Goal: Information Seeking & Learning: Learn about a topic

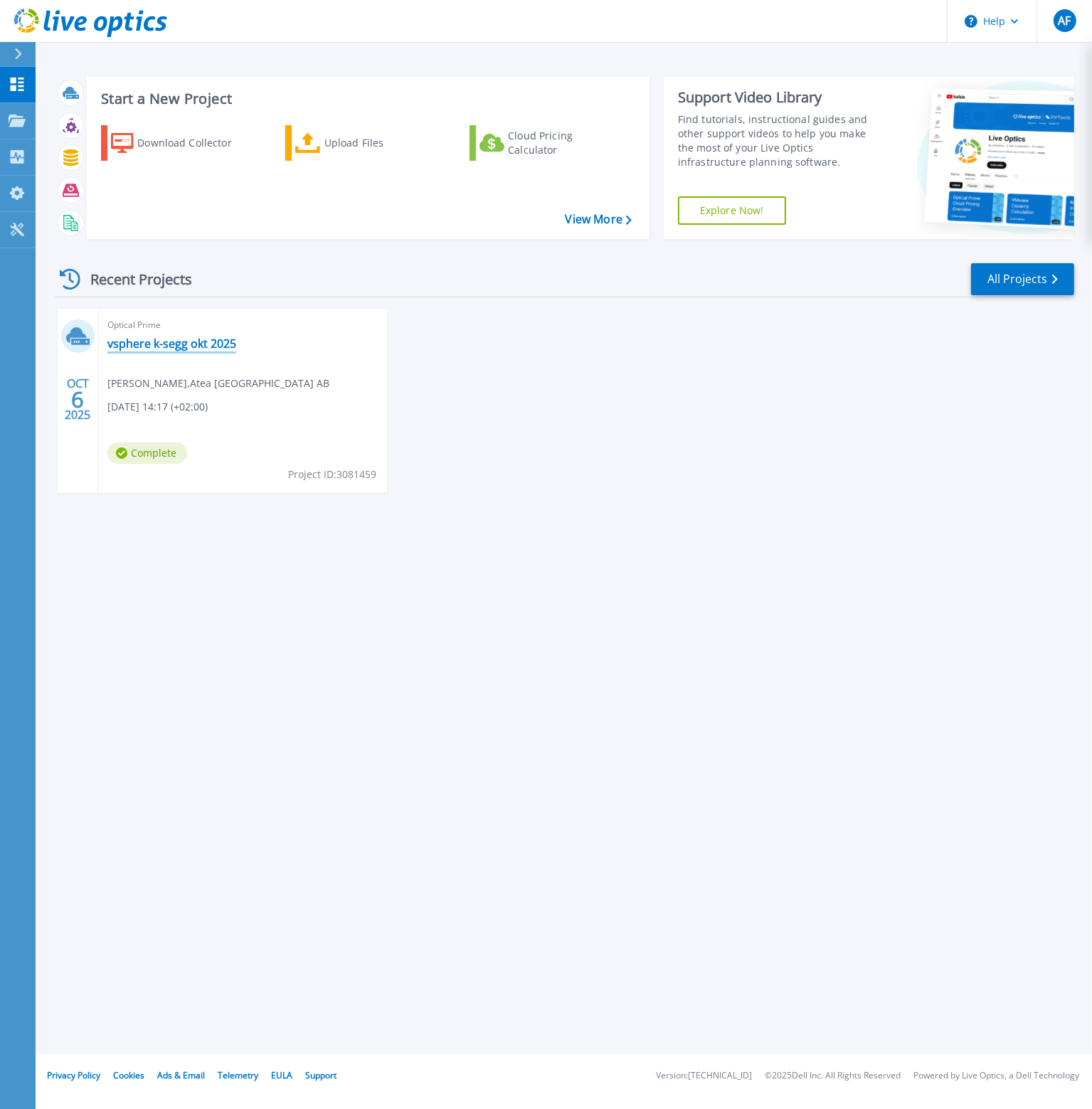
click at [211, 346] on link "vsphere k-segg okt 2025" at bounding box center [172, 343] width 129 height 14
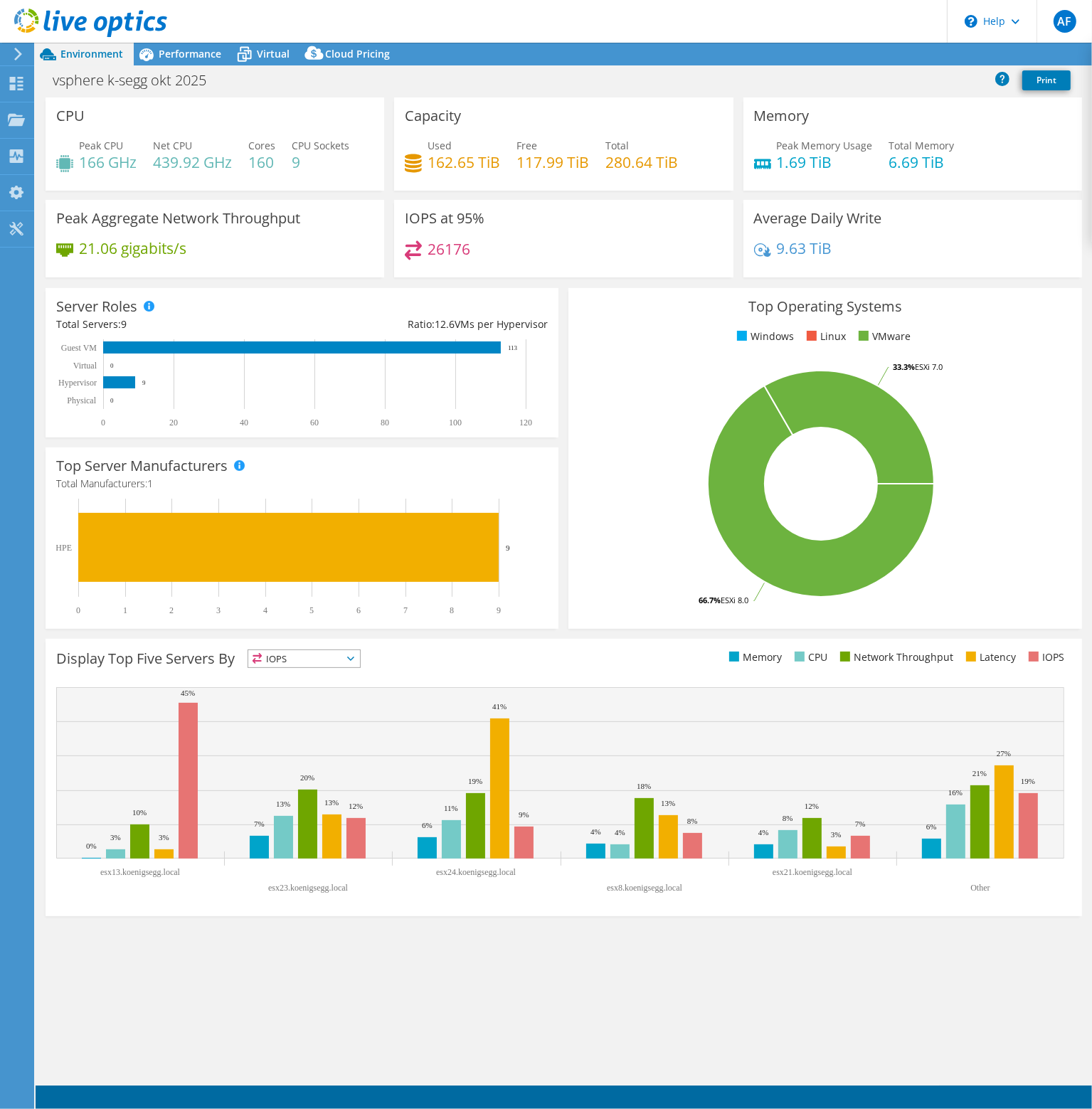
select select "USD"
click at [154, 54] on icon at bounding box center [146, 55] width 25 height 25
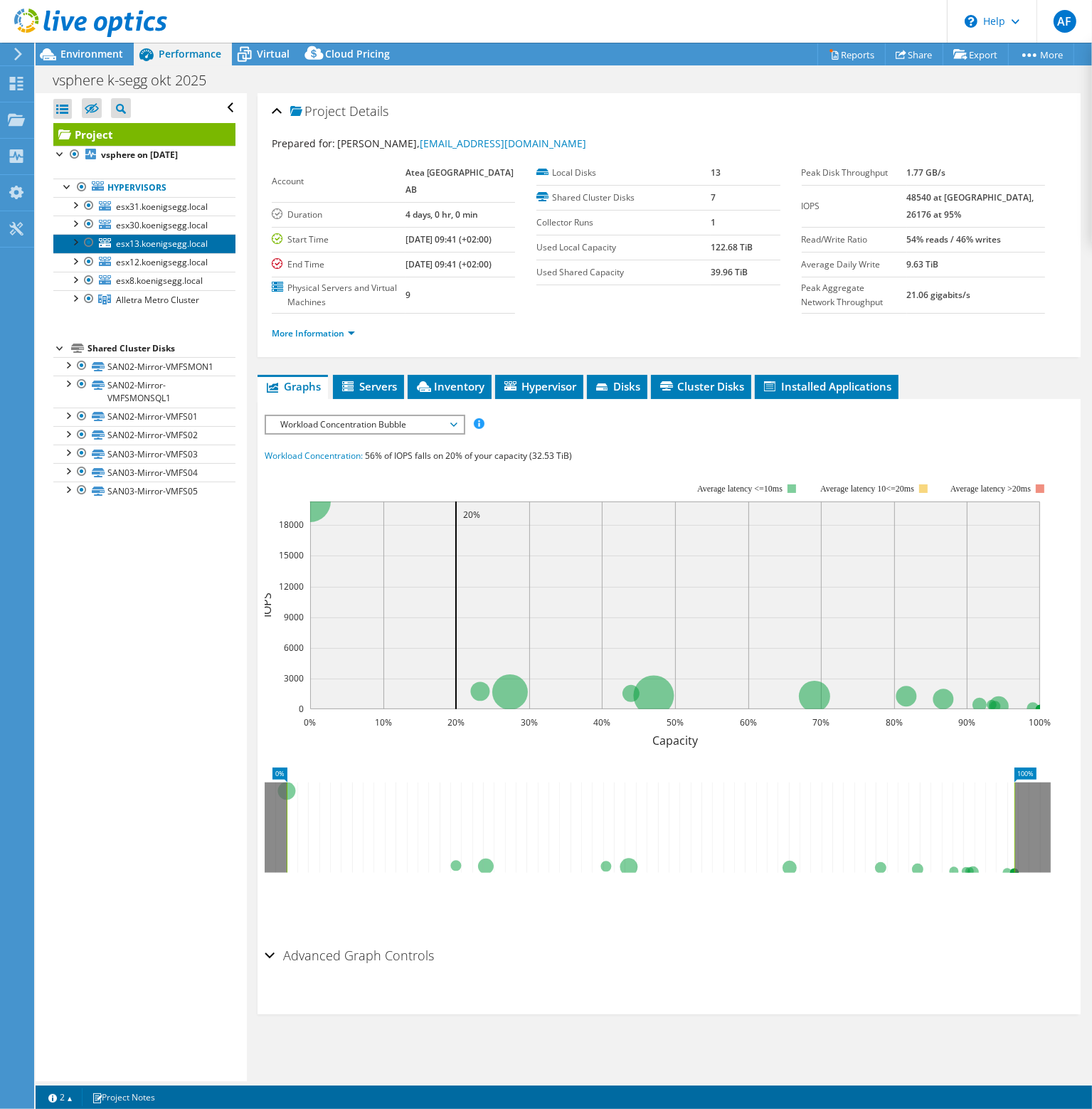
click at [156, 245] on span "esx13.koenigsegg.local" at bounding box center [161, 243] width 92 height 12
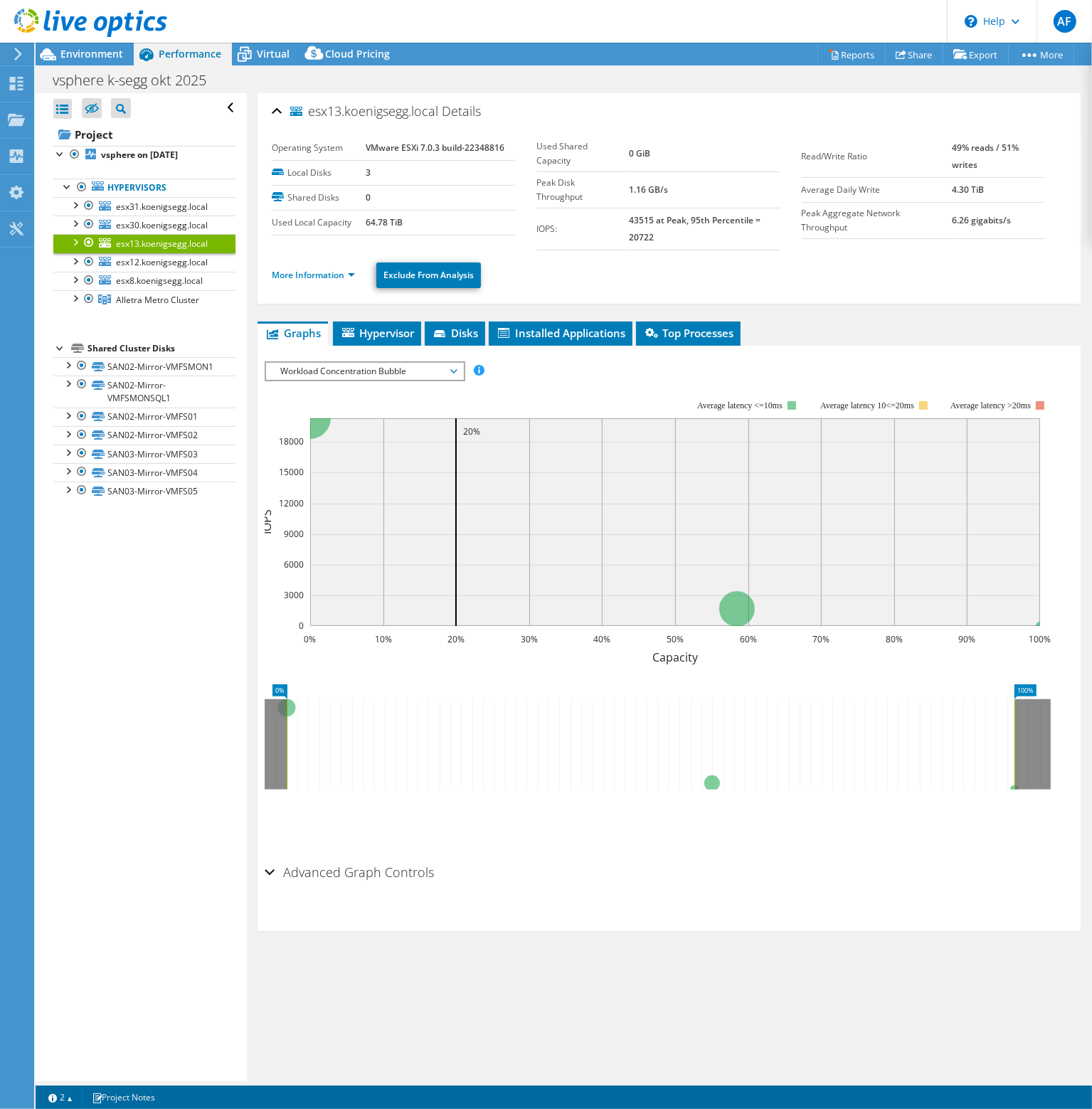
click at [74, 240] on div at bounding box center [74, 241] width 14 height 14
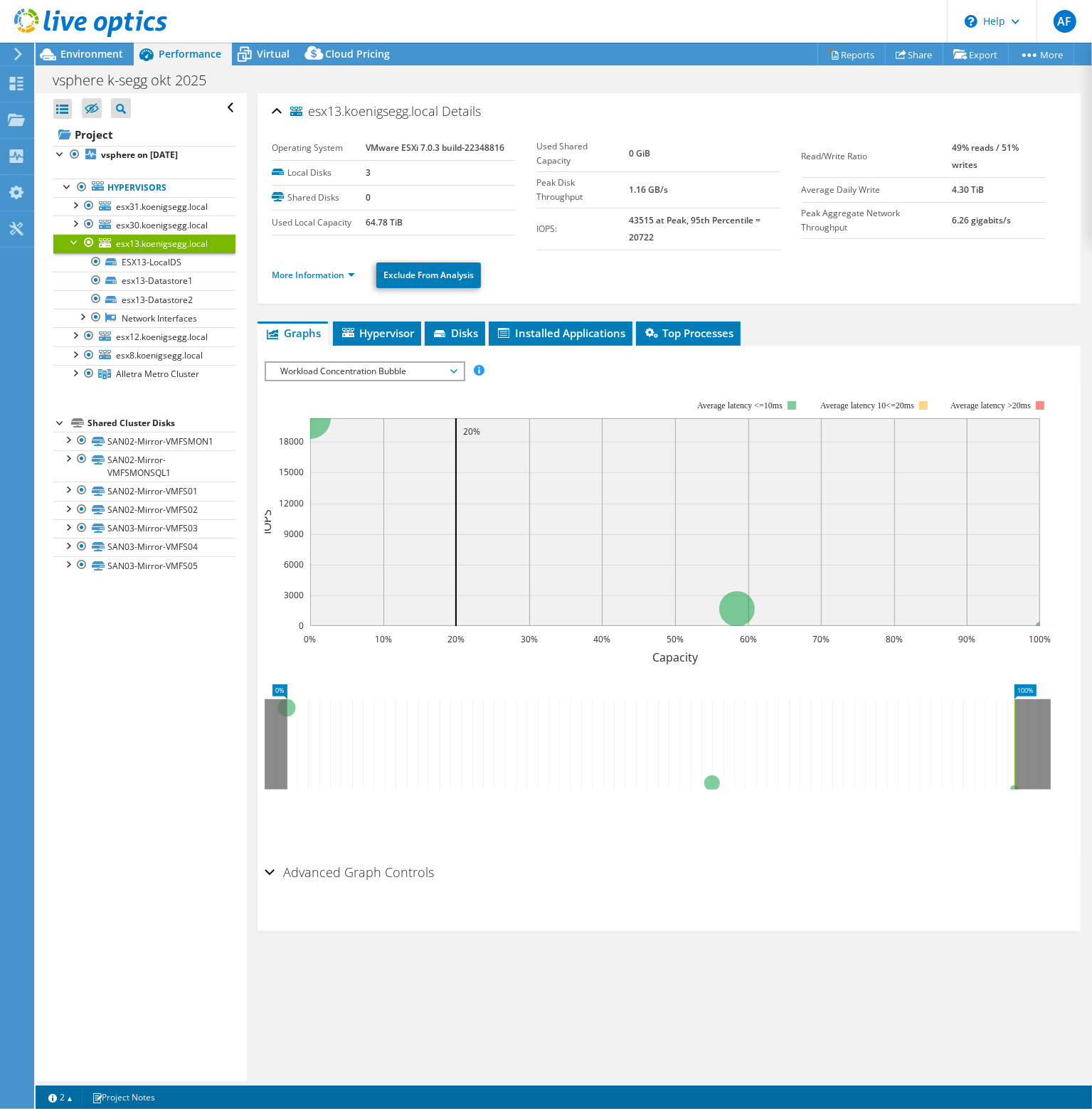
click at [443, 376] on span "Workload Concentration Bubble" at bounding box center [365, 371] width 183 height 17
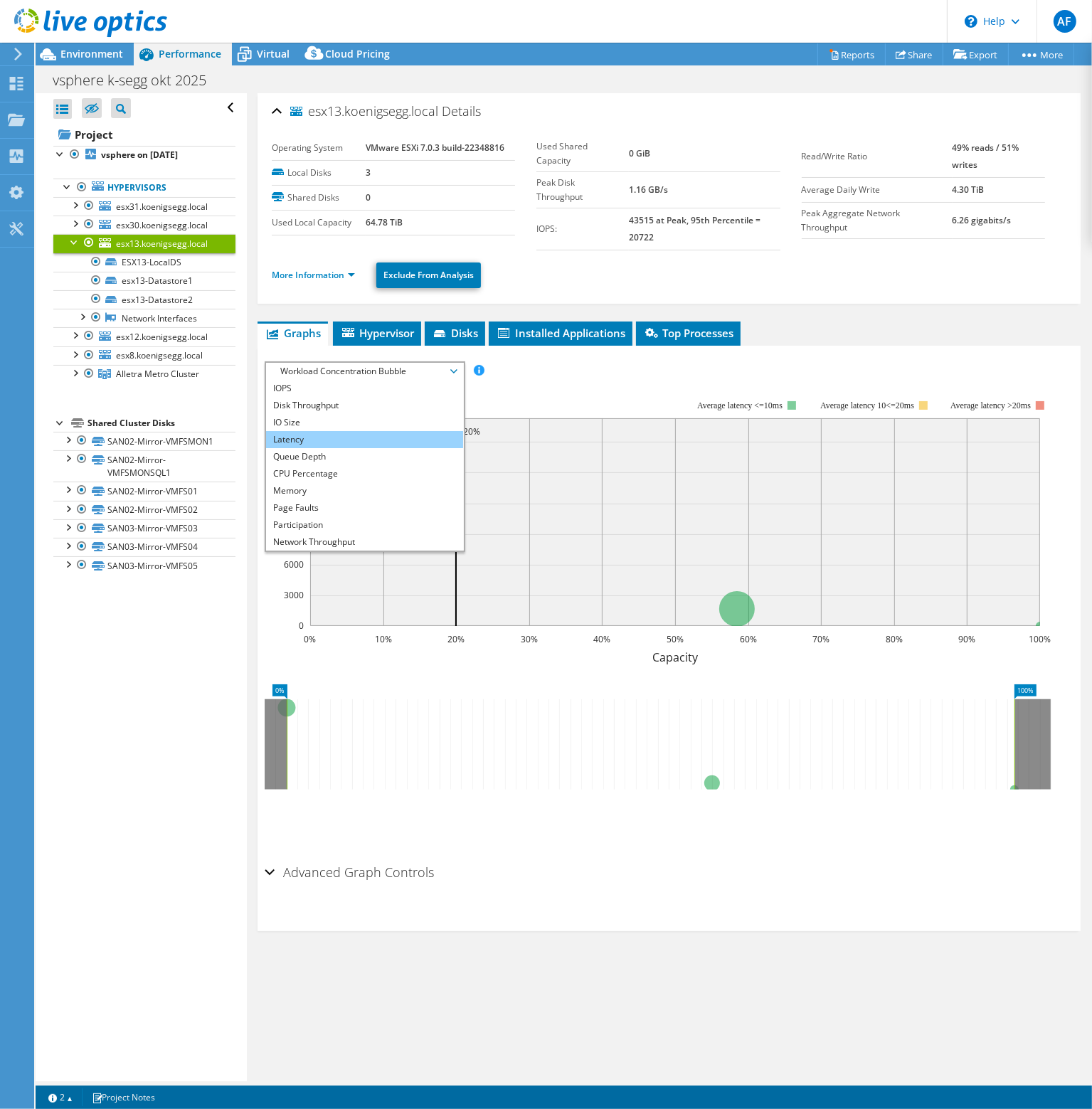
click at [416, 434] on li "Latency" at bounding box center [365, 439] width 197 height 17
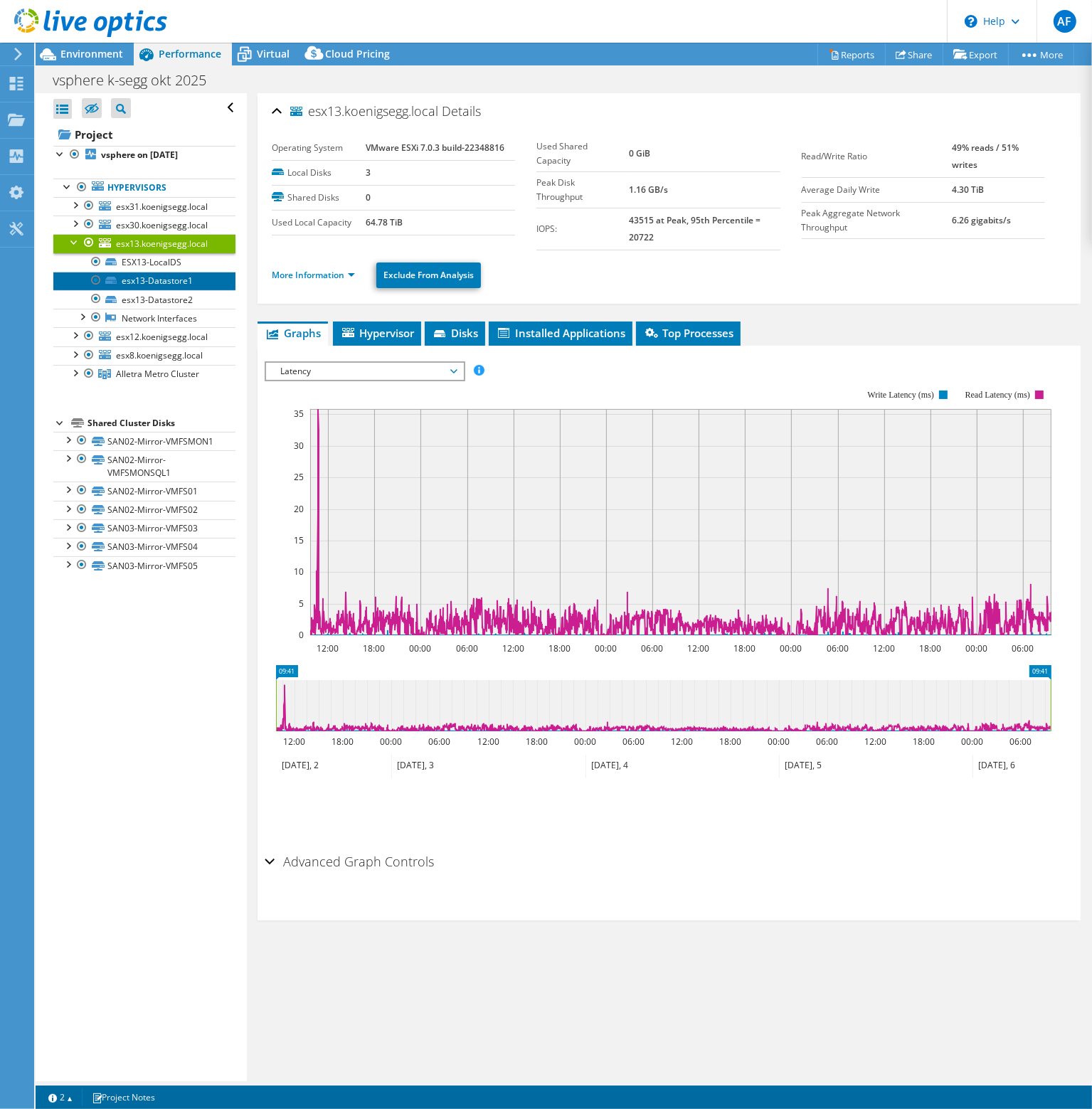
click at [144, 274] on link "esx13-Datastore1" at bounding box center [145, 281] width 182 height 19
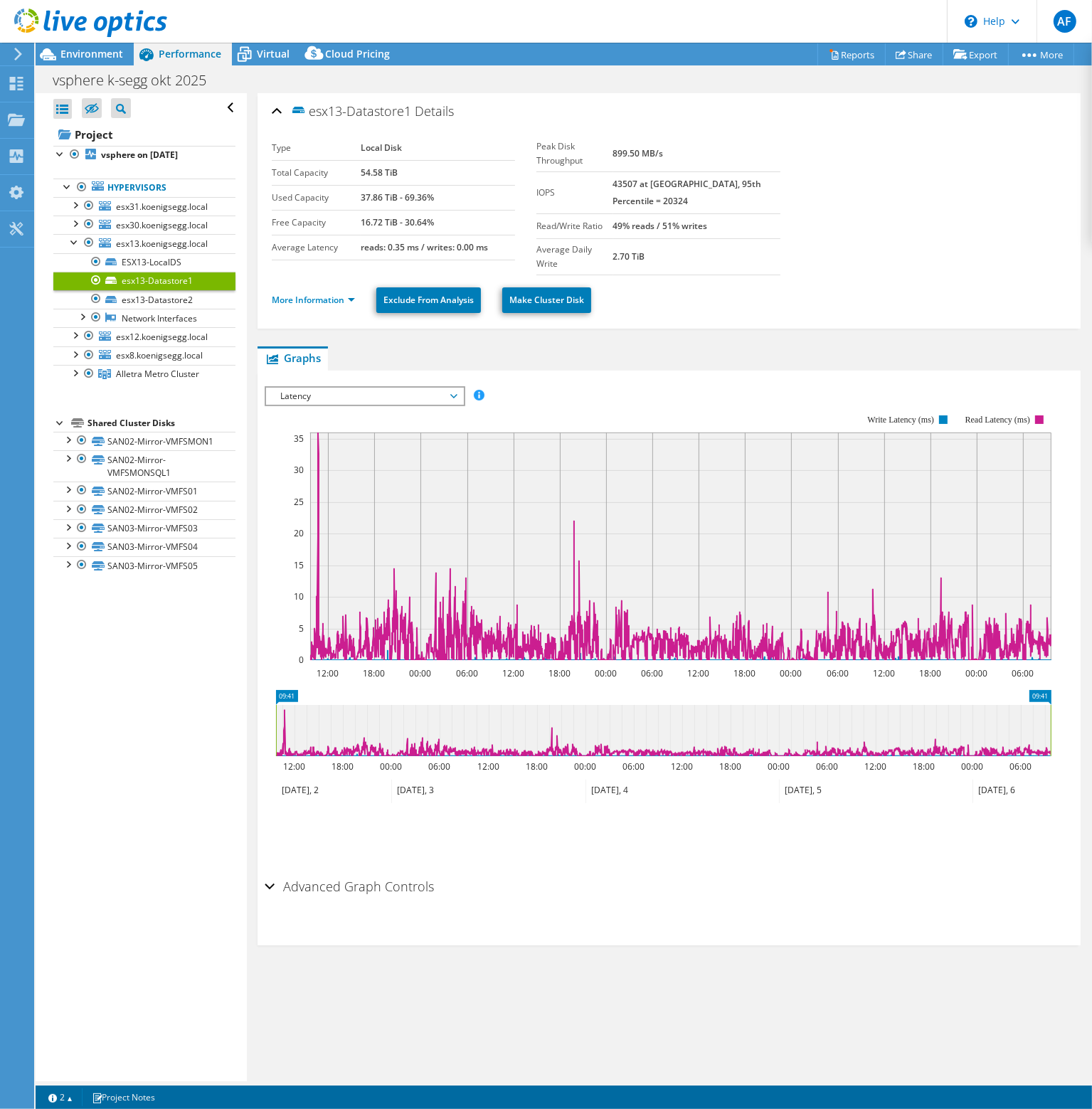
click at [458, 387] on span "Latency" at bounding box center [365, 395] width 197 height 17
click at [453, 387] on span "Latency" at bounding box center [365, 395] width 183 height 17
click at [447, 391] on div "Latency IOPS Disk Throughput IO Size Latency Queue Depth CPU Percentage Memory …" at bounding box center [365, 396] width 200 height 20
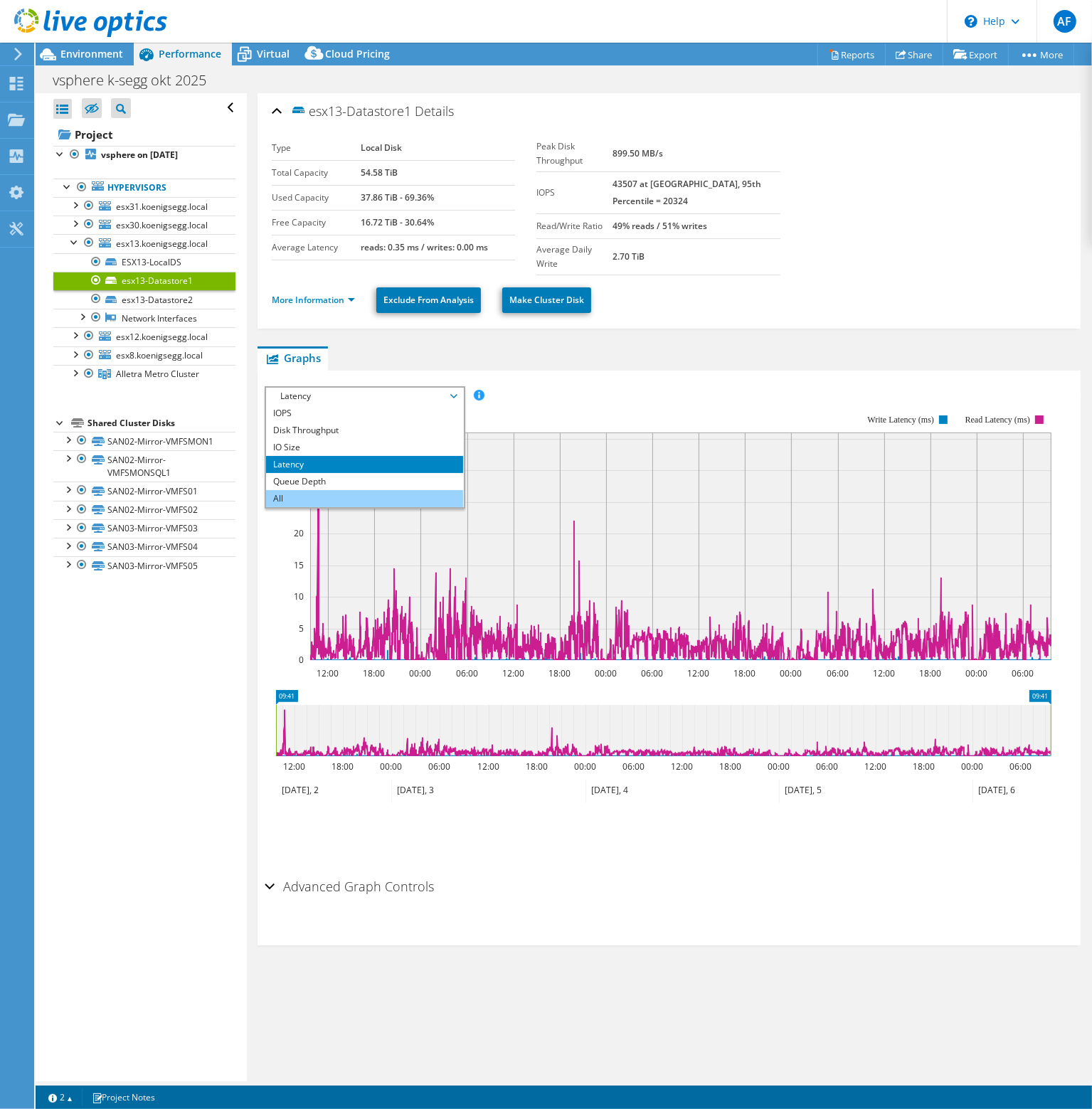
click at [319, 490] on li "All" at bounding box center [365, 498] width 197 height 17
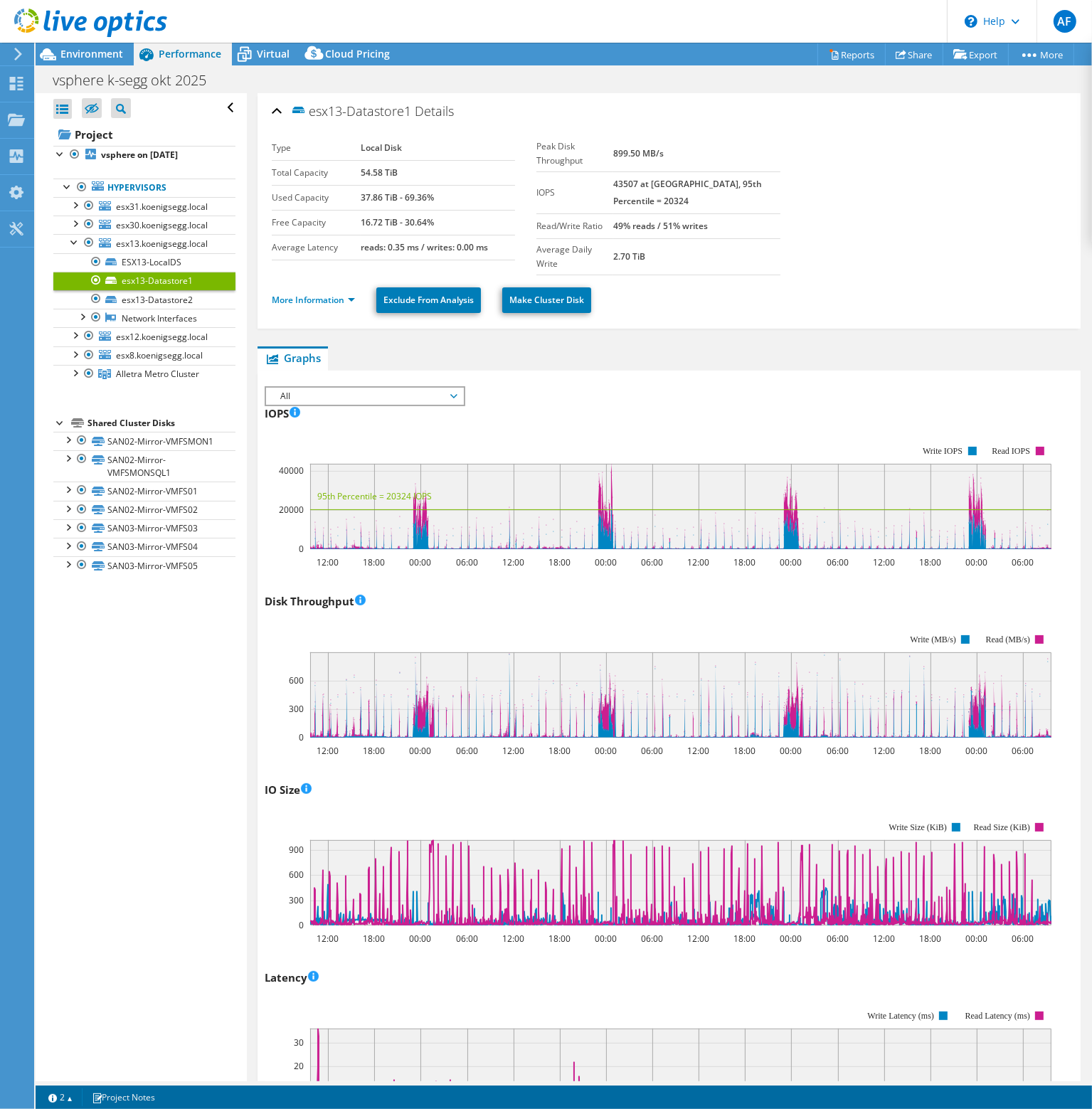
click at [454, 387] on span "All" at bounding box center [365, 395] width 183 height 17
click at [369, 473] on li "Queue Depth" at bounding box center [365, 481] width 197 height 17
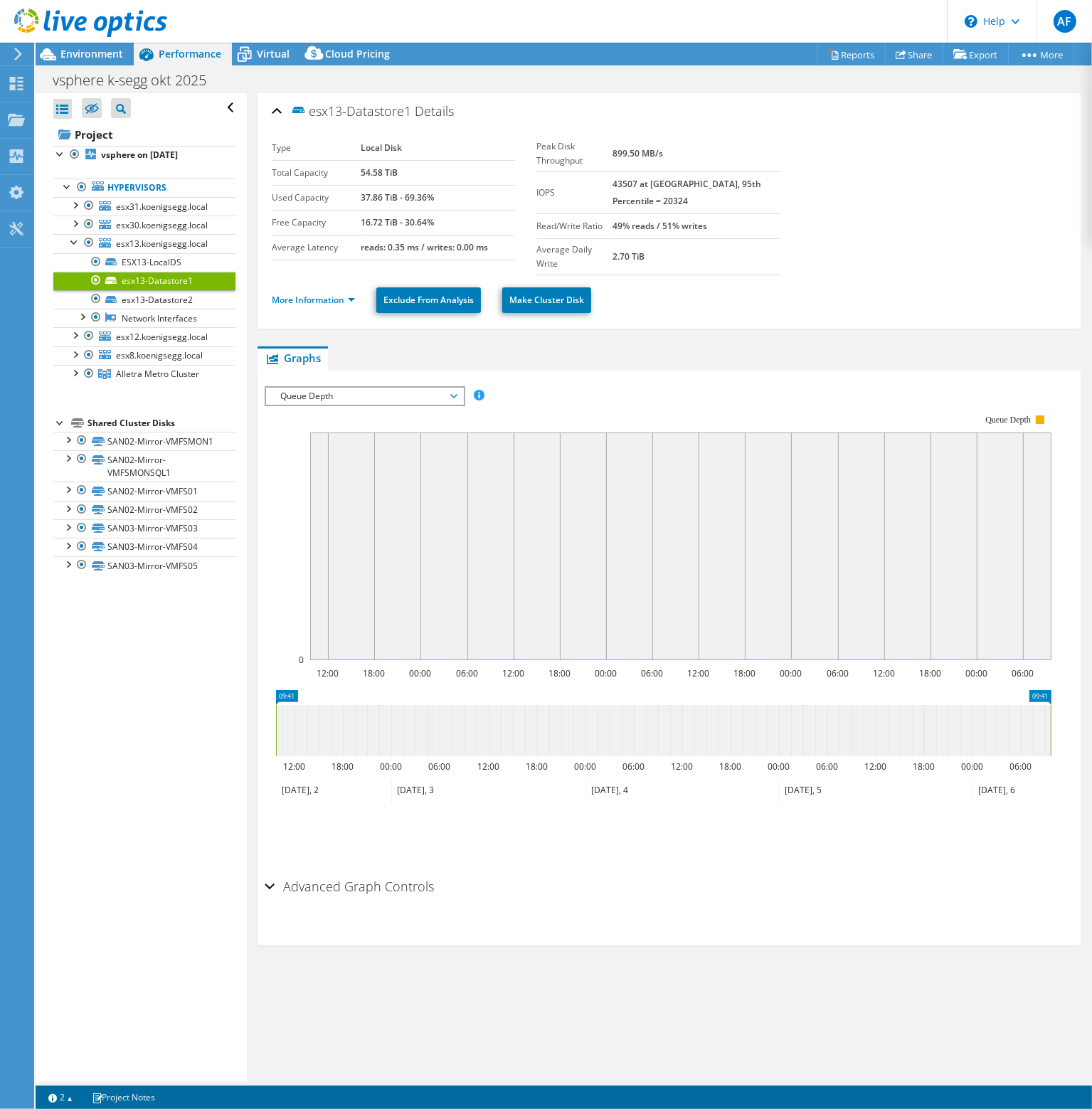
click at [455, 387] on span "Queue Depth" at bounding box center [365, 395] width 183 height 17
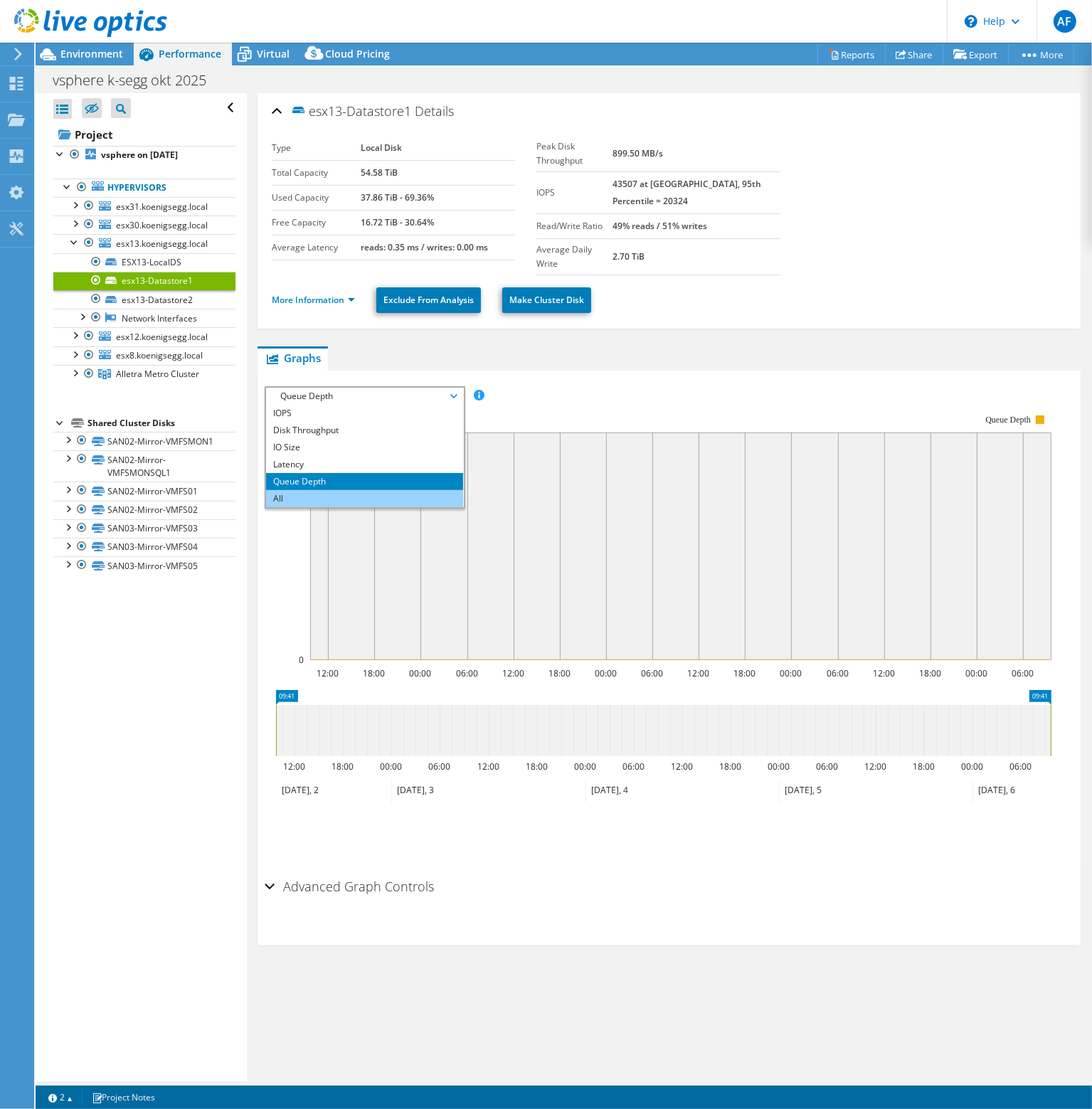
click at [358, 490] on li "All" at bounding box center [365, 498] width 197 height 17
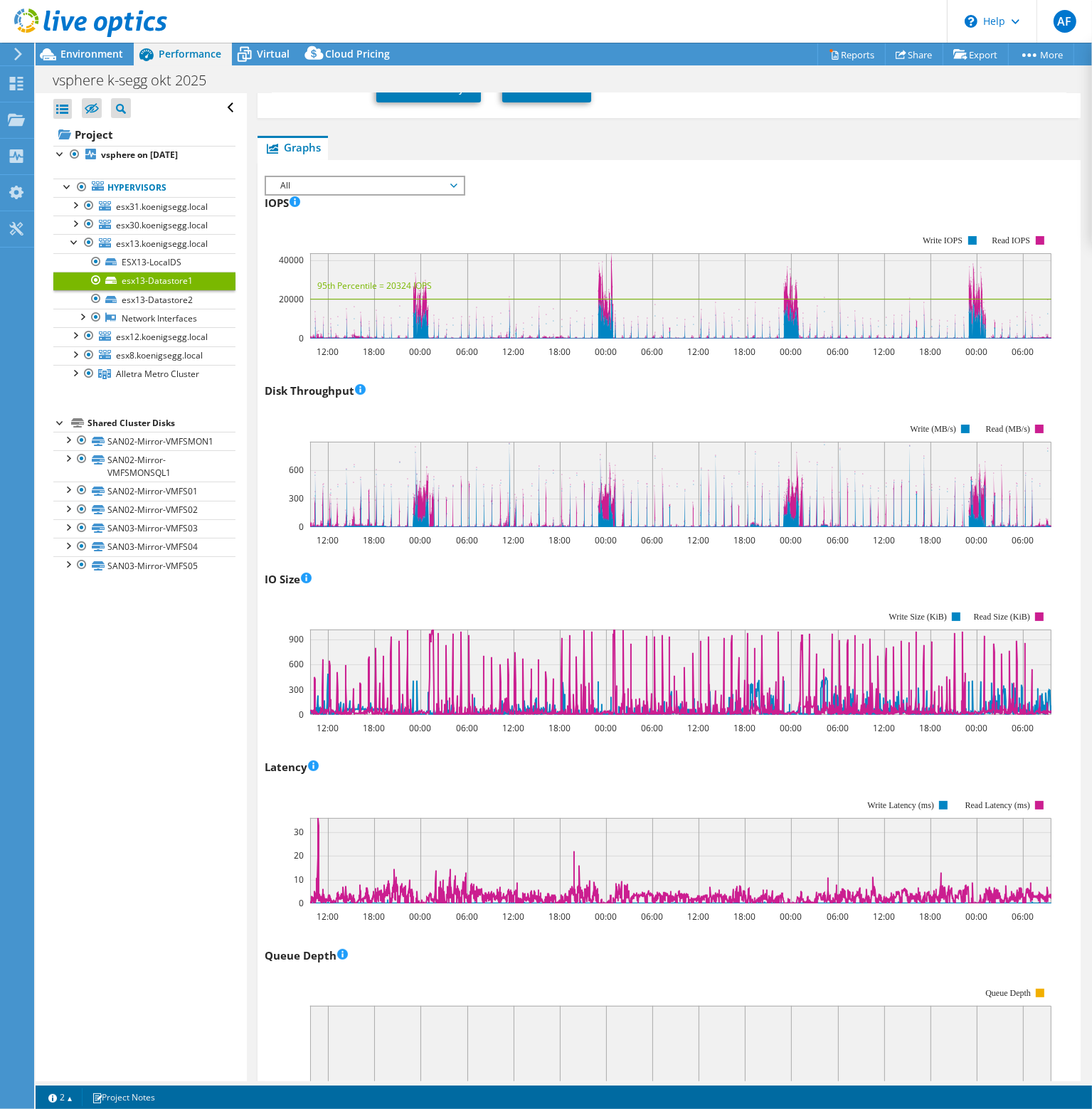
scroll to position [213, 0]
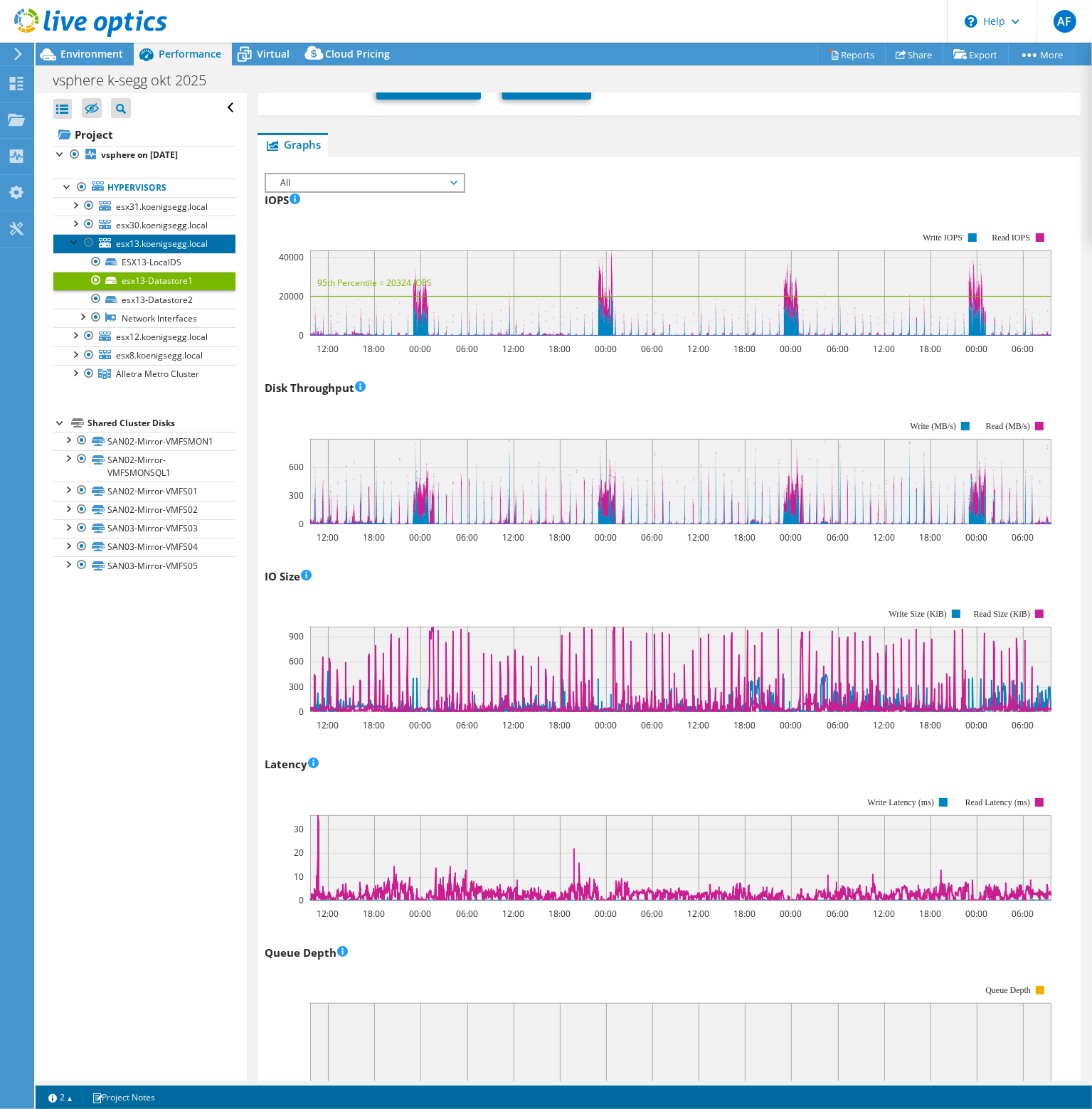
click at [190, 250] on link "esx13.koenigsegg.local" at bounding box center [145, 243] width 182 height 19
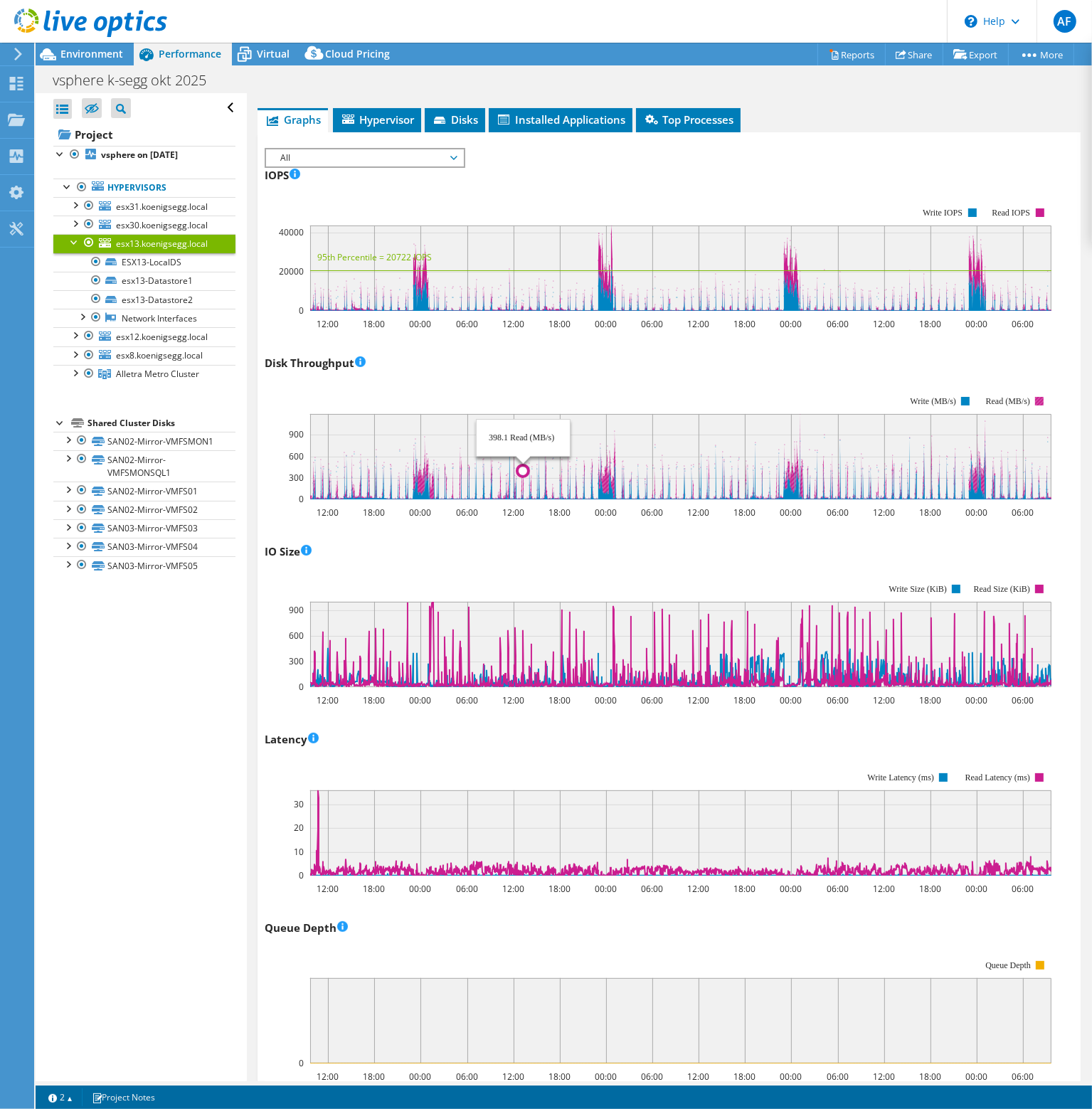
scroll to position [142, 0]
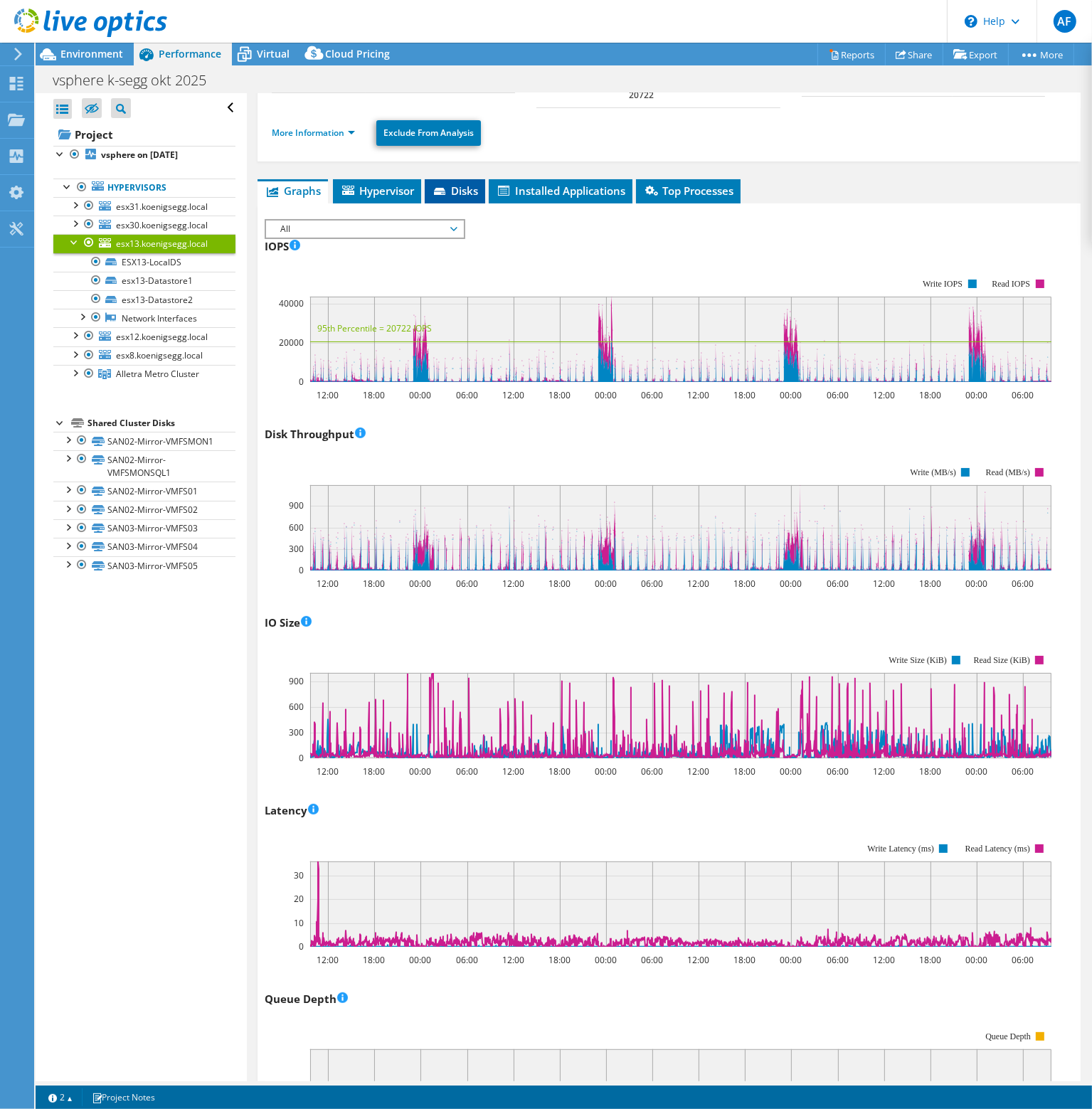
click at [448, 193] on icon at bounding box center [440, 192] width 14 height 9
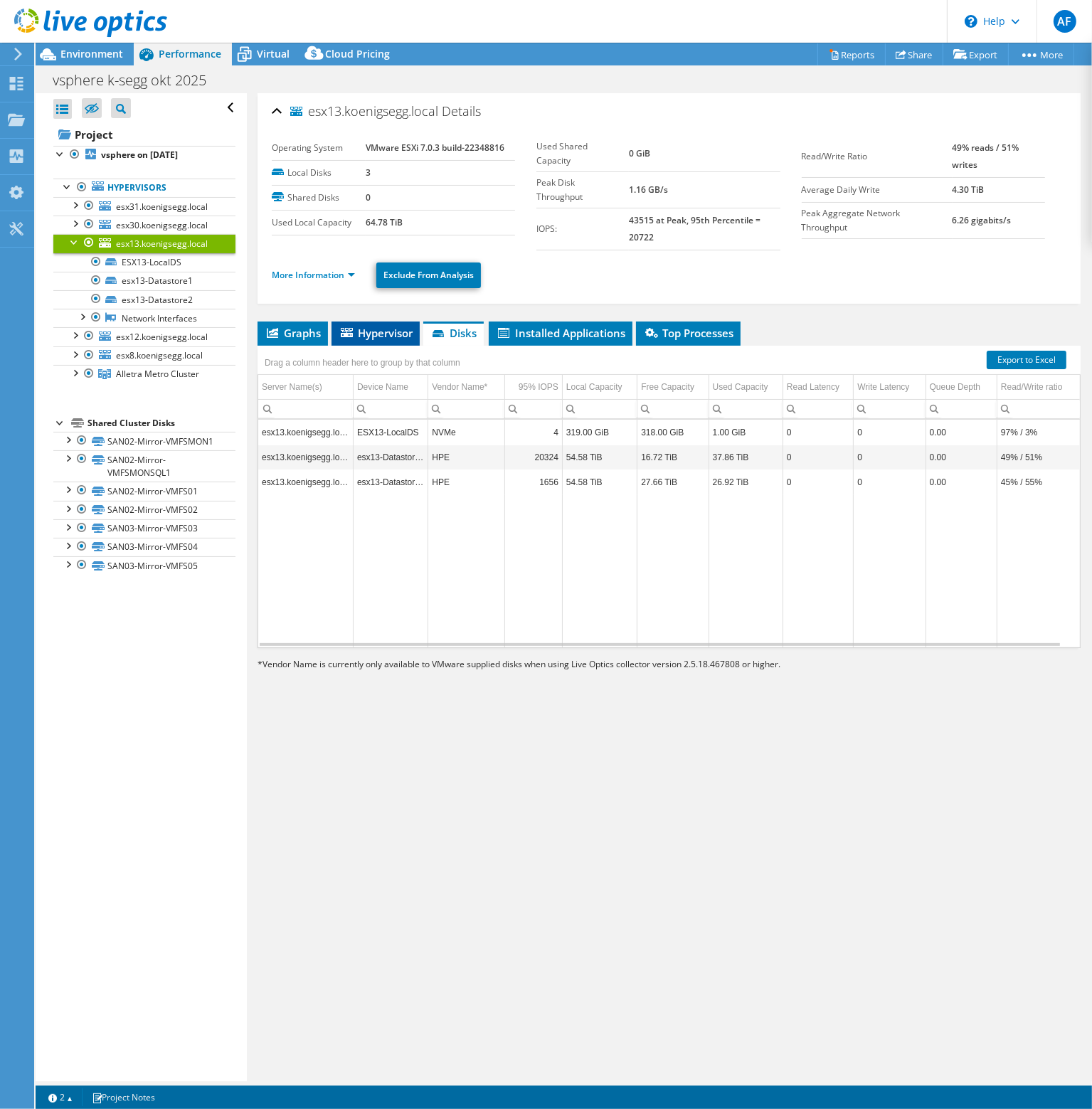
click at [365, 332] on span "Hypervisor" at bounding box center [375, 332] width 74 height 14
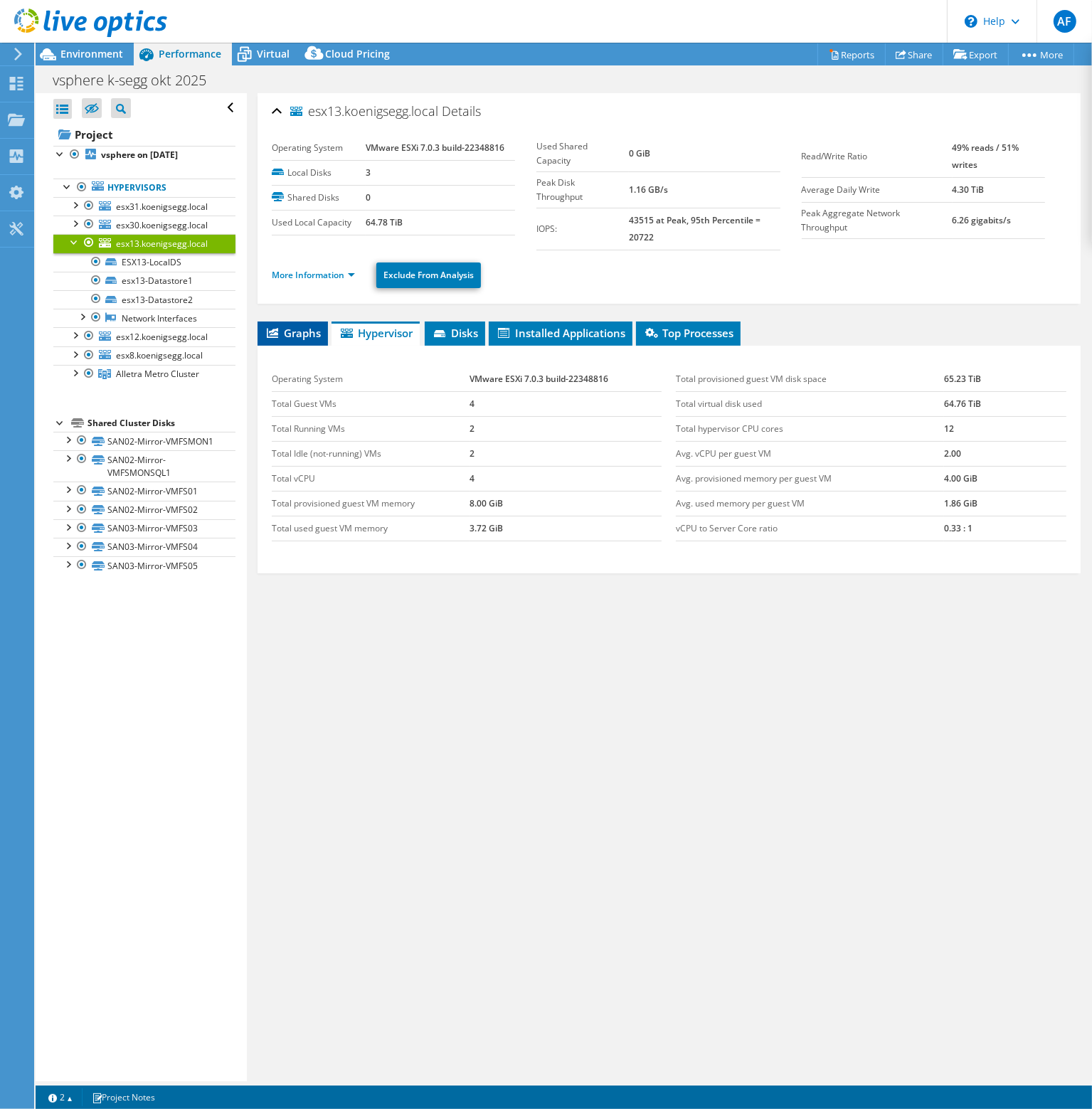
click at [299, 330] on span "Graphs" at bounding box center [292, 332] width 56 height 14
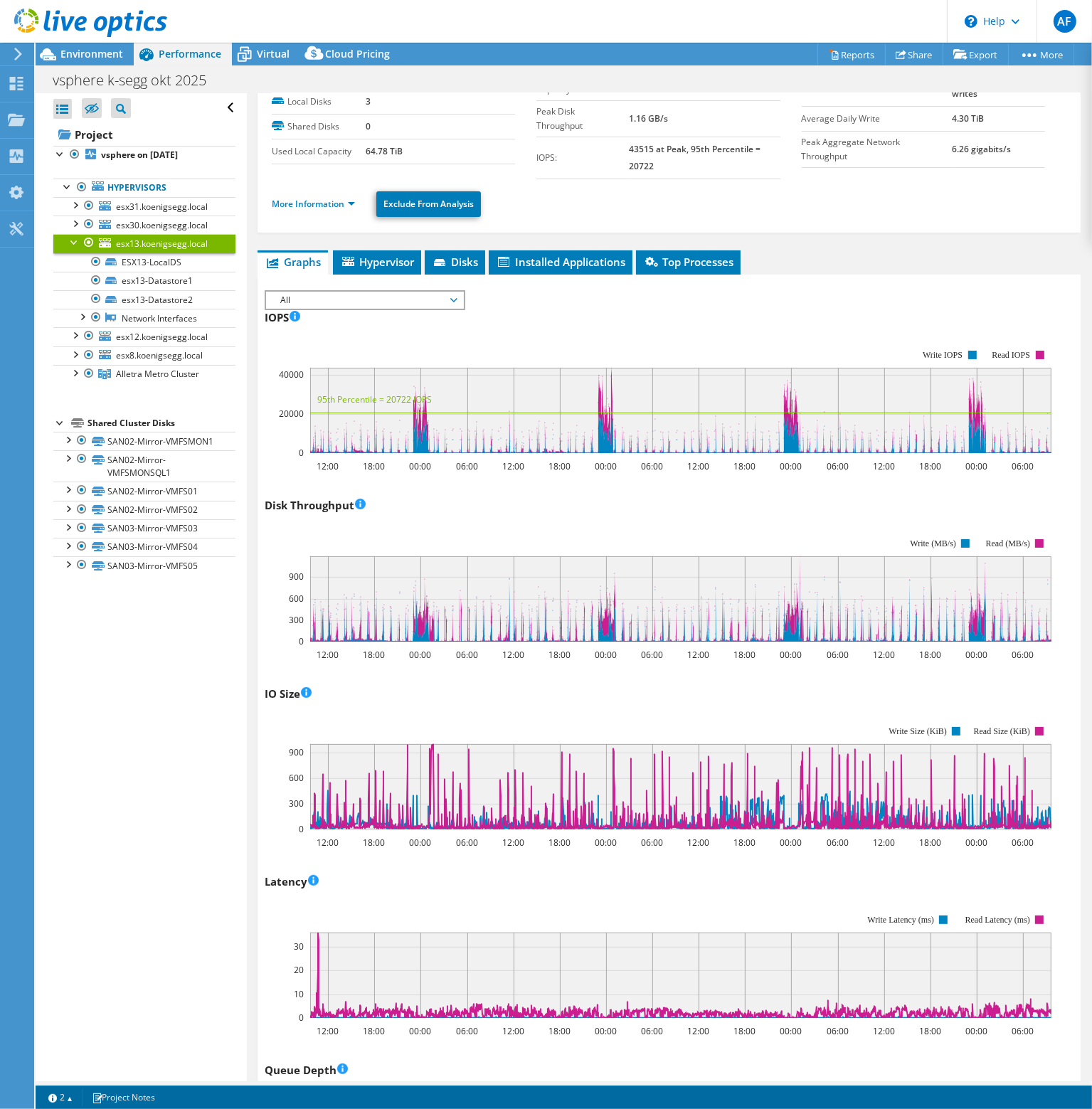
scroll to position [142, 0]
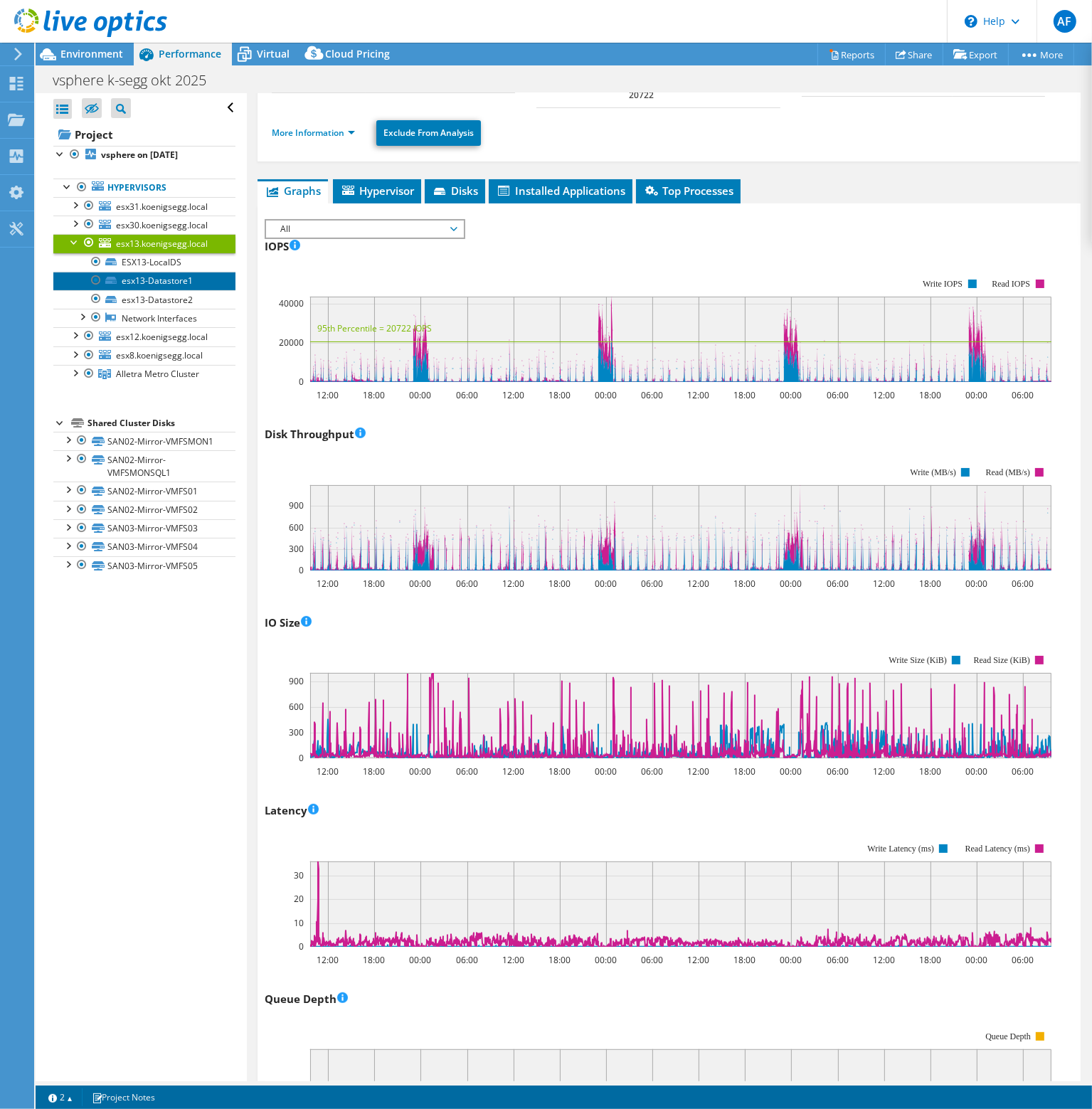
click at [154, 275] on link "esx13-Datastore1" at bounding box center [145, 281] width 182 height 19
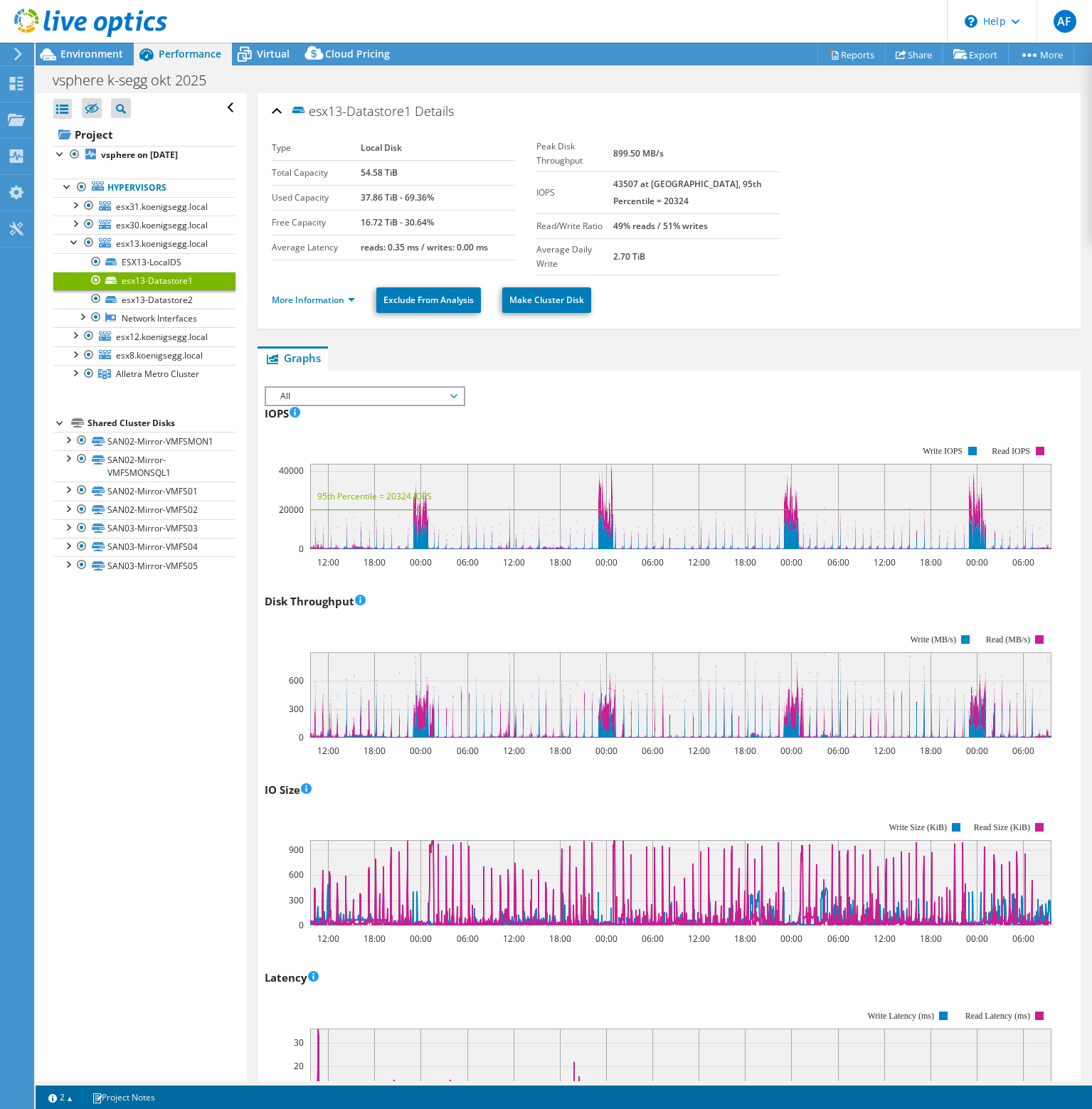
select select "USD"
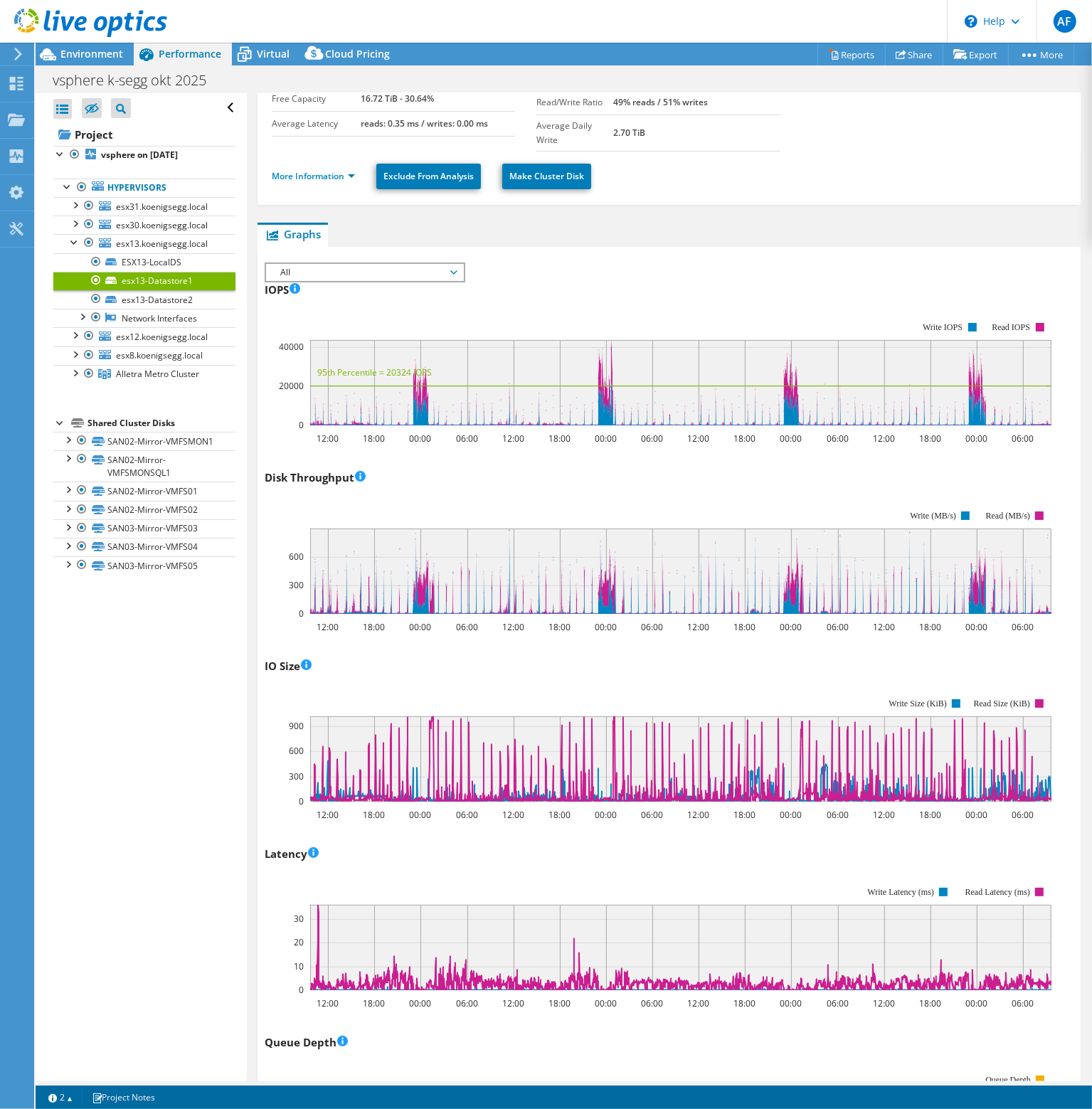
scroll to position [142, 0]
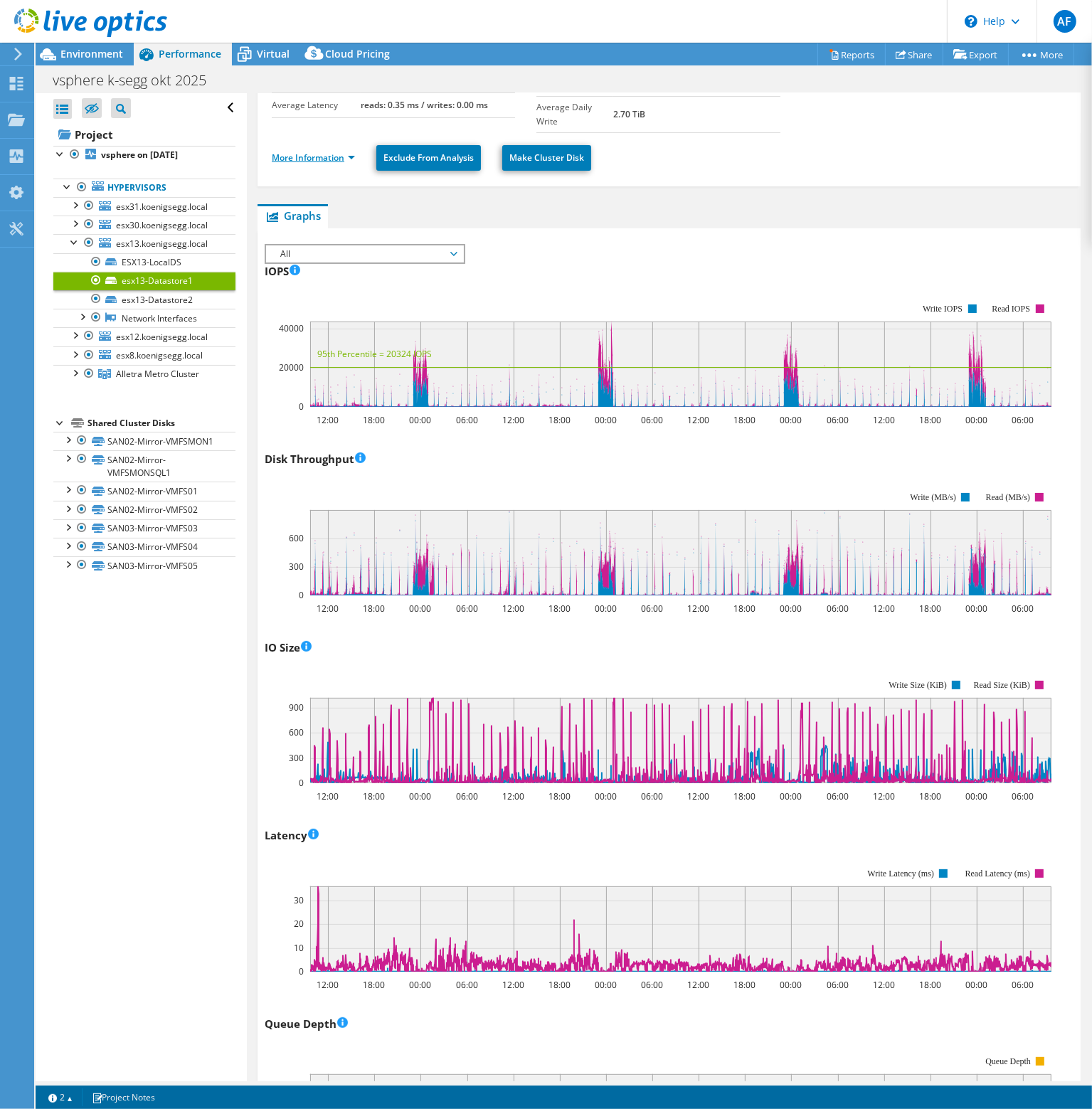
click at [347, 151] on link "More Information" at bounding box center [313, 157] width 83 height 12
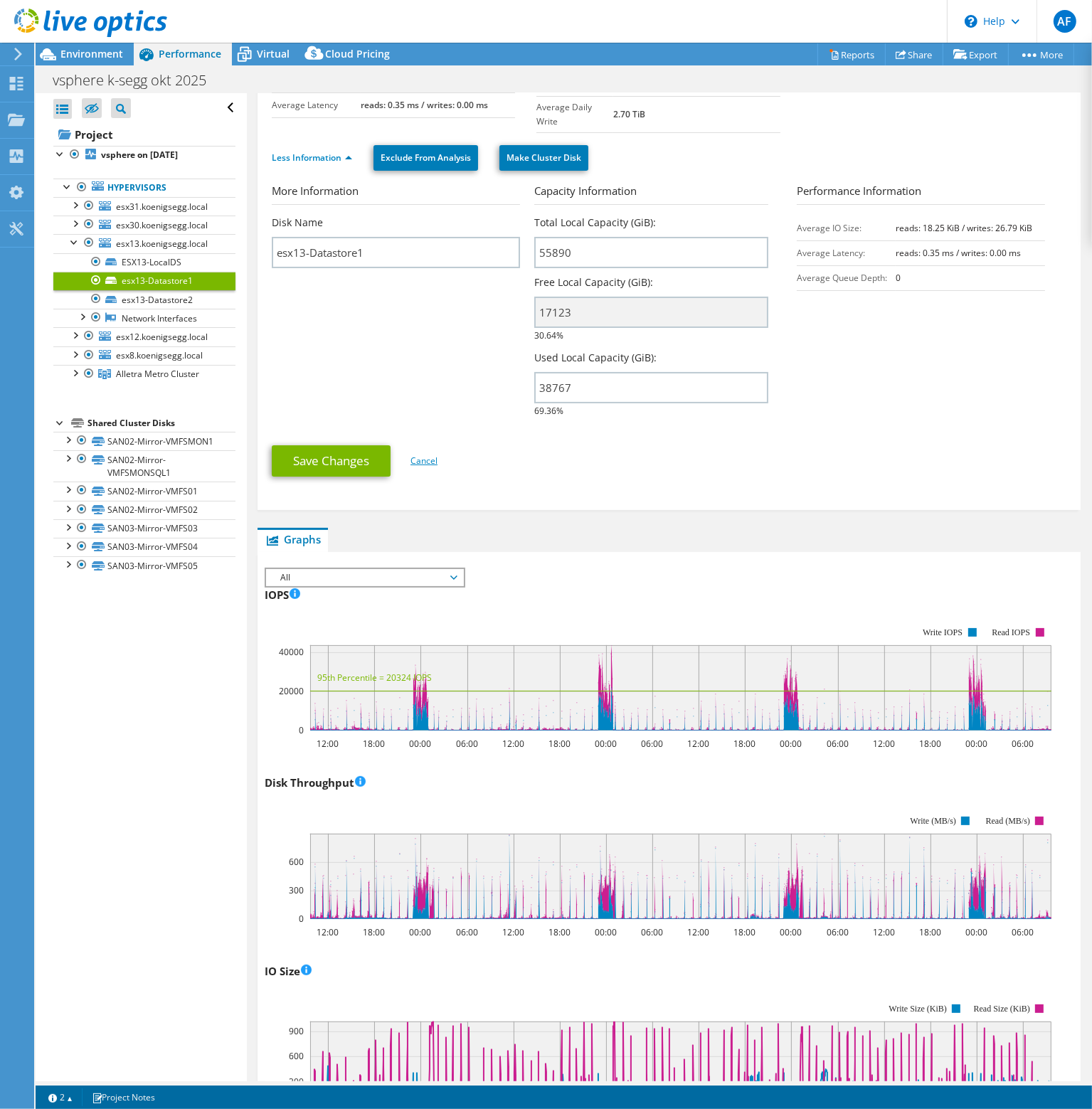
click at [427, 454] on link "Cancel" at bounding box center [423, 460] width 27 height 12
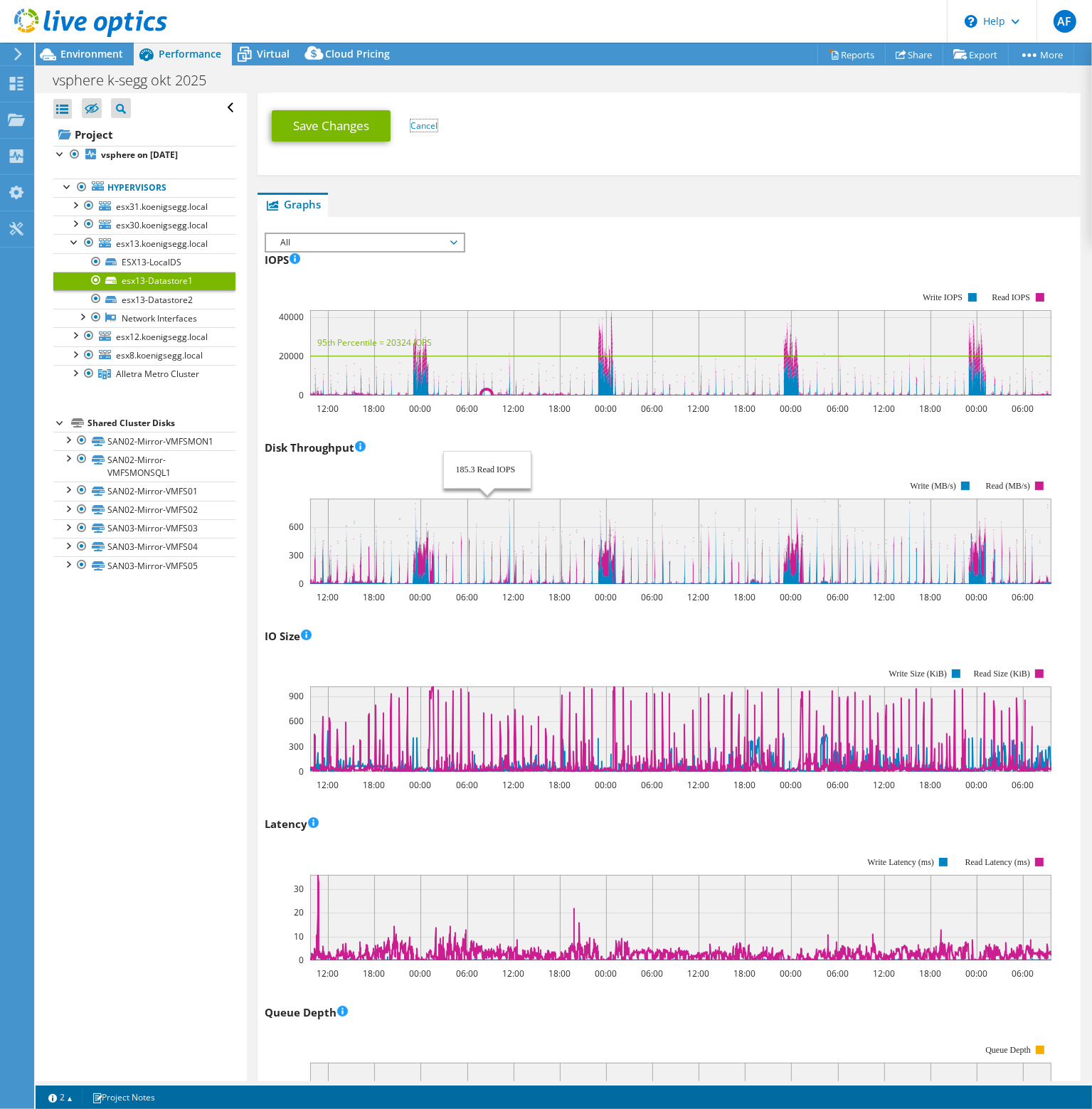
scroll to position [498, 0]
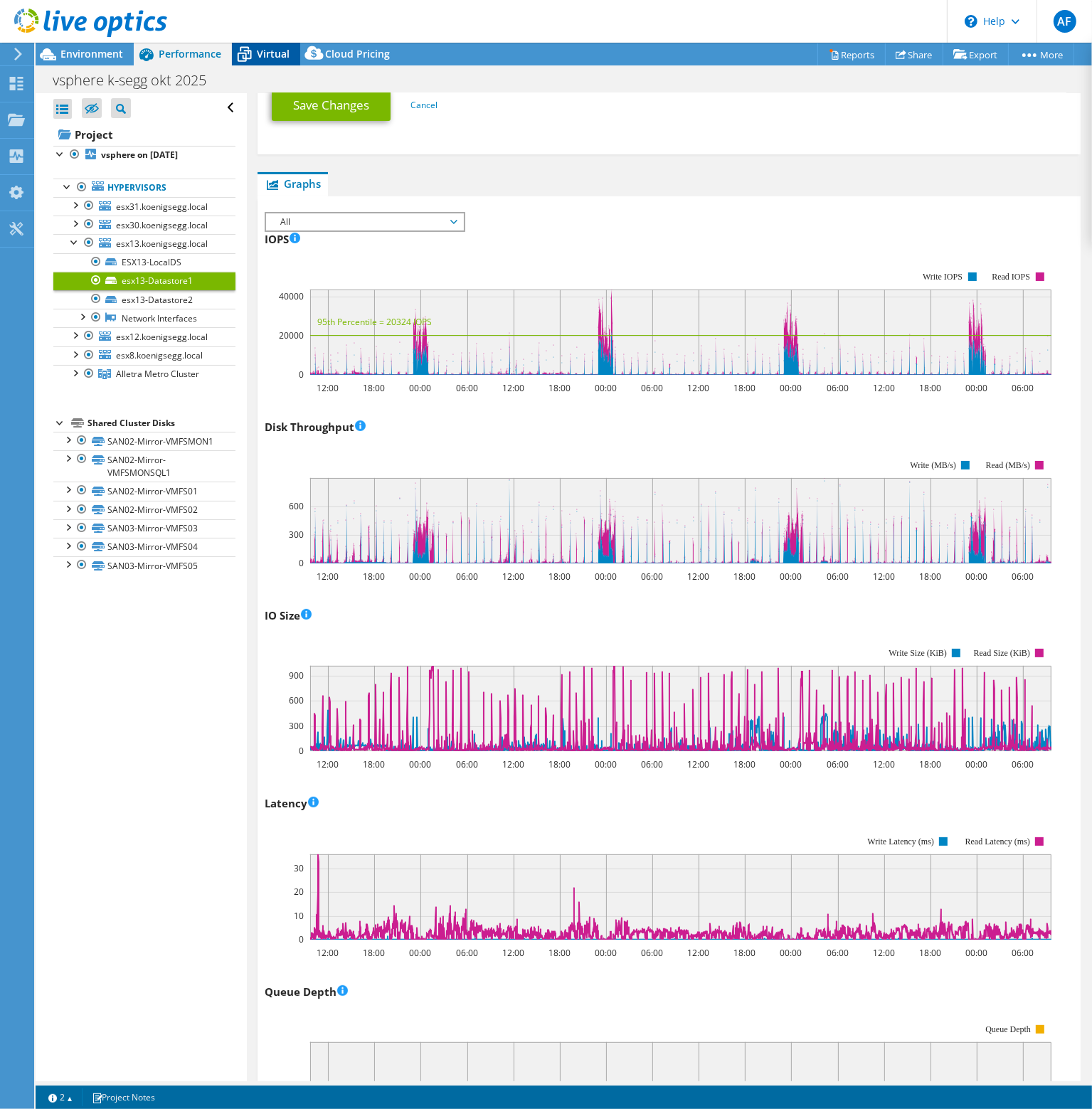
click at [265, 48] on span "Virtual" at bounding box center [273, 54] width 33 height 14
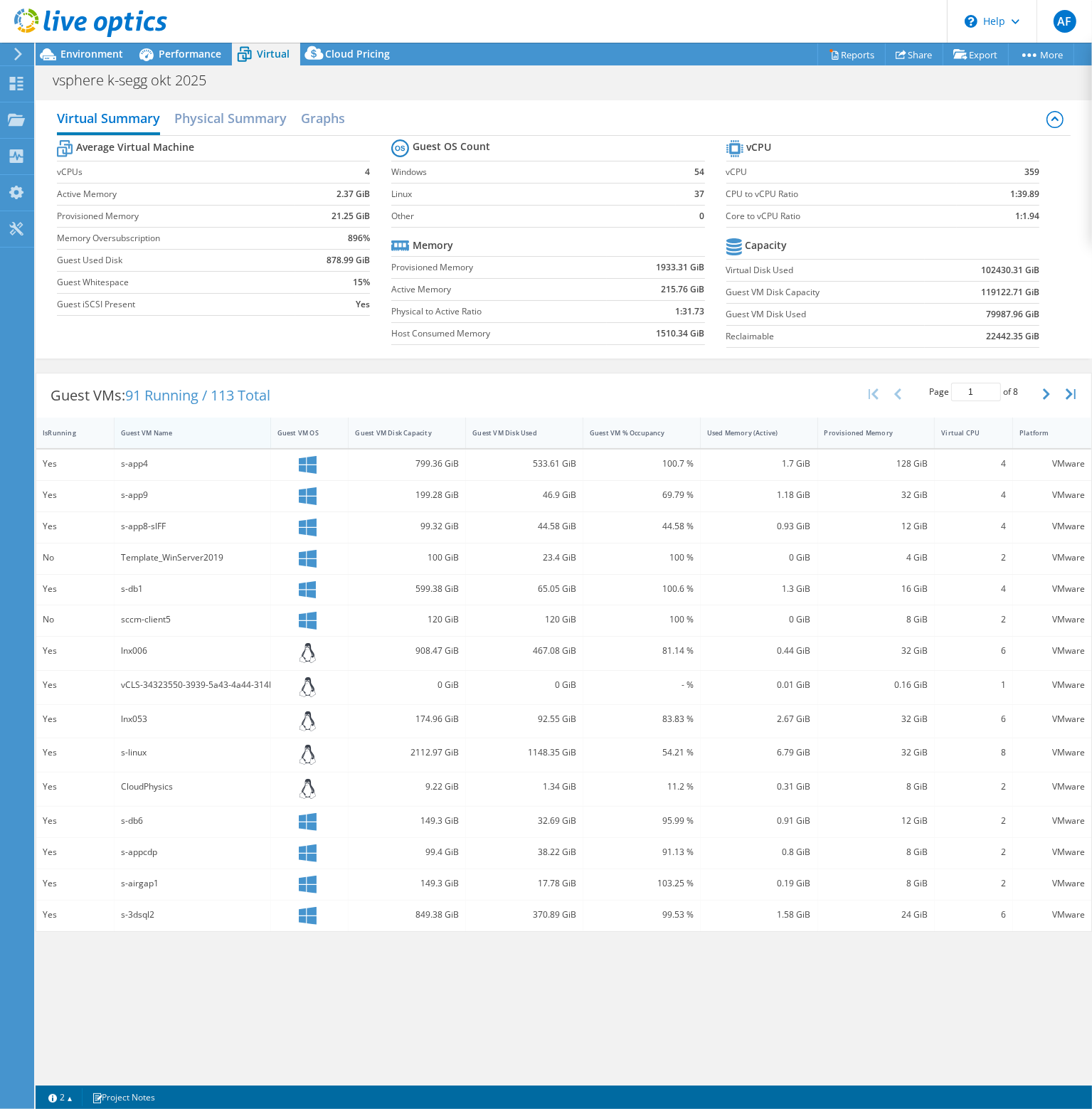
click at [147, 429] on div "Guest VM Name" at bounding box center [184, 432] width 126 height 9
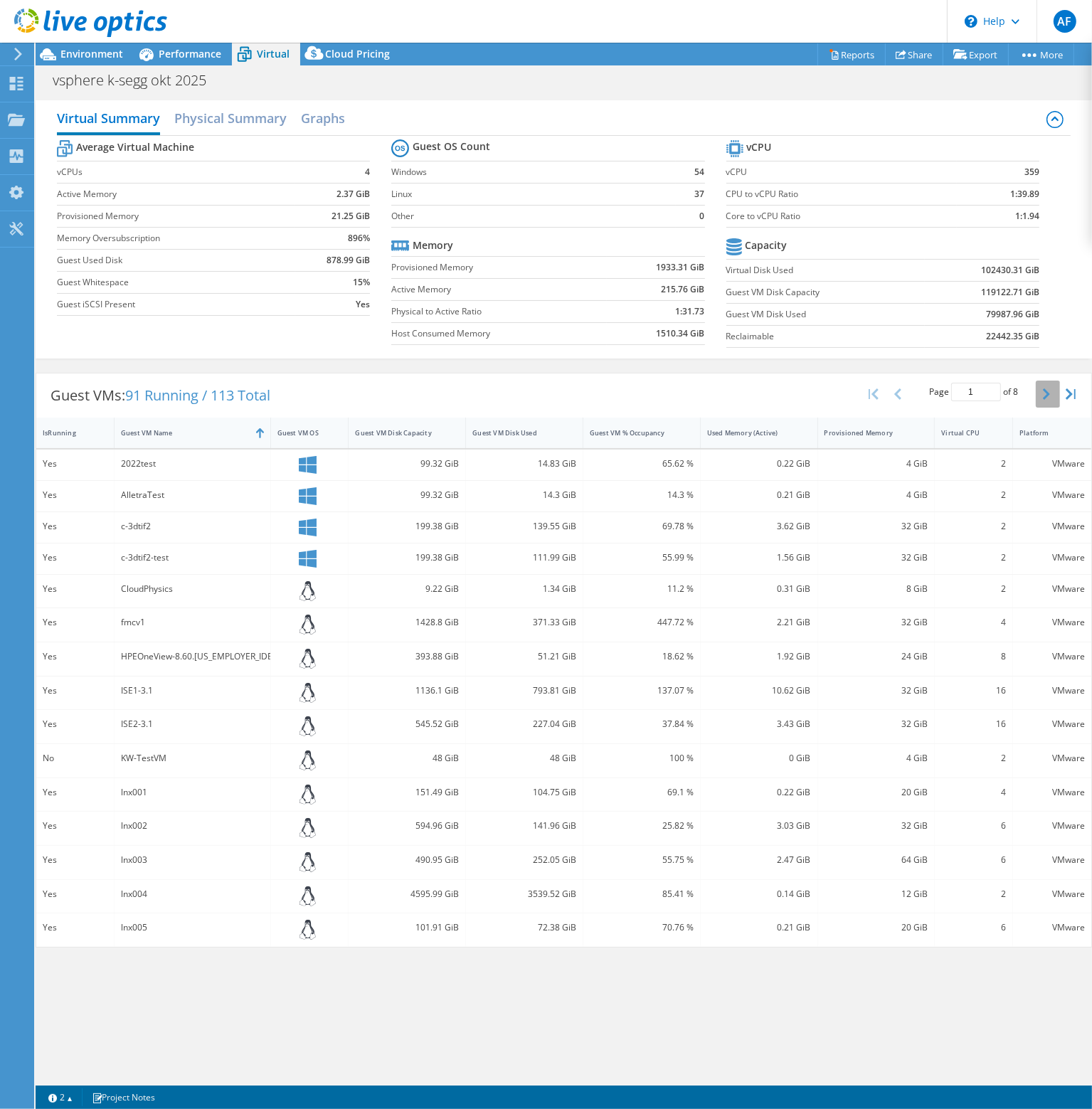
click at [1043, 390] on icon "button" at bounding box center [1046, 394] width 7 height 11
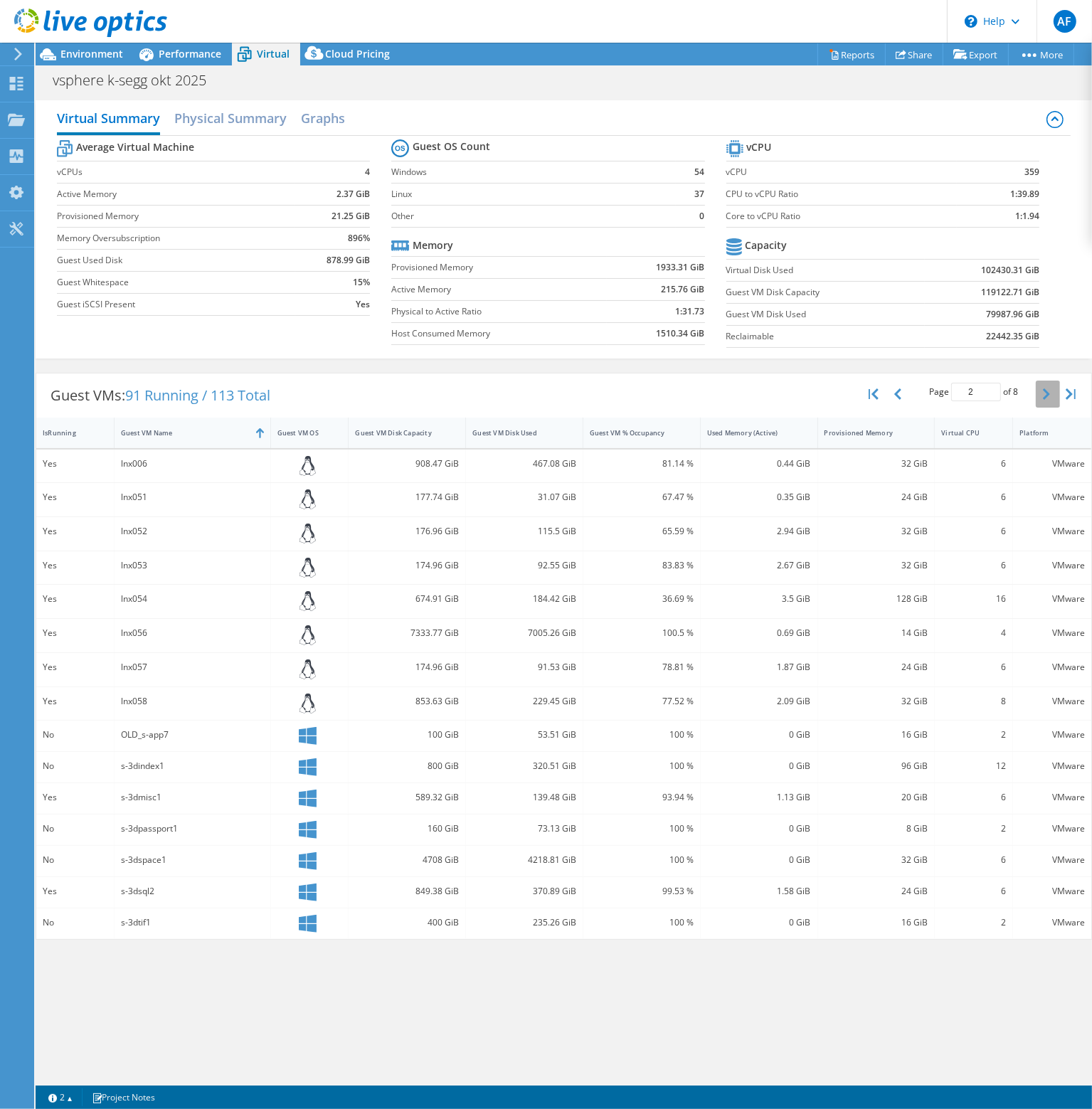
click at [1043, 390] on icon "button" at bounding box center [1046, 394] width 7 height 11
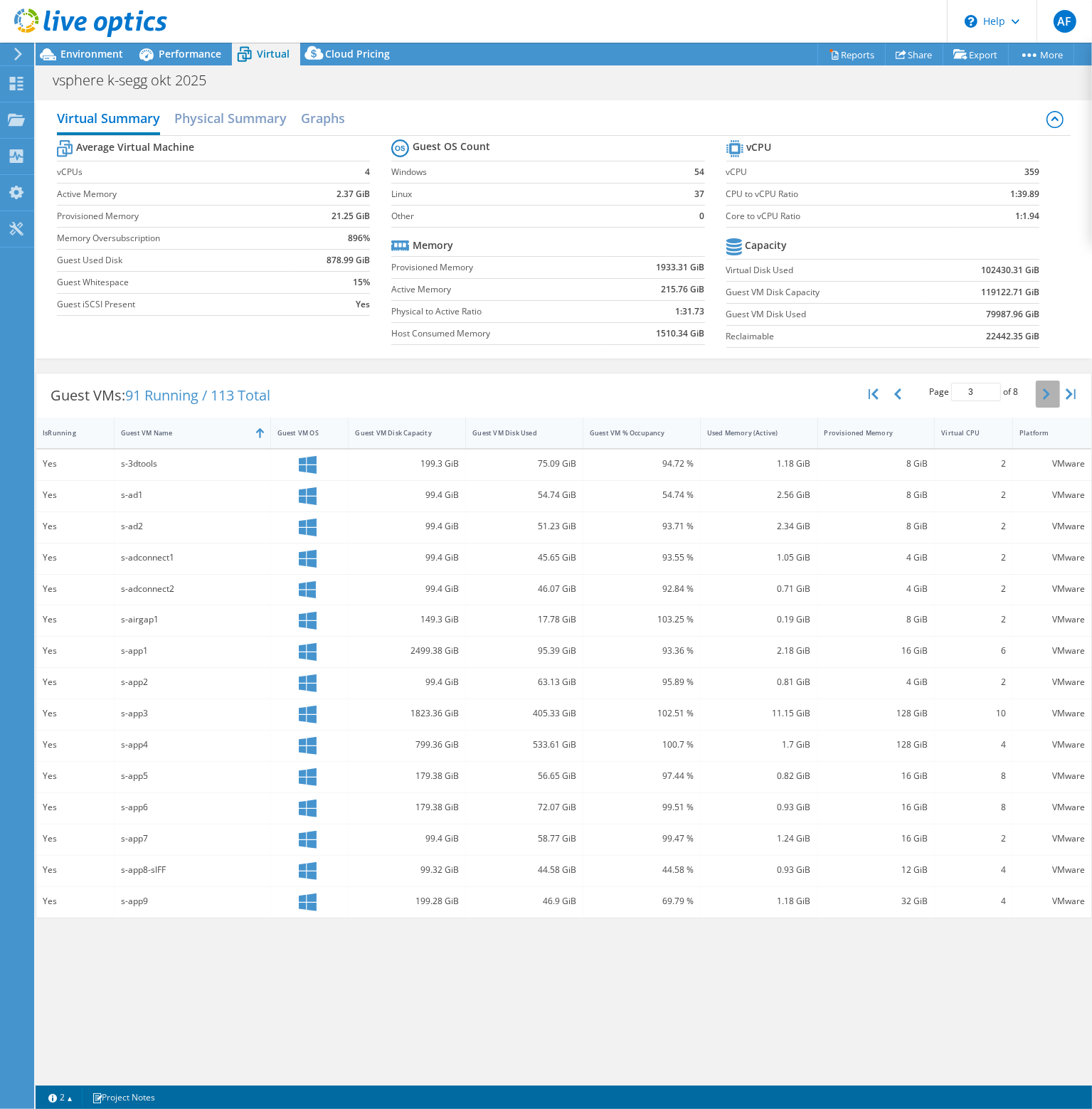
click at [1043, 390] on icon "button" at bounding box center [1046, 394] width 7 height 11
type input "4"
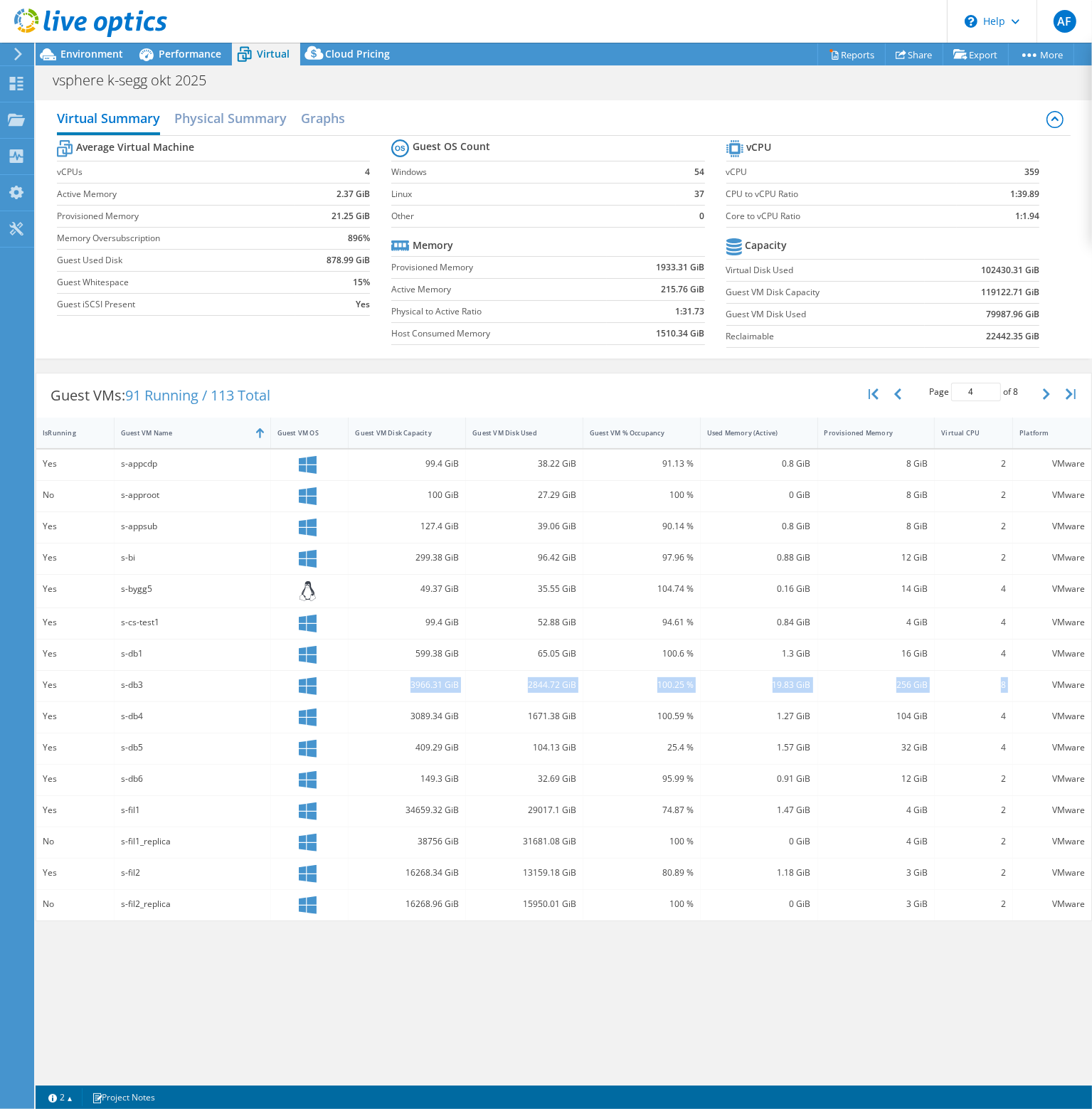
drag, startPoint x: 1024, startPoint y: 683, endPoint x: 308, endPoint y: 692, distance: 716.1
click at [308, 692] on div "Yes s-db3 3966.31 GiB 2844.72 GiB 100.25 % 19.83 GiB 256 GiB 8 VMware" at bounding box center [564, 686] width 1055 height 31
click at [1021, 719] on div "VMware" at bounding box center [1052, 718] width 78 height 31
drag, startPoint x: 1020, startPoint y: 716, endPoint x: 941, endPoint y: 678, distance: 87.7
click at [941, 678] on div "Yes s-appcdp 99.4 GiB 38.22 GiB 91.13 % 0.8 GiB 8 GiB 2 VMware No s-approot 100…" at bounding box center [564, 684] width 1055 height 471
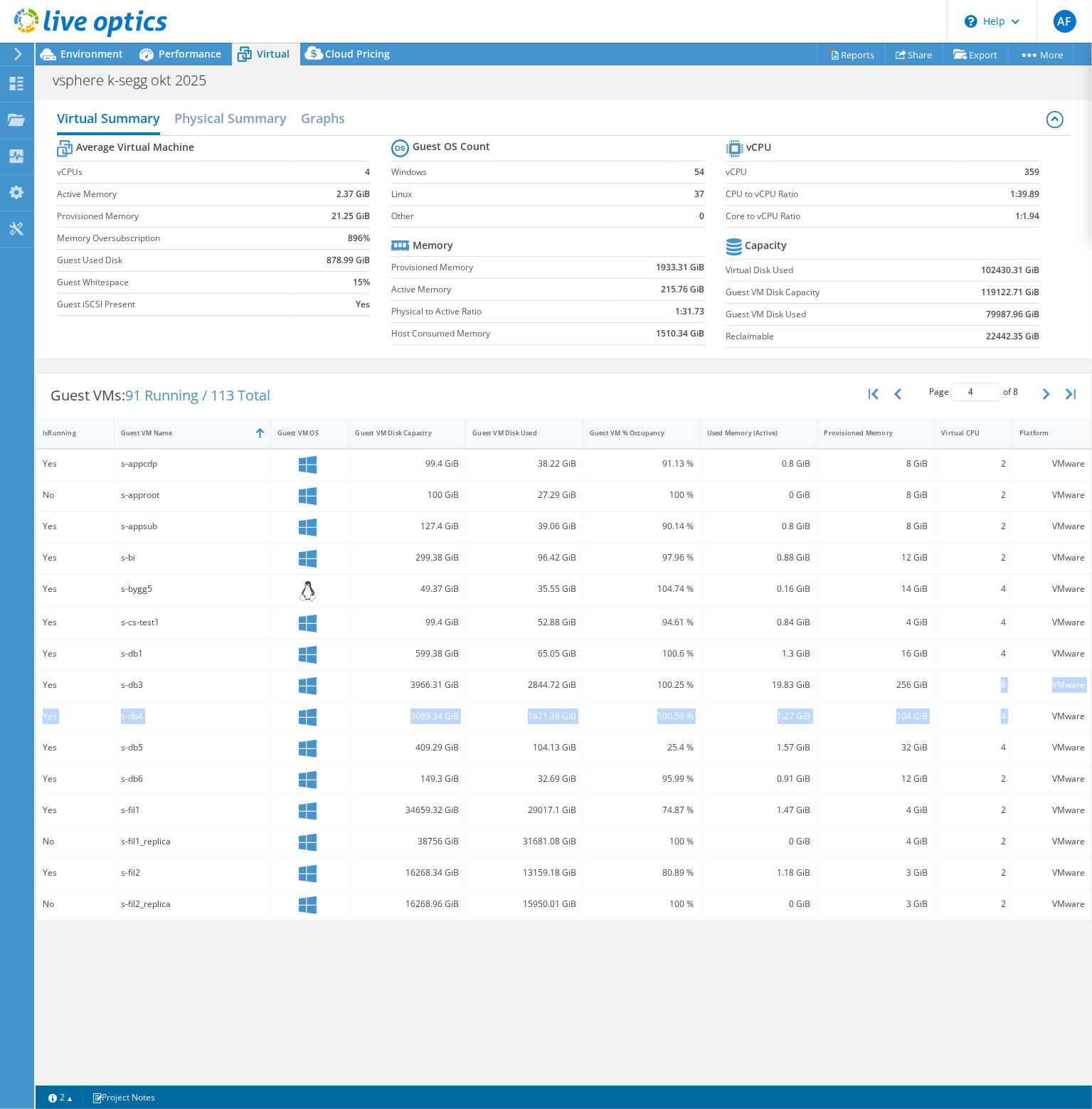
click at [941, 678] on div "8" at bounding box center [973, 684] width 65 height 15
click at [110, 51] on span "Environment" at bounding box center [91, 54] width 63 height 14
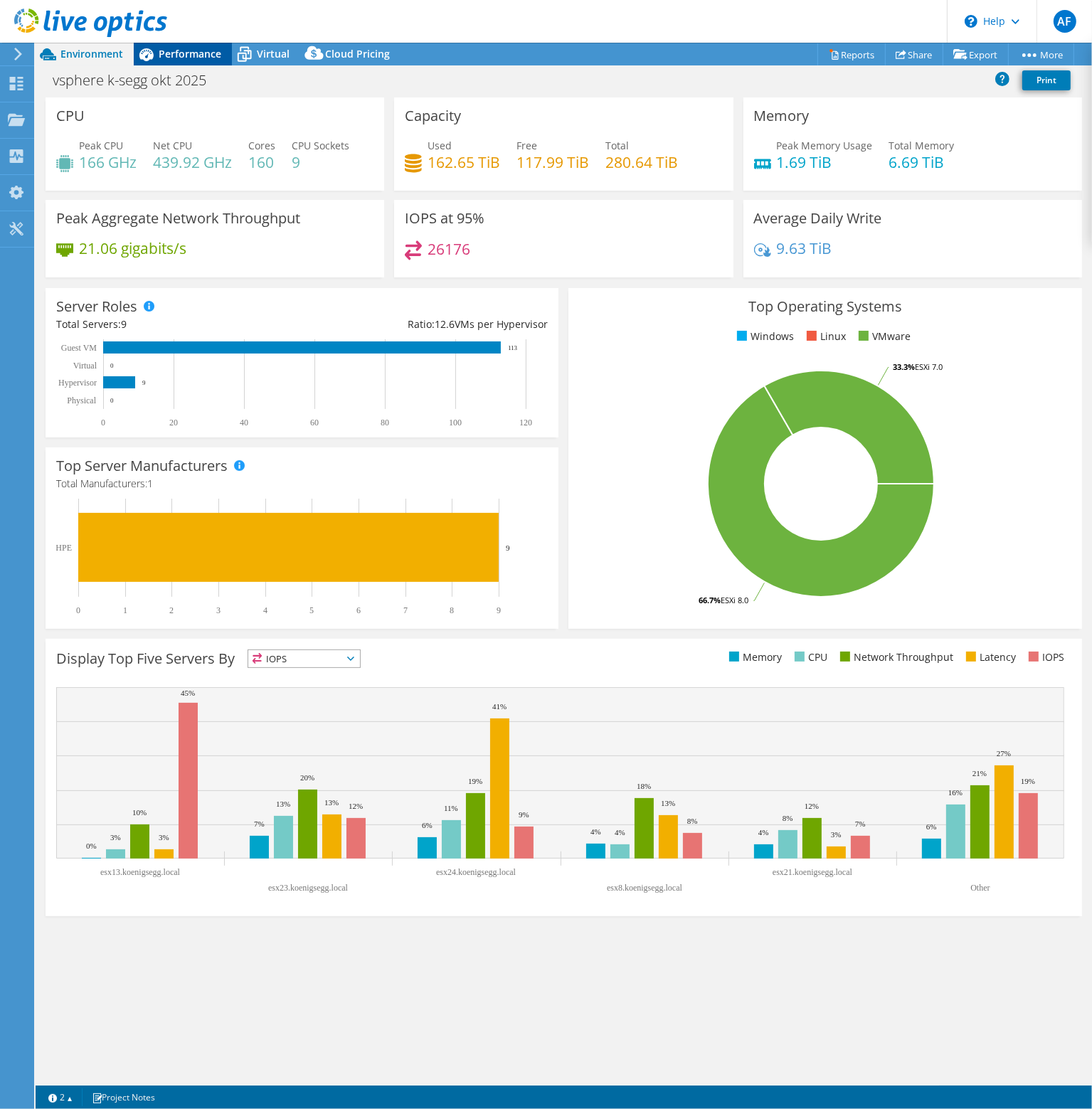
click at [181, 56] on span "Performance" at bounding box center [190, 54] width 63 height 14
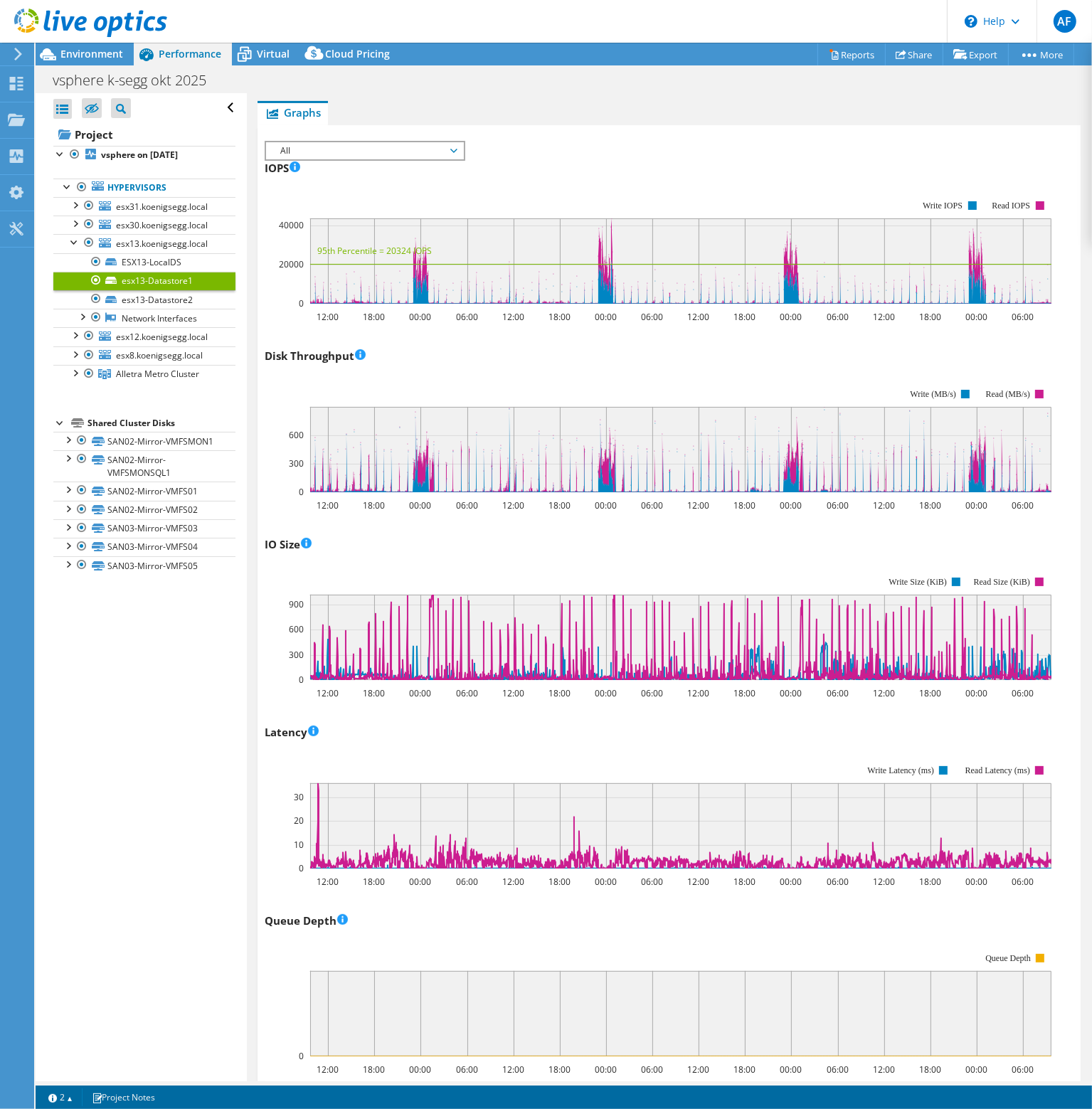
click at [499, 533] on div "IO Size 12:00 18:00 00:00 06:00 12:00 18:00 00:00 06:00 12:00 18:00 00:00 06:00…" at bounding box center [669, 616] width 809 height 167
click at [165, 296] on link "esx13-Datastore2" at bounding box center [145, 299] width 182 height 19
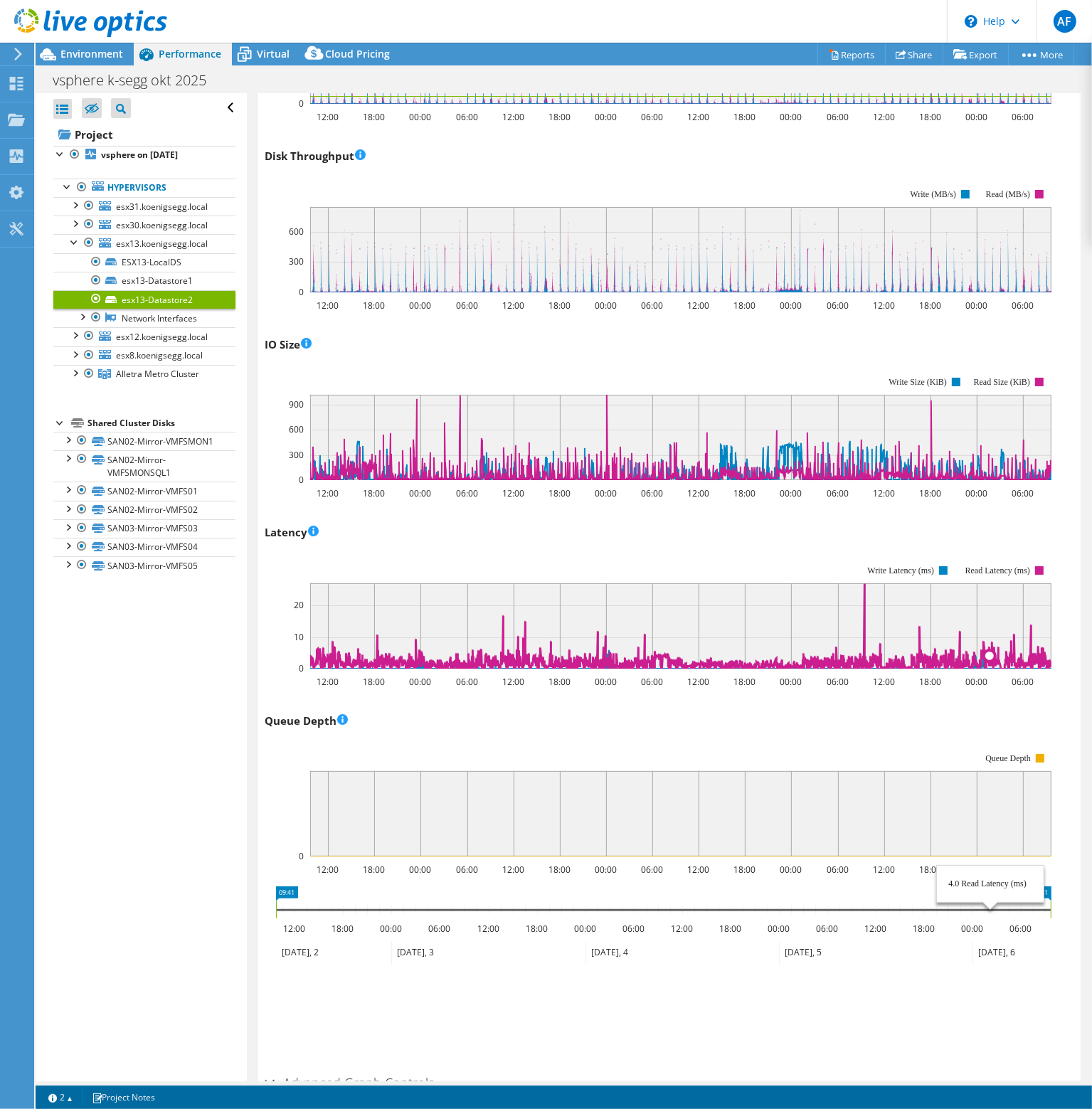
scroll to position [161, 0]
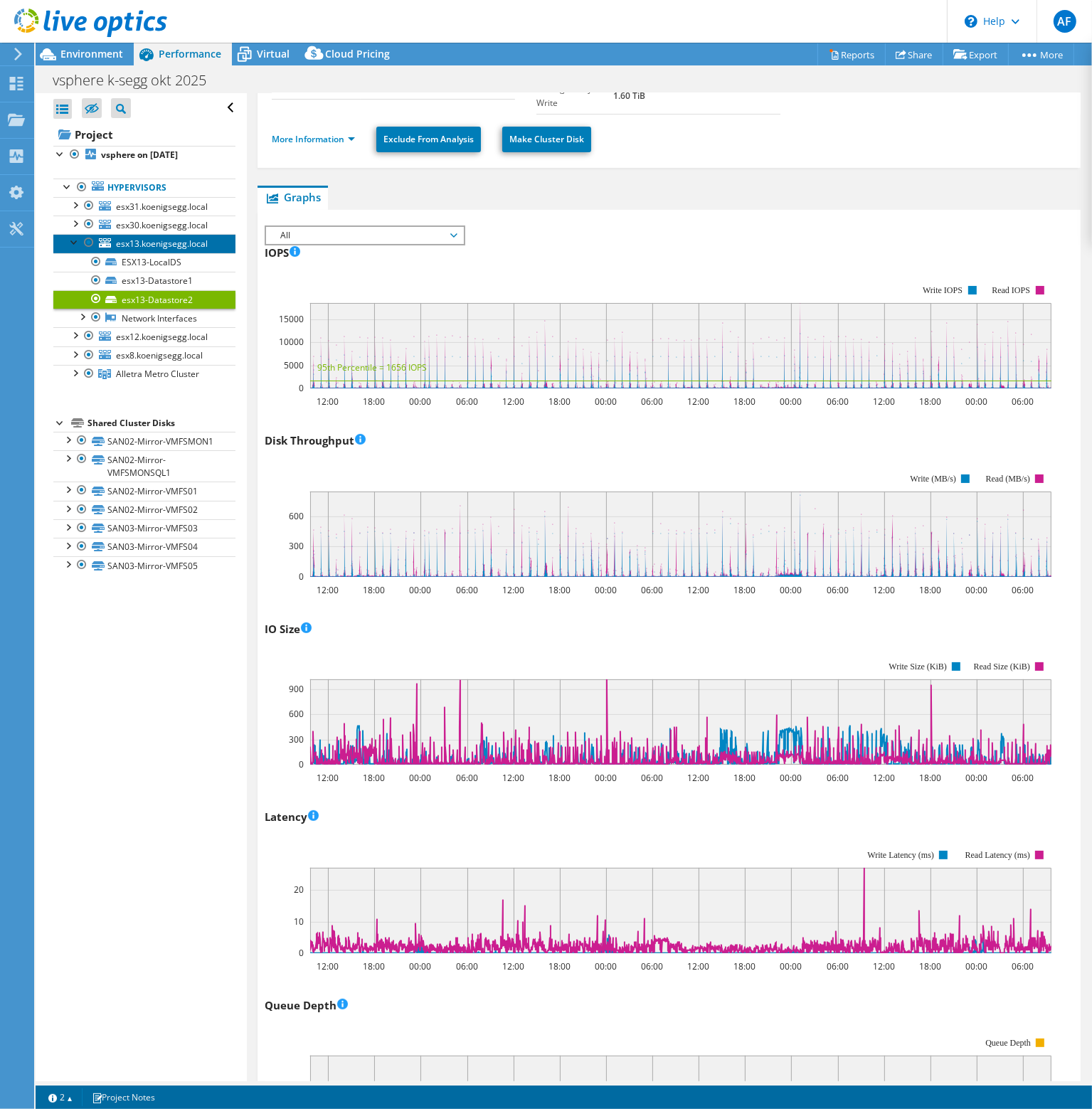
click at [155, 242] on span "esx13.koenigsegg.local" at bounding box center [161, 243] width 92 height 12
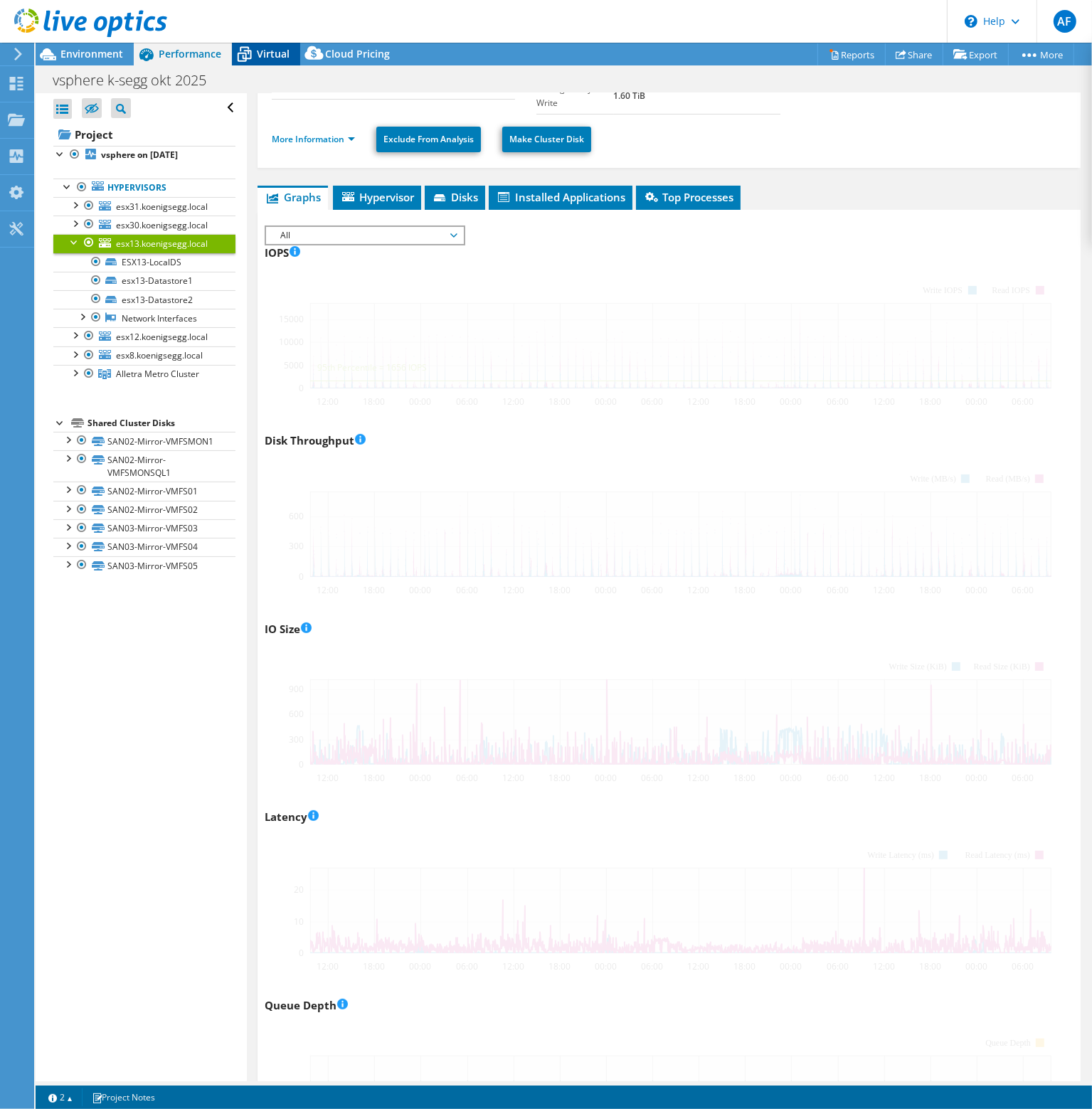
click at [256, 50] on icon at bounding box center [244, 55] width 25 height 25
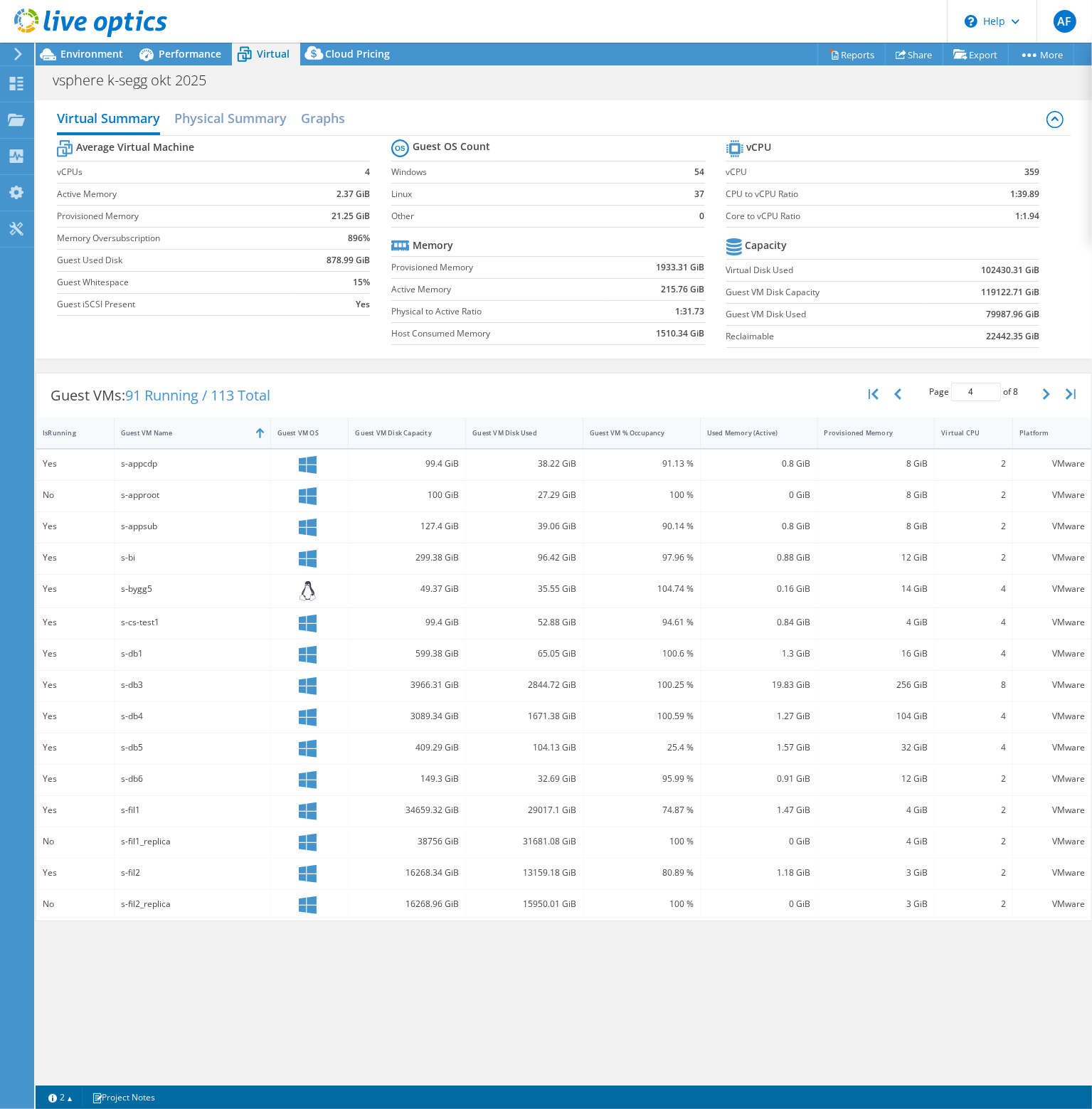
scroll to position [0, 0]
click at [98, 59] on span "Environment" at bounding box center [91, 54] width 63 height 14
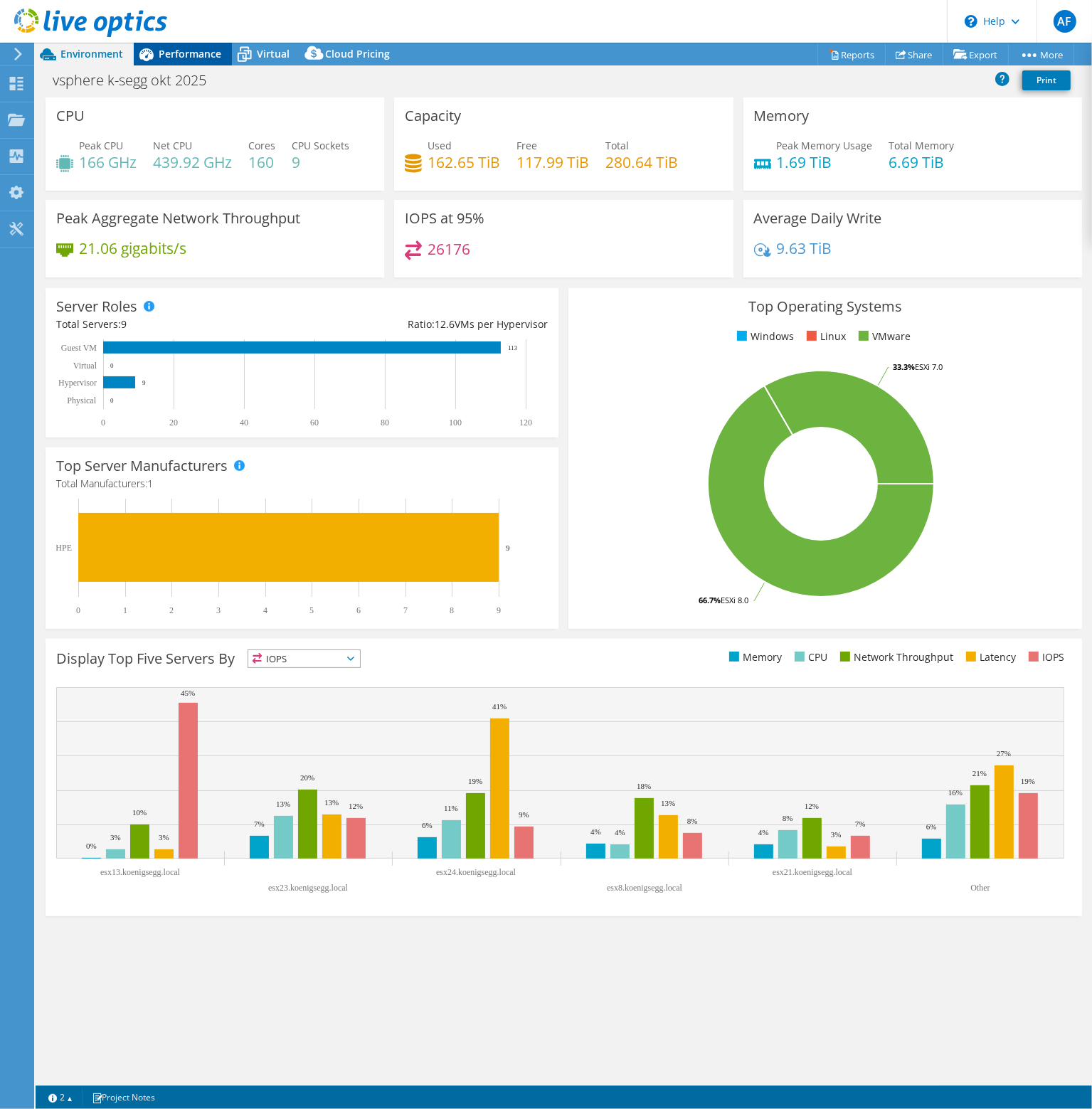
click at [178, 48] on span "Performance" at bounding box center [190, 54] width 63 height 14
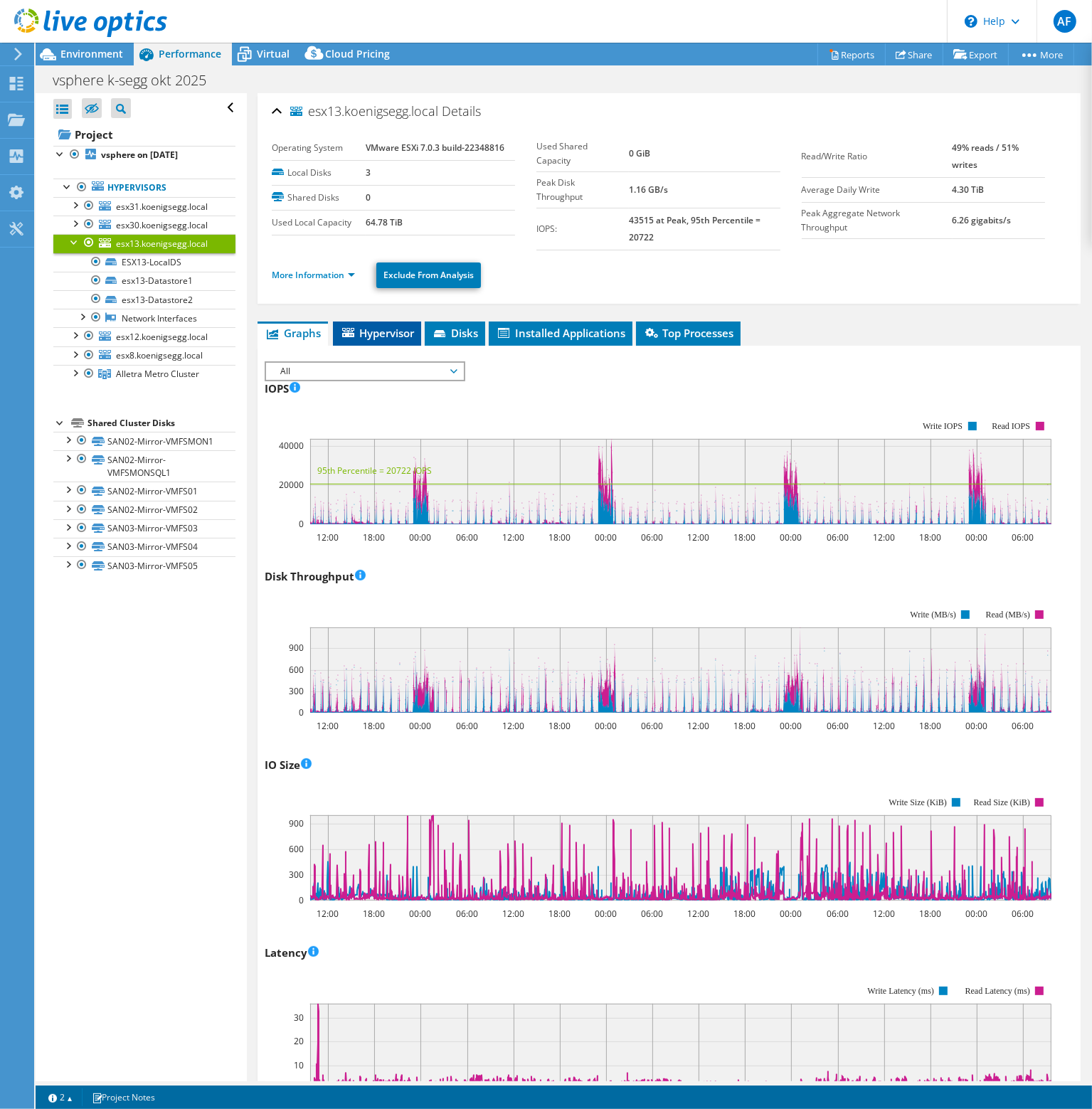
click at [387, 336] on span "Hypervisor" at bounding box center [377, 332] width 74 height 14
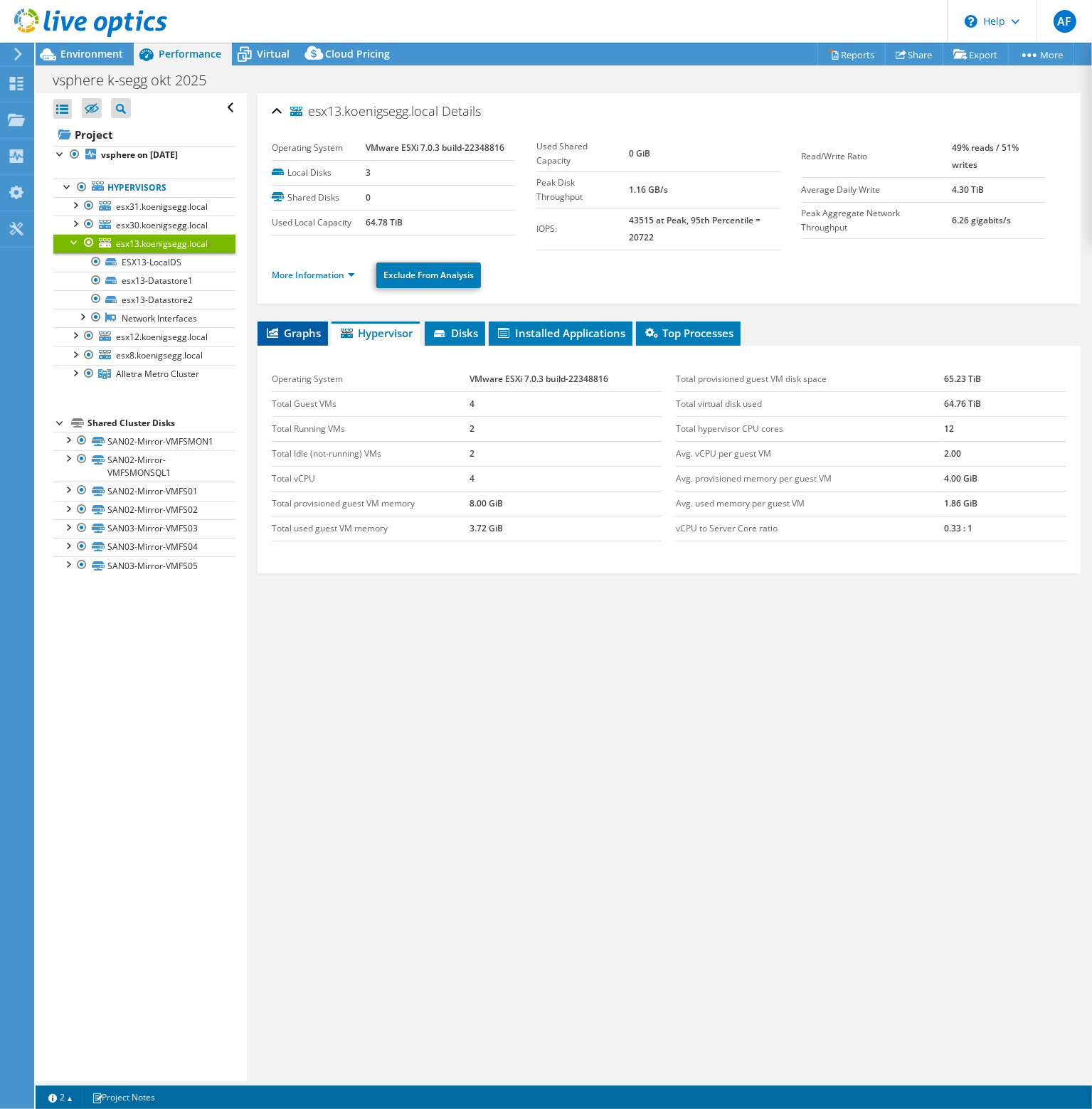
click at [297, 325] on span "Graphs" at bounding box center [292, 332] width 56 height 14
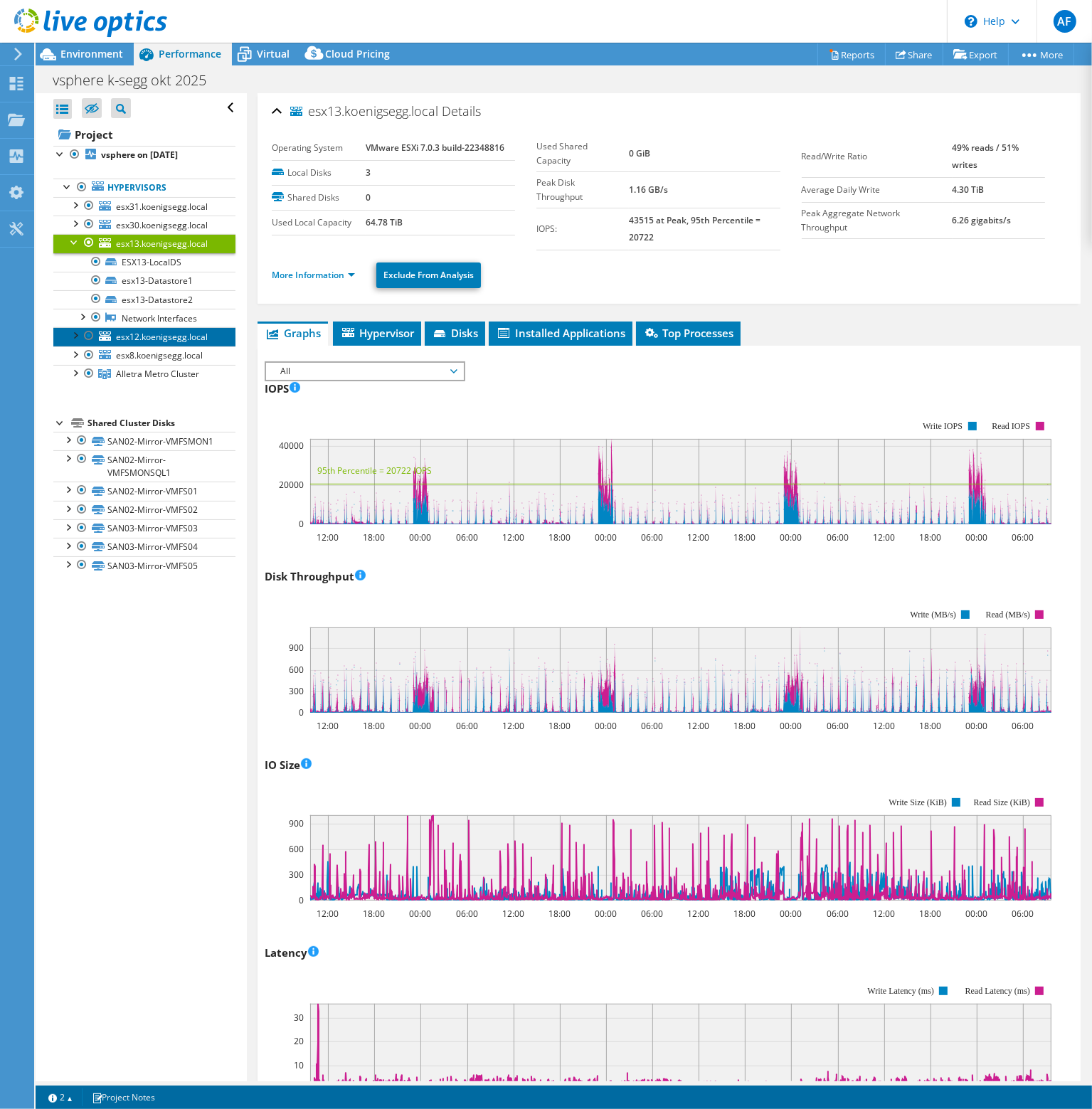
click at [155, 336] on span "esx12.koenigsegg.local" at bounding box center [161, 336] width 92 height 12
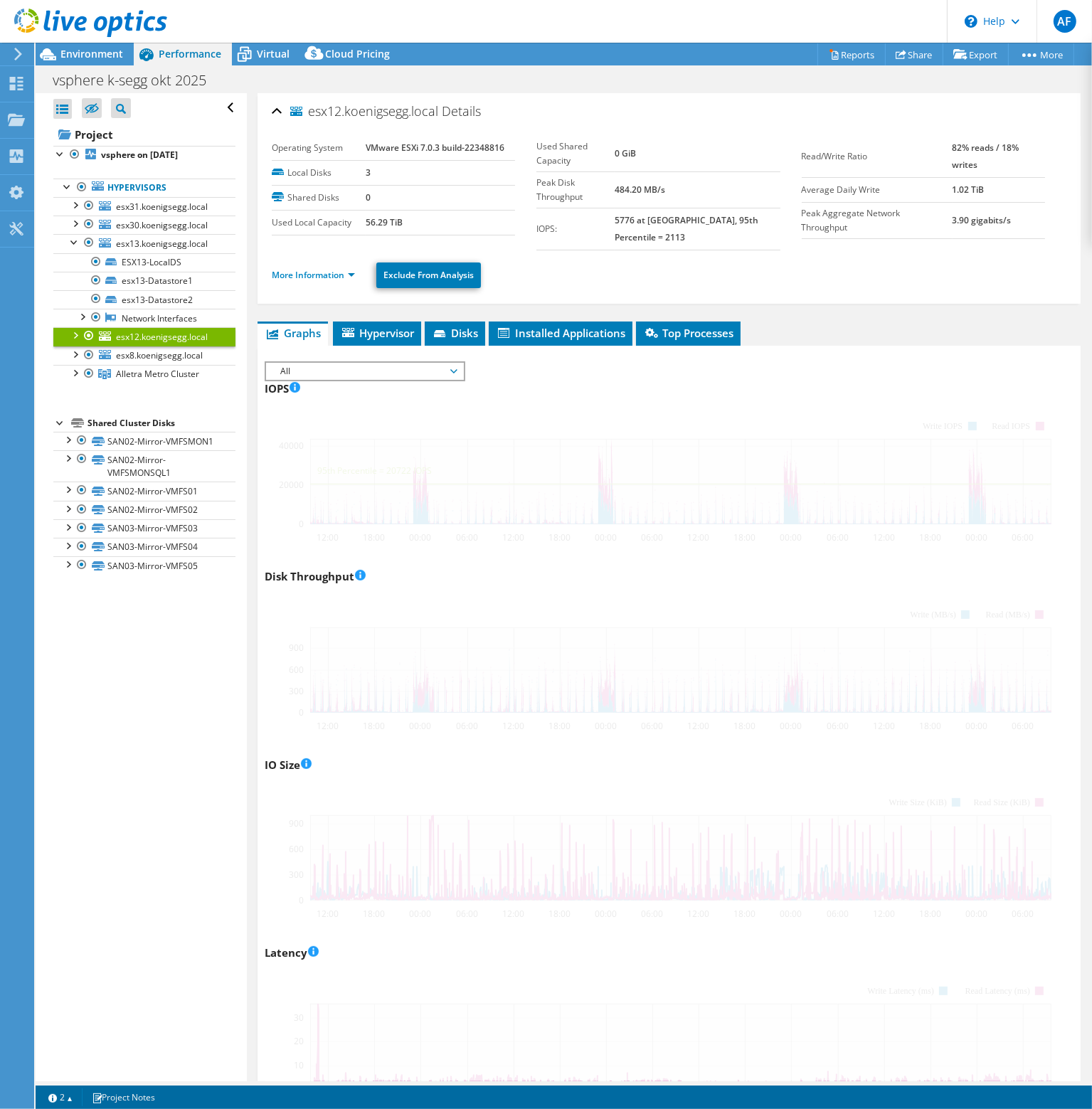
click at [71, 334] on div at bounding box center [74, 334] width 14 height 14
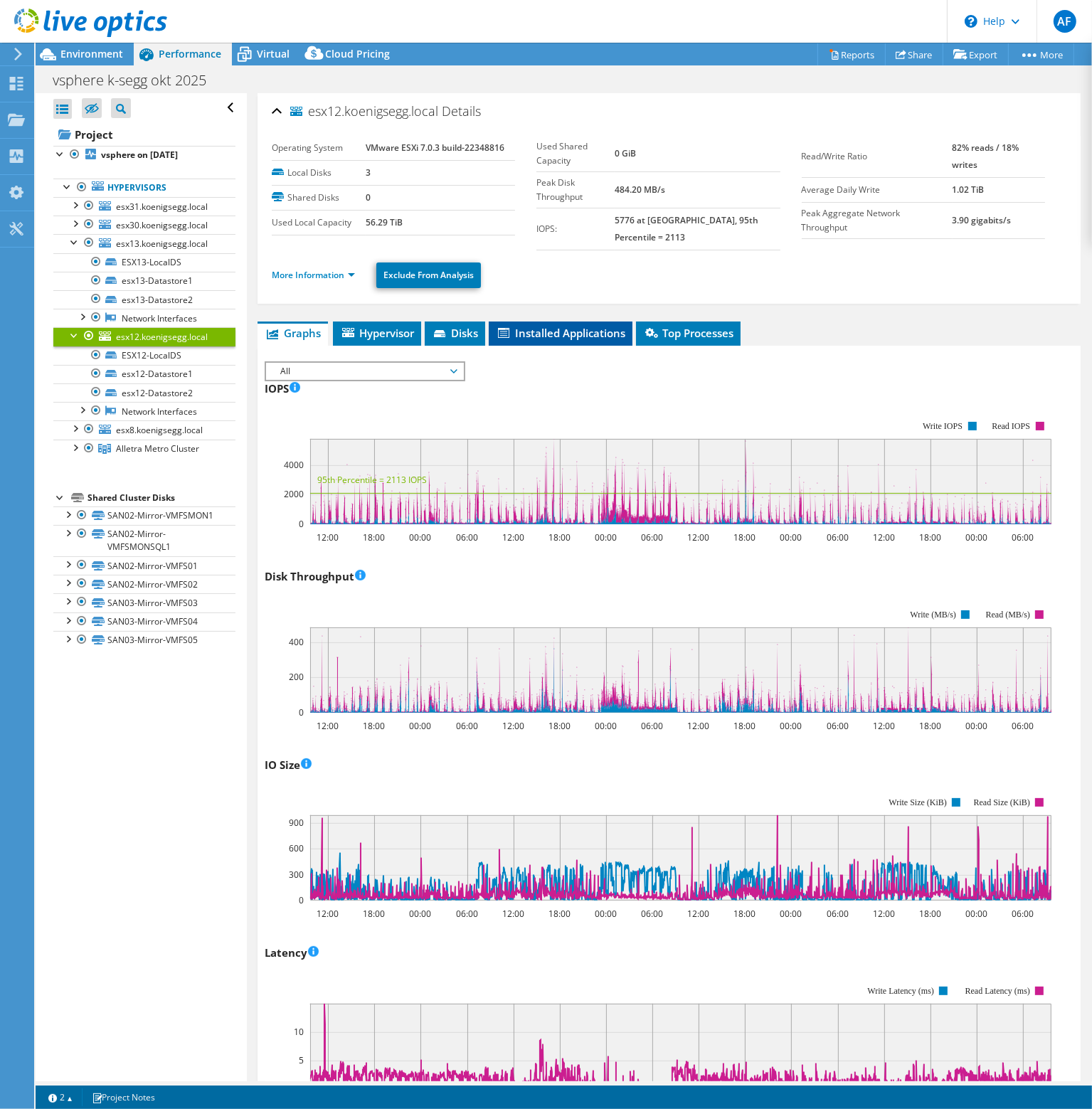
click at [539, 325] on span "Installed Applications" at bounding box center [560, 332] width 129 height 14
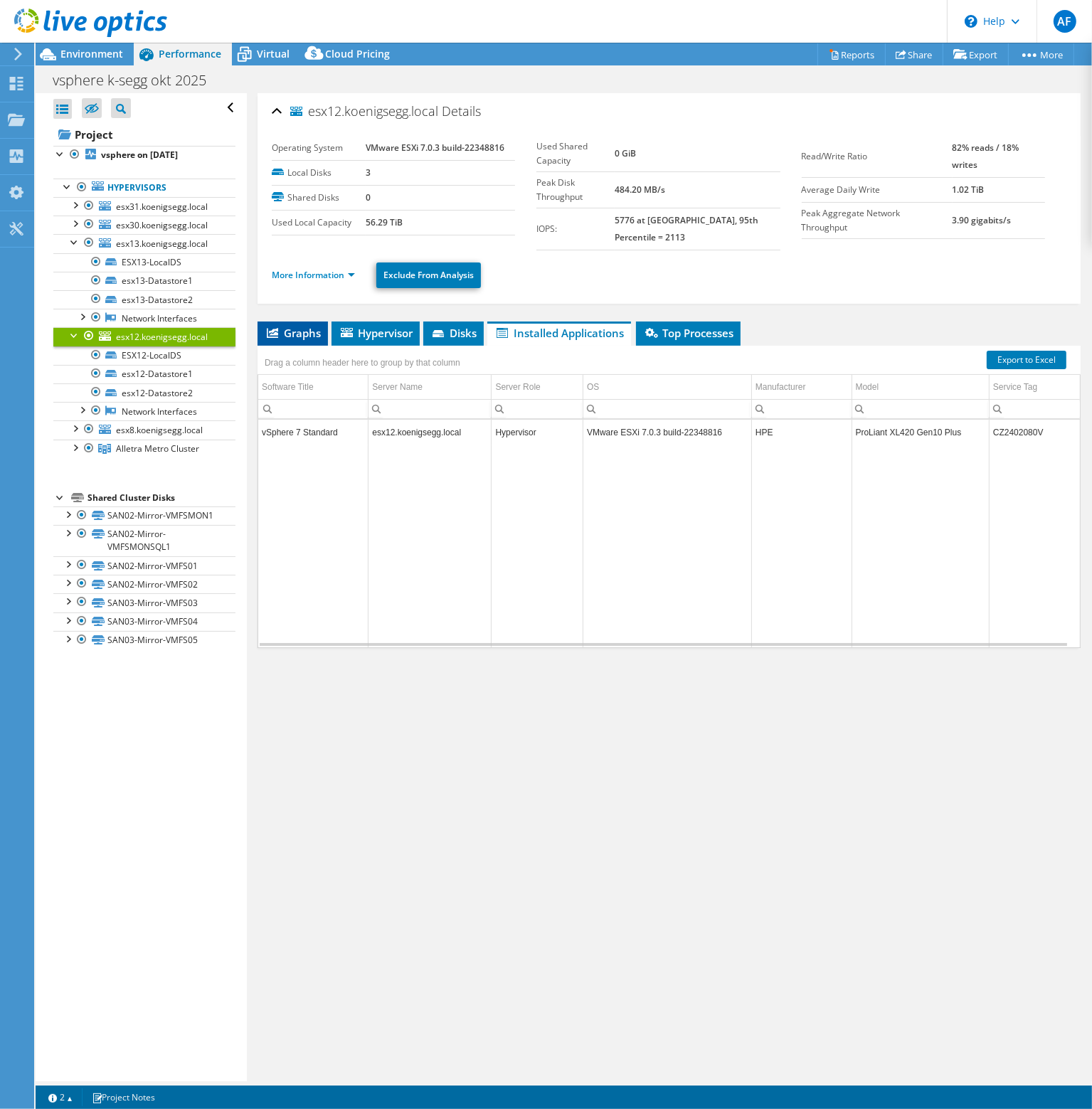
click at [308, 325] on span "Graphs" at bounding box center [292, 332] width 56 height 14
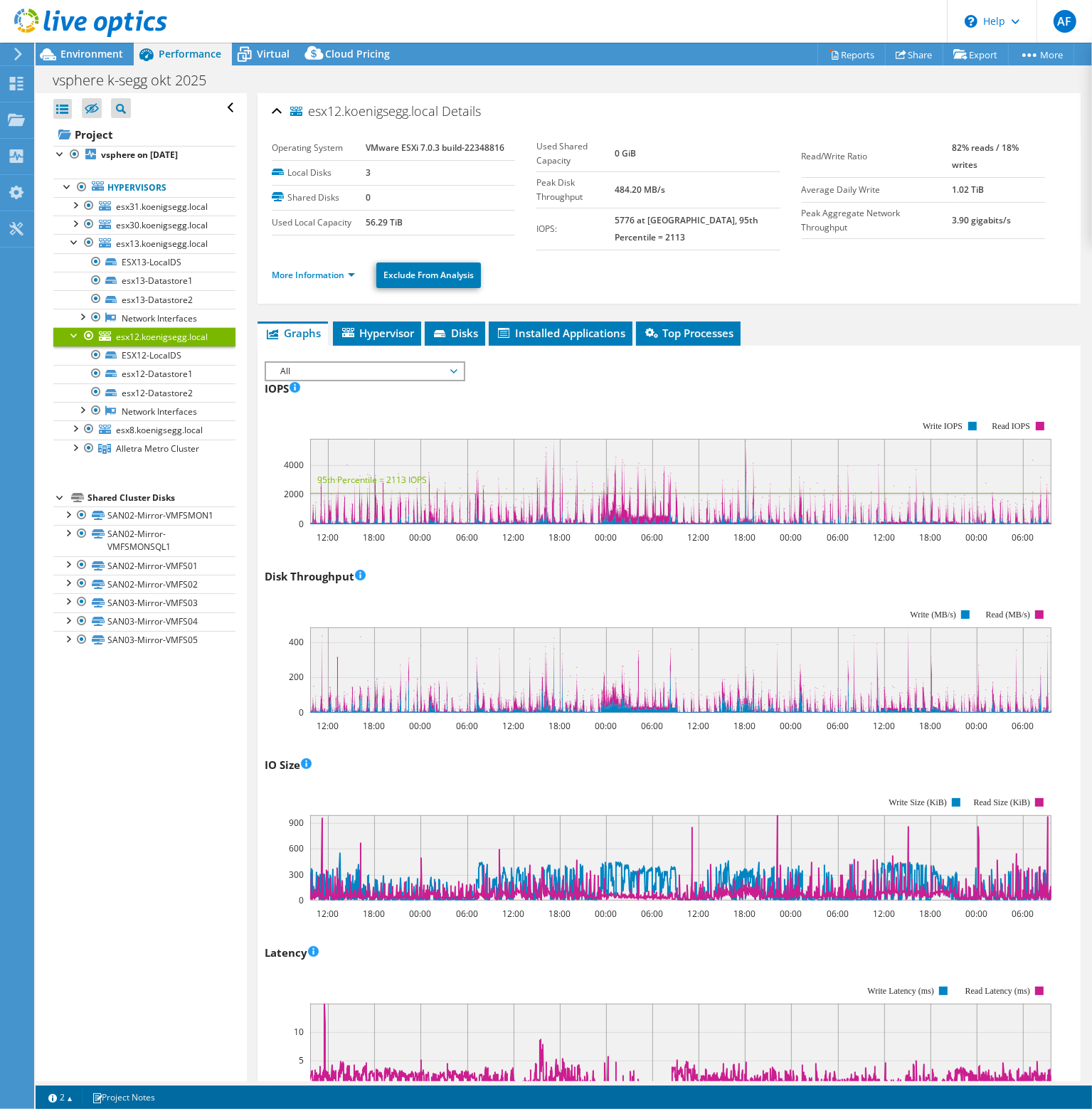
scroll to position [213, 0]
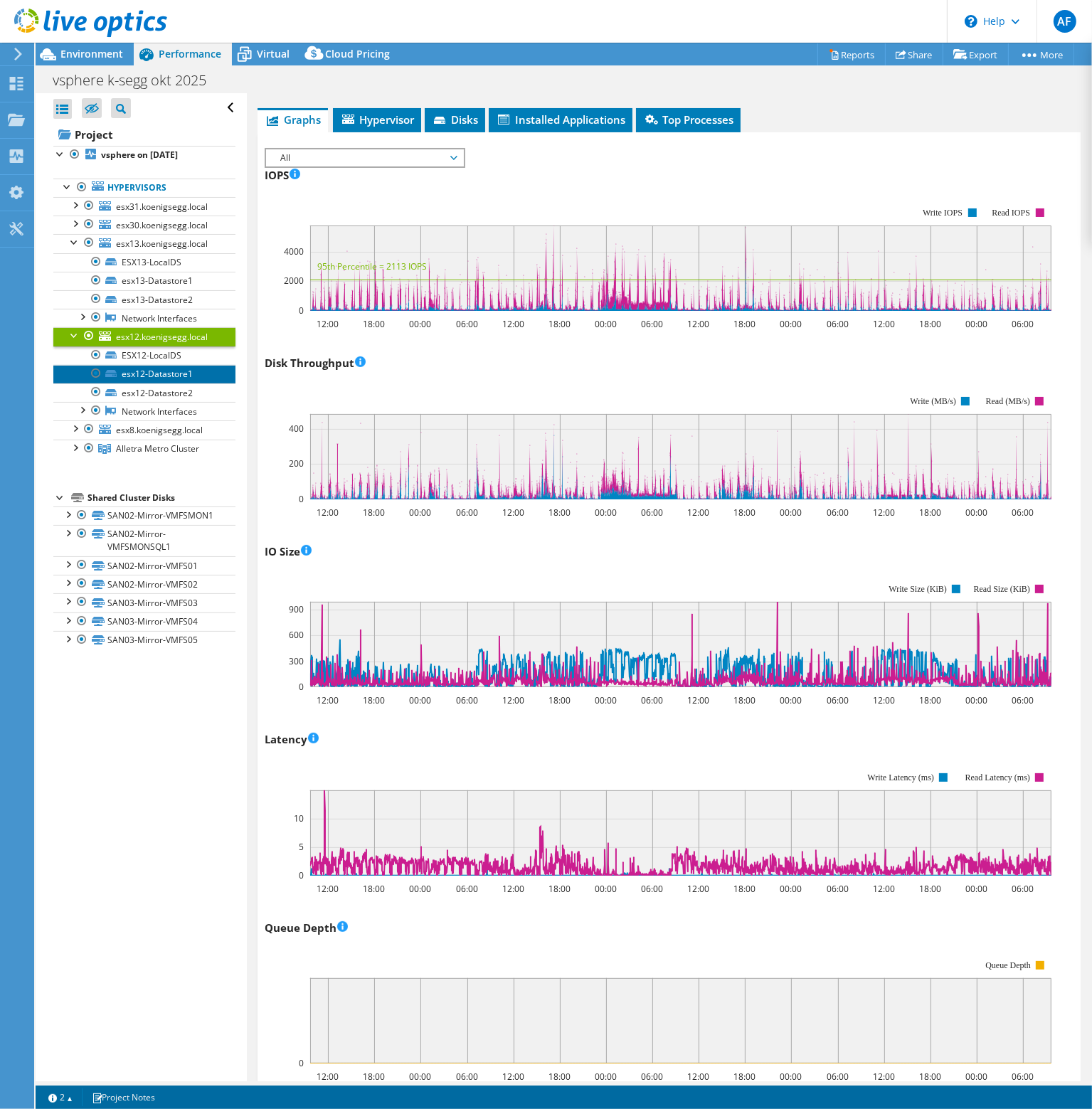
click at [161, 372] on link "esx12-Datastore1" at bounding box center [145, 373] width 182 height 19
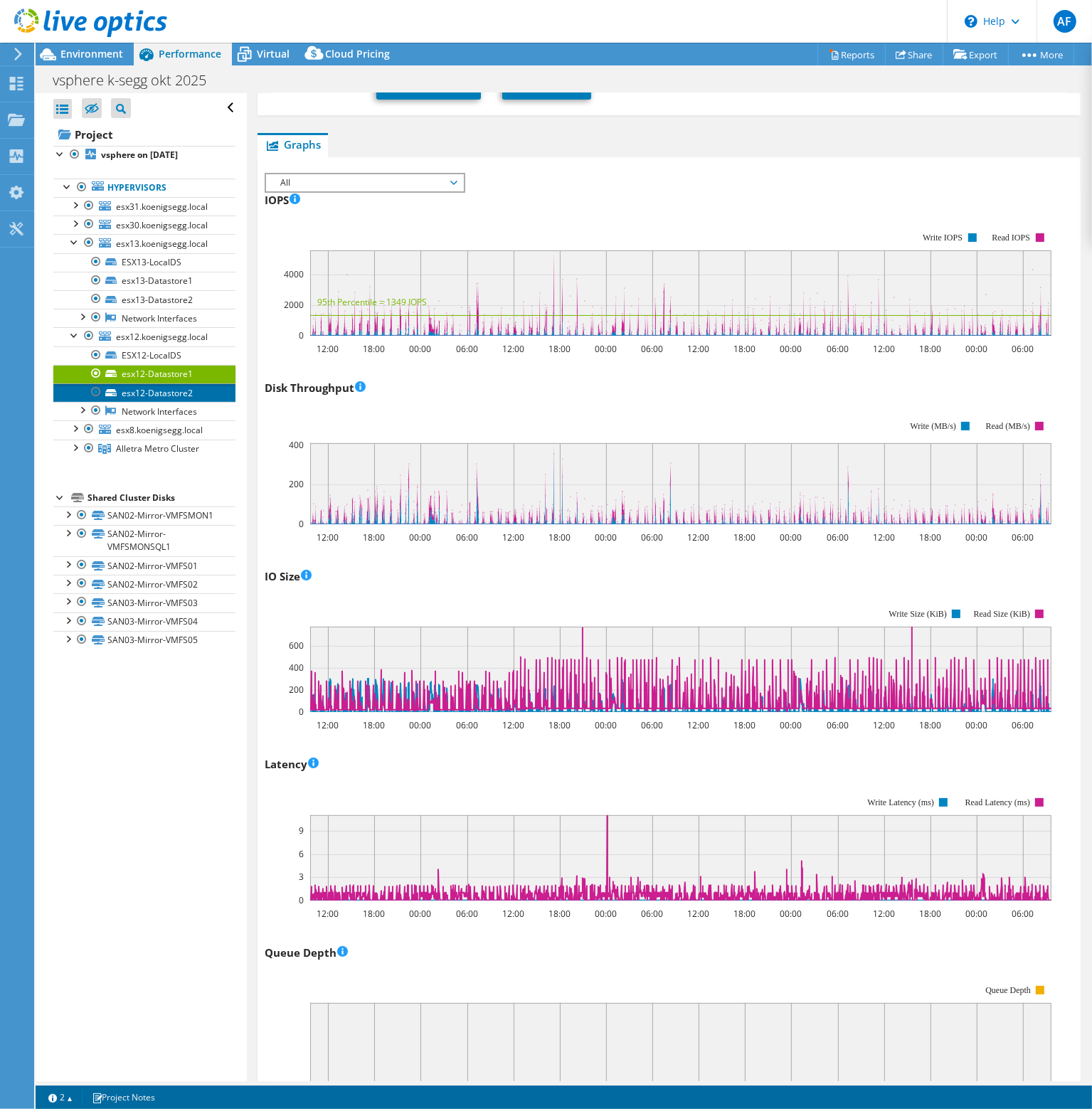
click at [150, 392] on link "esx12-Datastore2" at bounding box center [145, 392] width 182 height 19
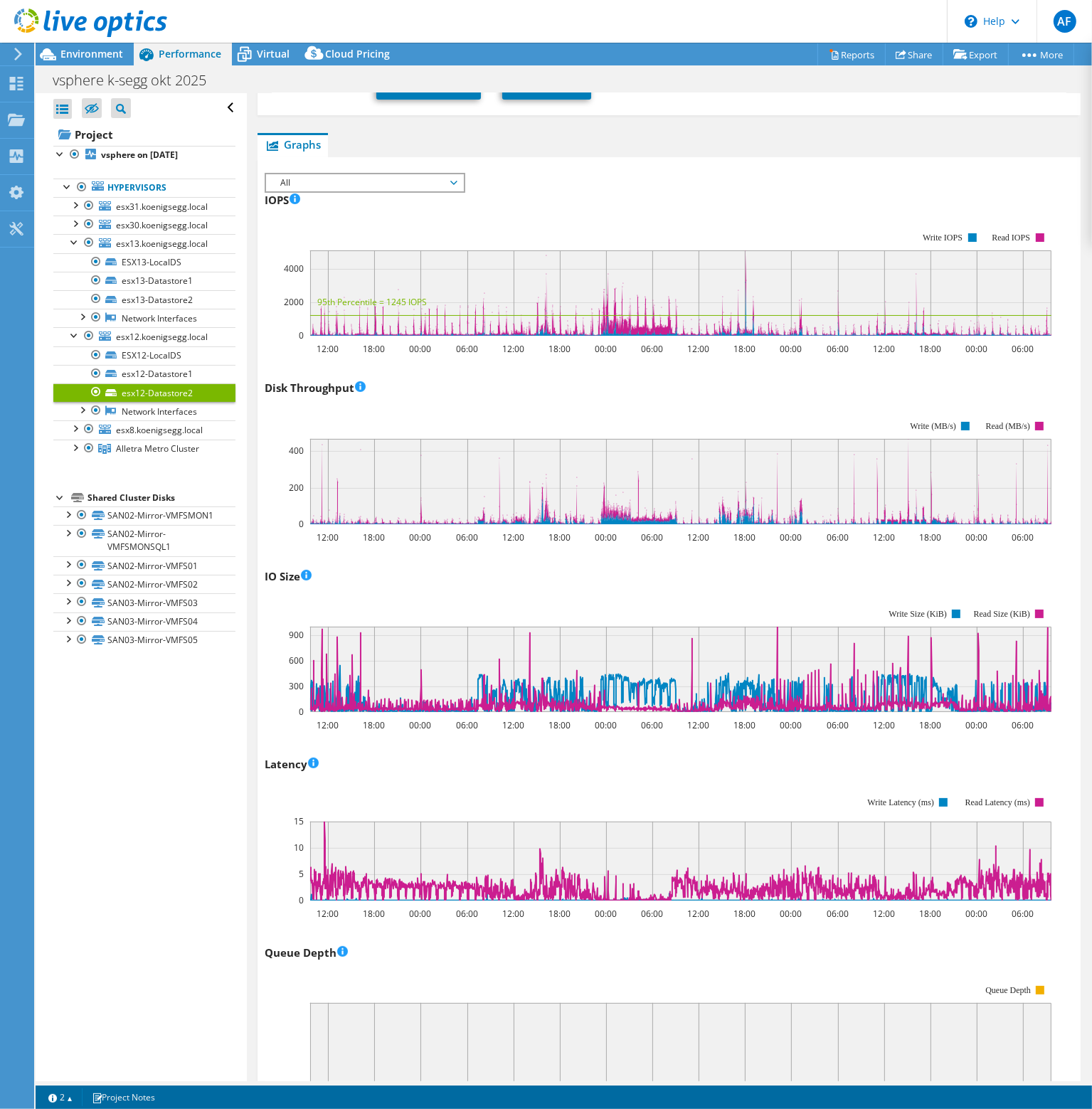
click at [561, 190] on div "IOPS 12:00 18:00 00:00 06:00 12:00 18:00 00:00 06:00 12:00 18:00 00:00 06:00 12…" at bounding box center [669, 272] width 809 height 167
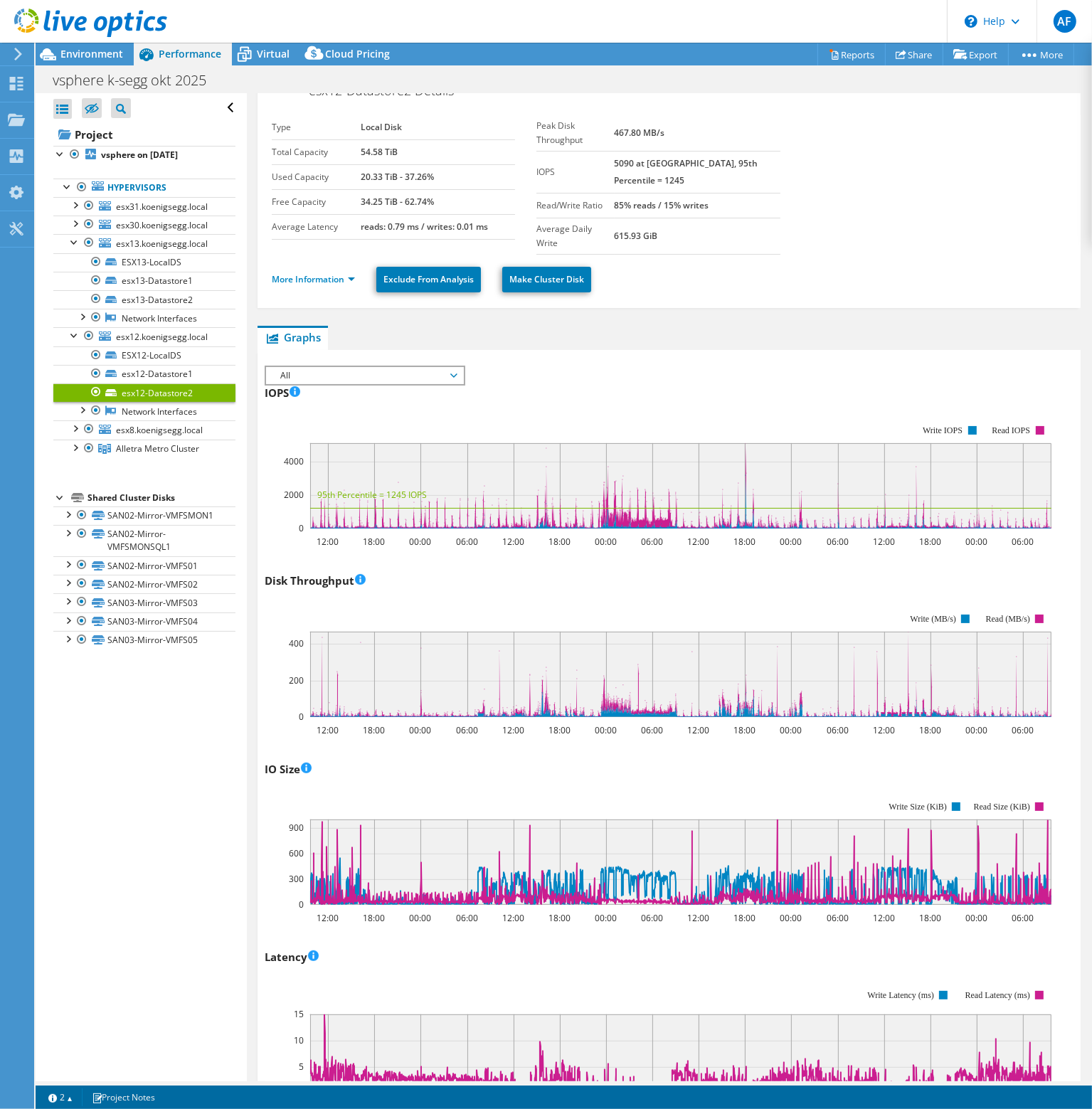
scroll to position [0, 0]
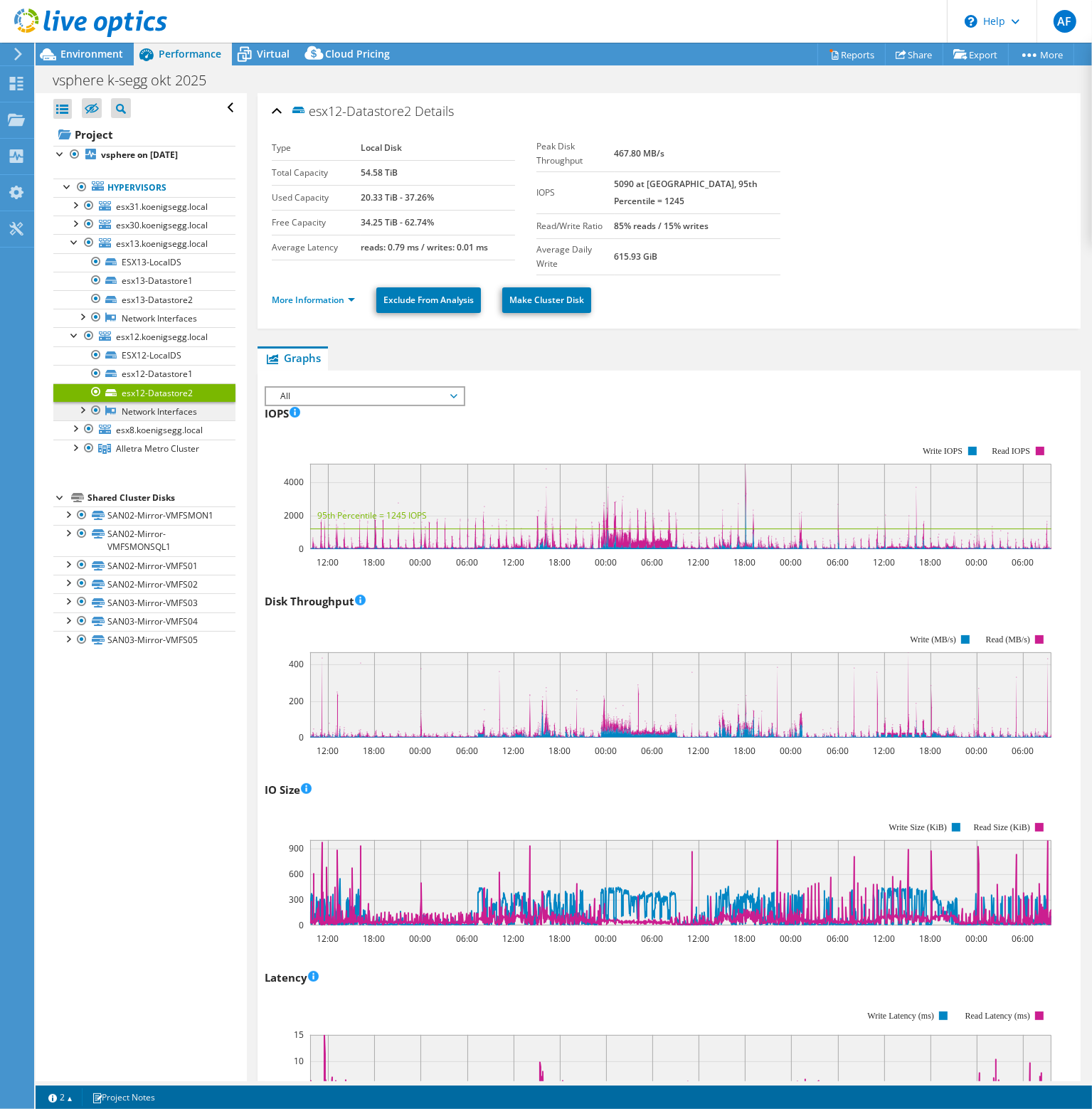
click at [183, 409] on link "Network Interfaces" at bounding box center [145, 411] width 182 height 19
click at [148, 451] on span "Alletra Metro Cluster" at bounding box center [157, 448] width 83 height 12
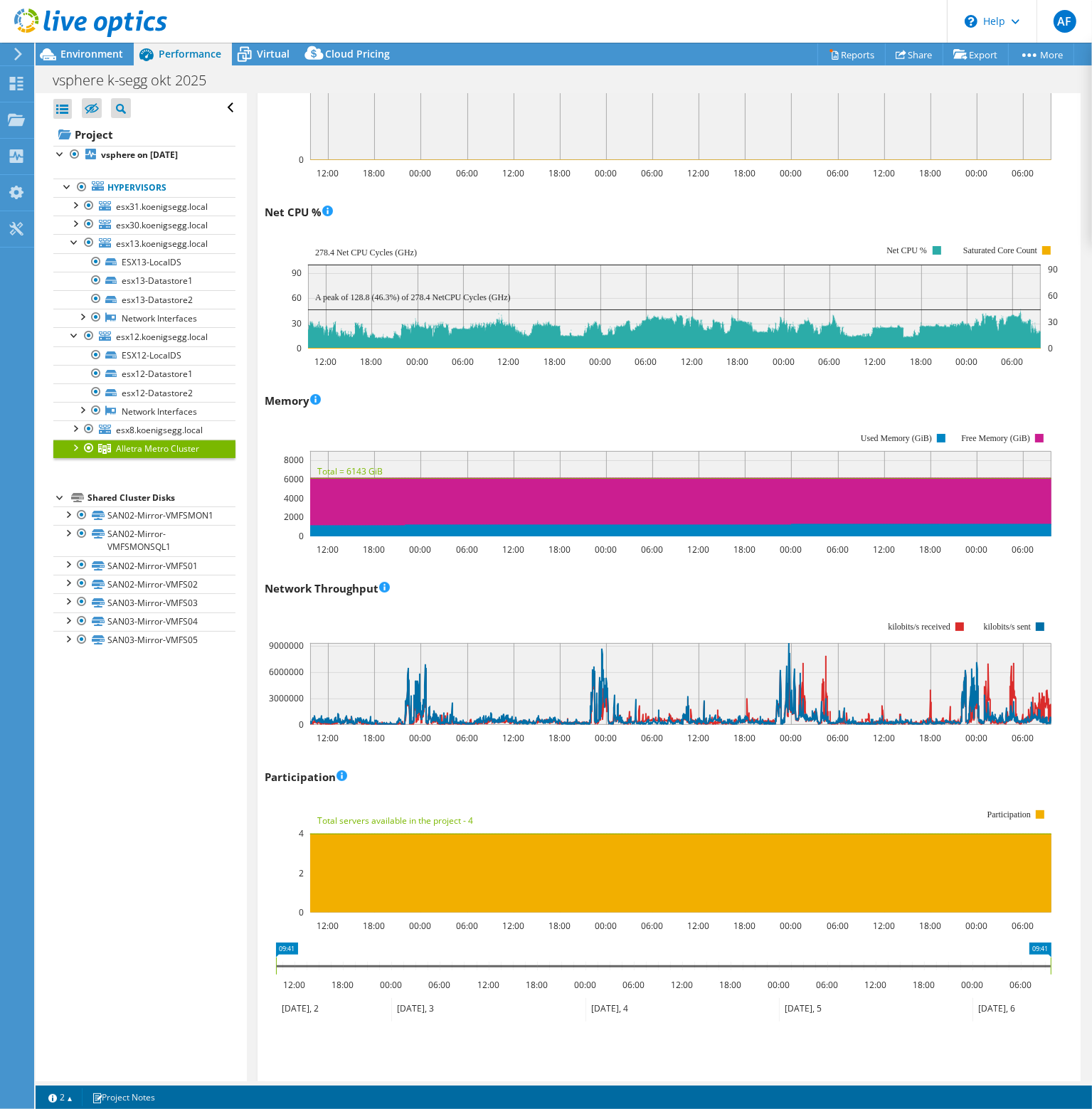
scroll to position [1137, 0]
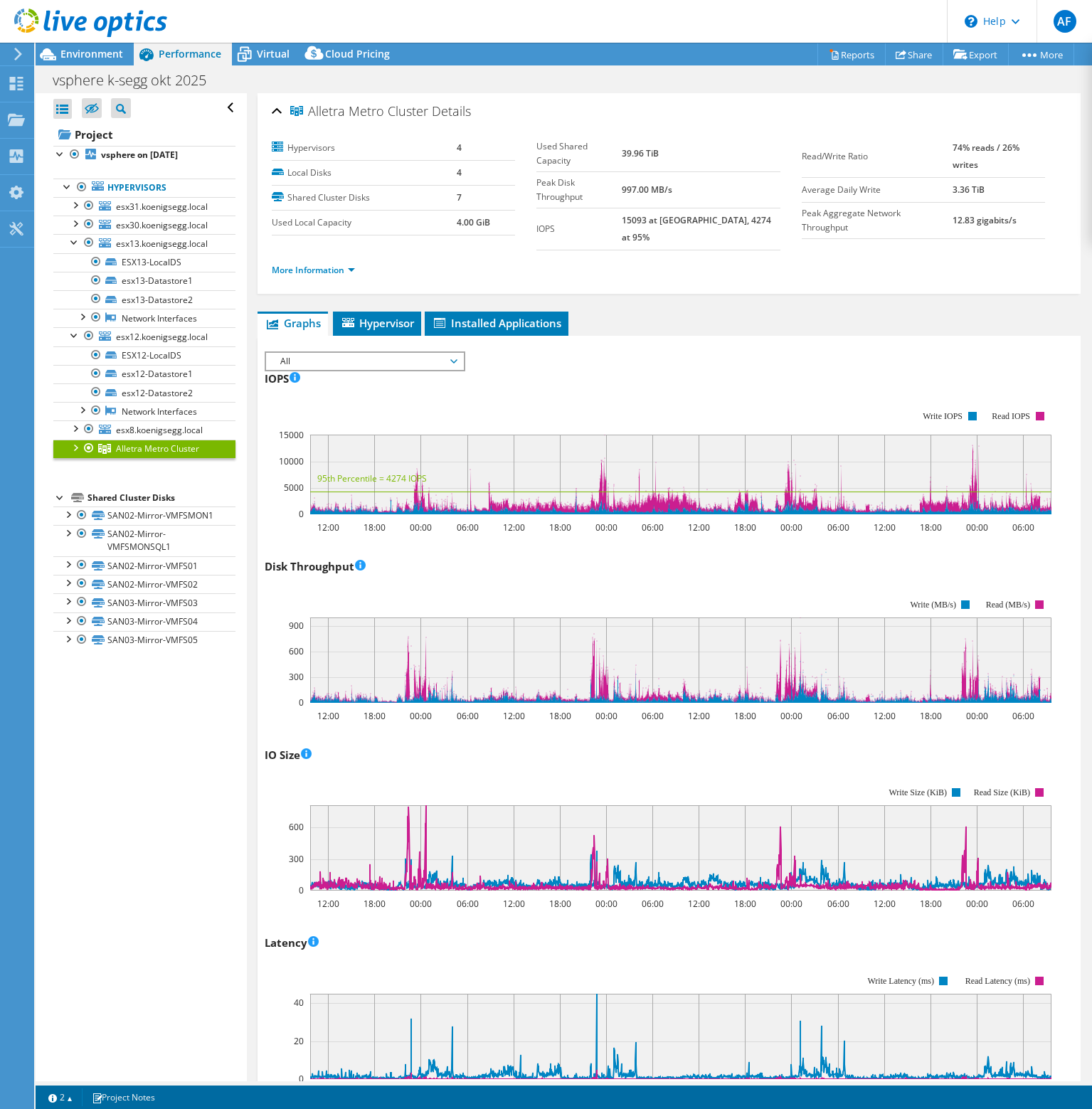
select select "USD"
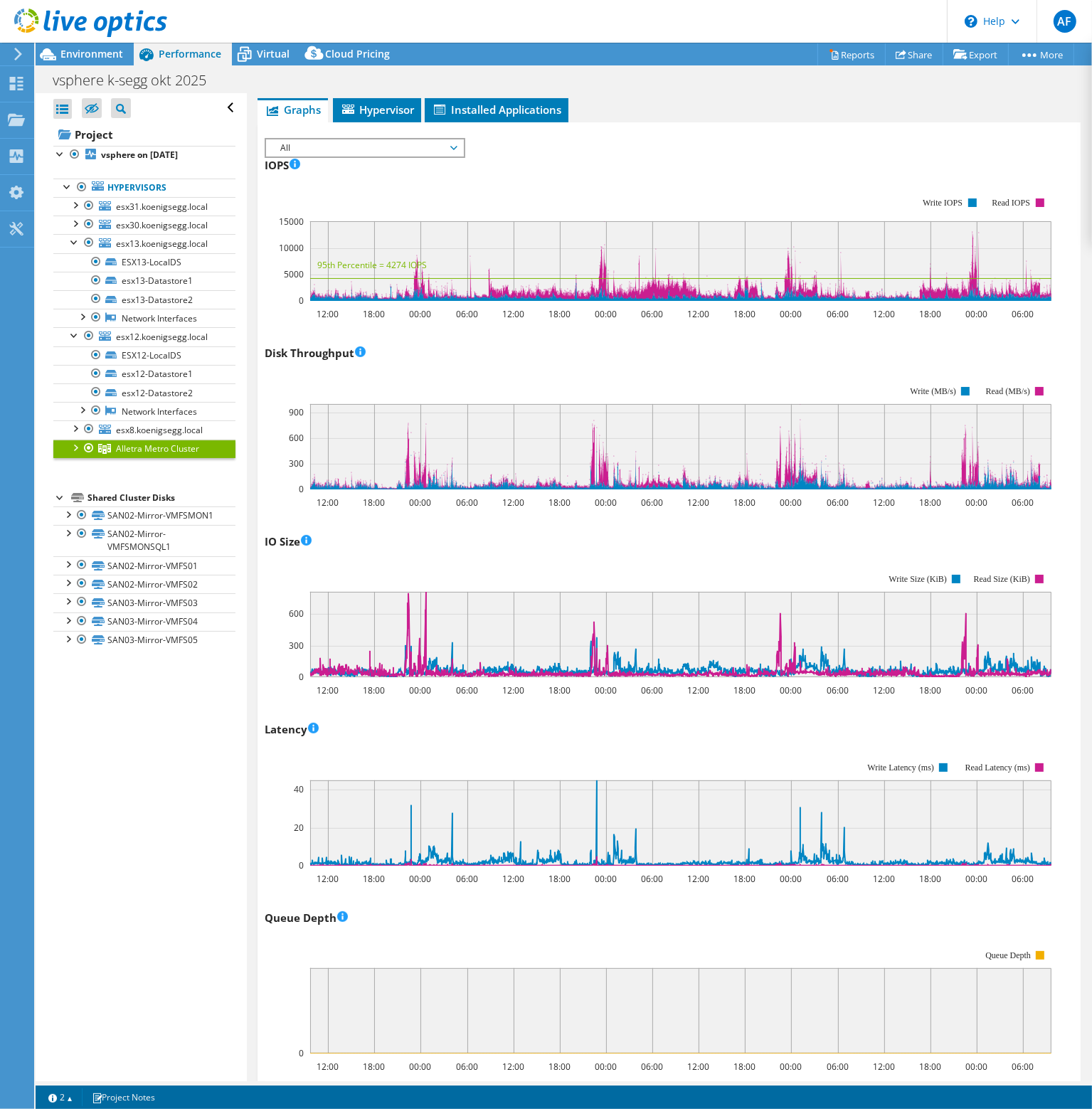
scroll to position [142, 0]
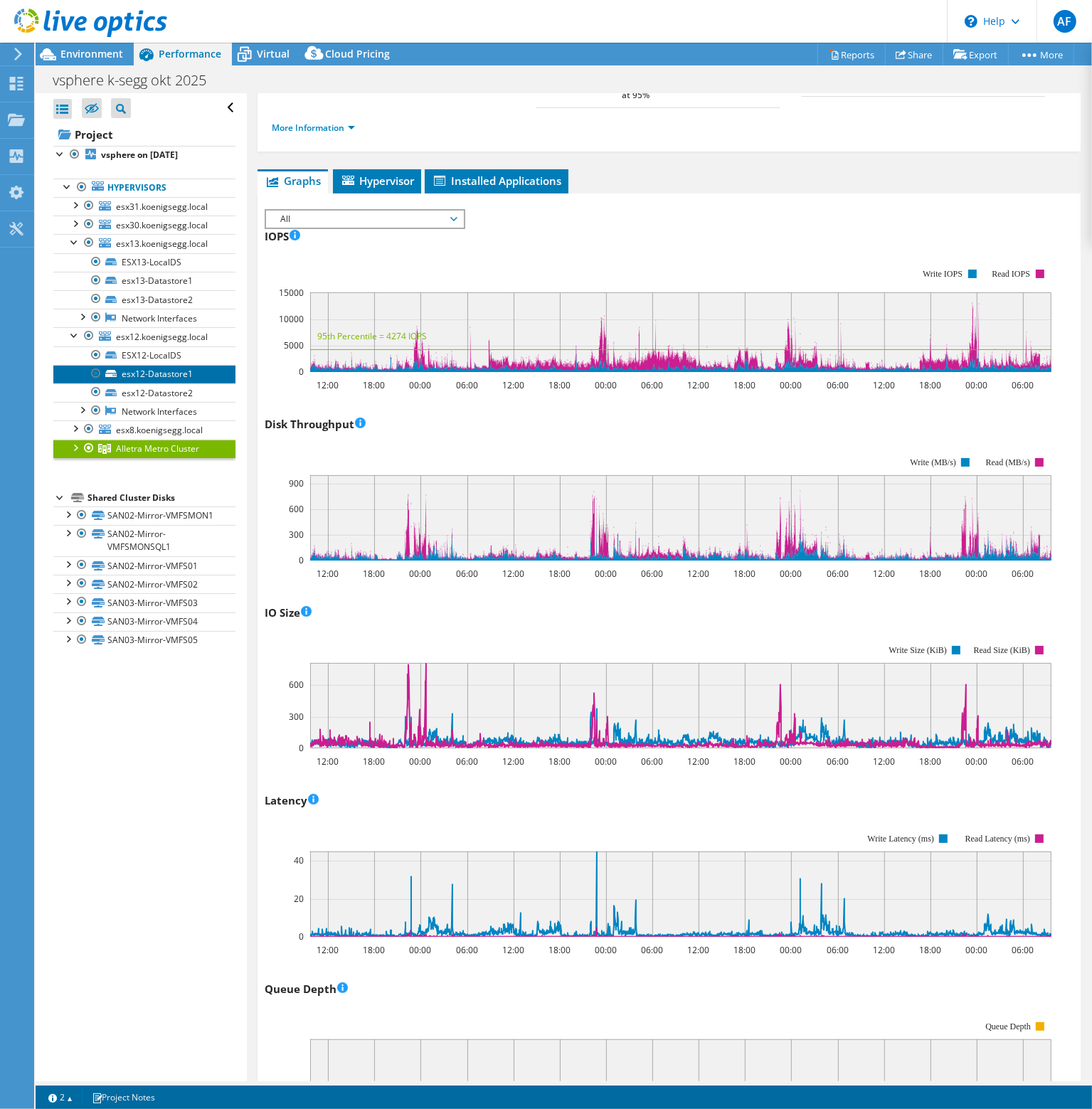
click at [160, 370] on link "esx12-Datastore1" at bounding box center [145, 373] width 182 height 19
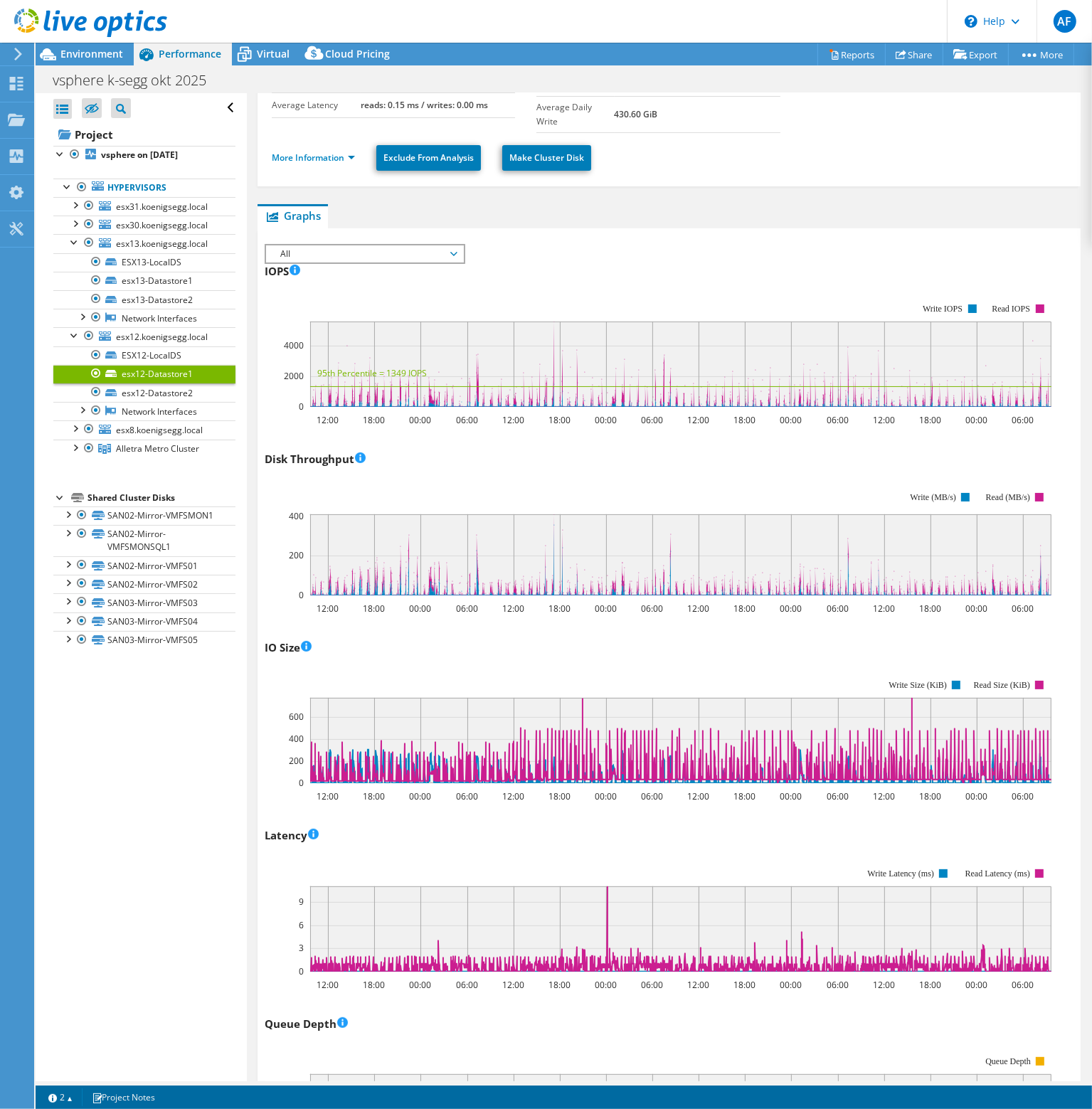
scroll to position [0, 0]
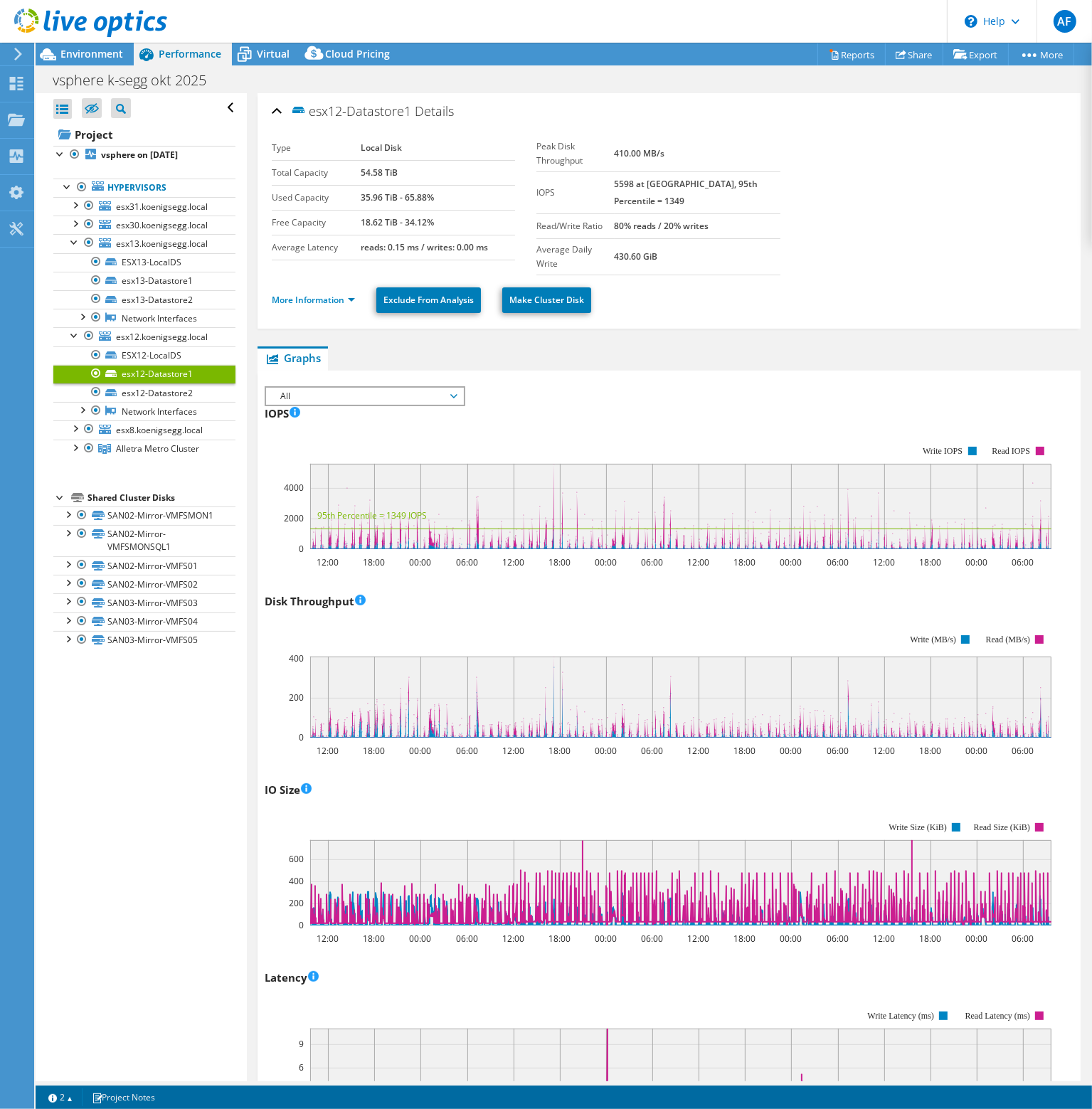
click at [434, 387] on span "All" at bounding box center [365, 395] width 183 height 17
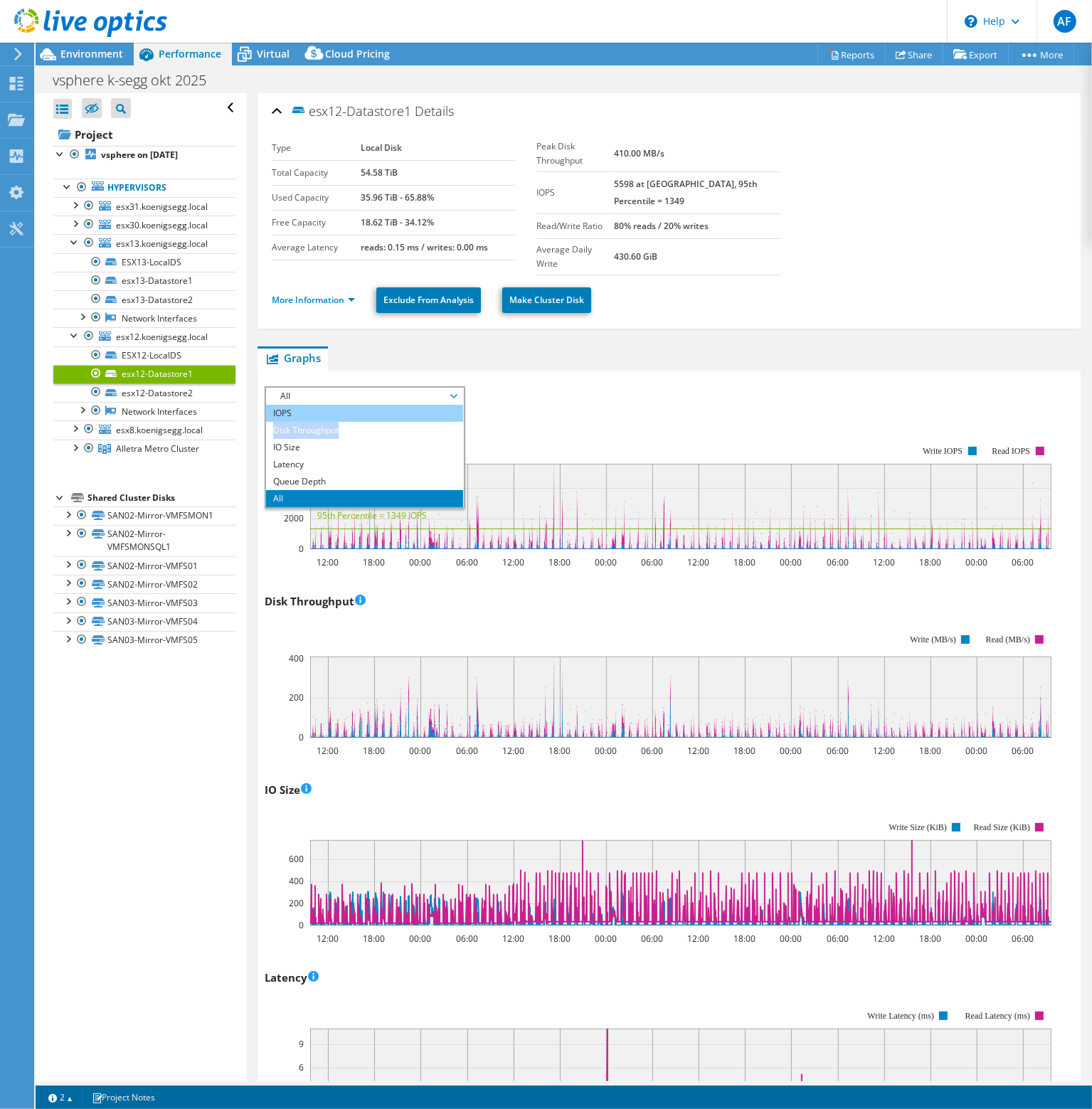
click at [349, 404] on ul "IOPS Disk Throughput IO Size Latency Queue Depth CPU Percentage Memory Page Fau…" at bounding box center [365, 456] width 197 height 103
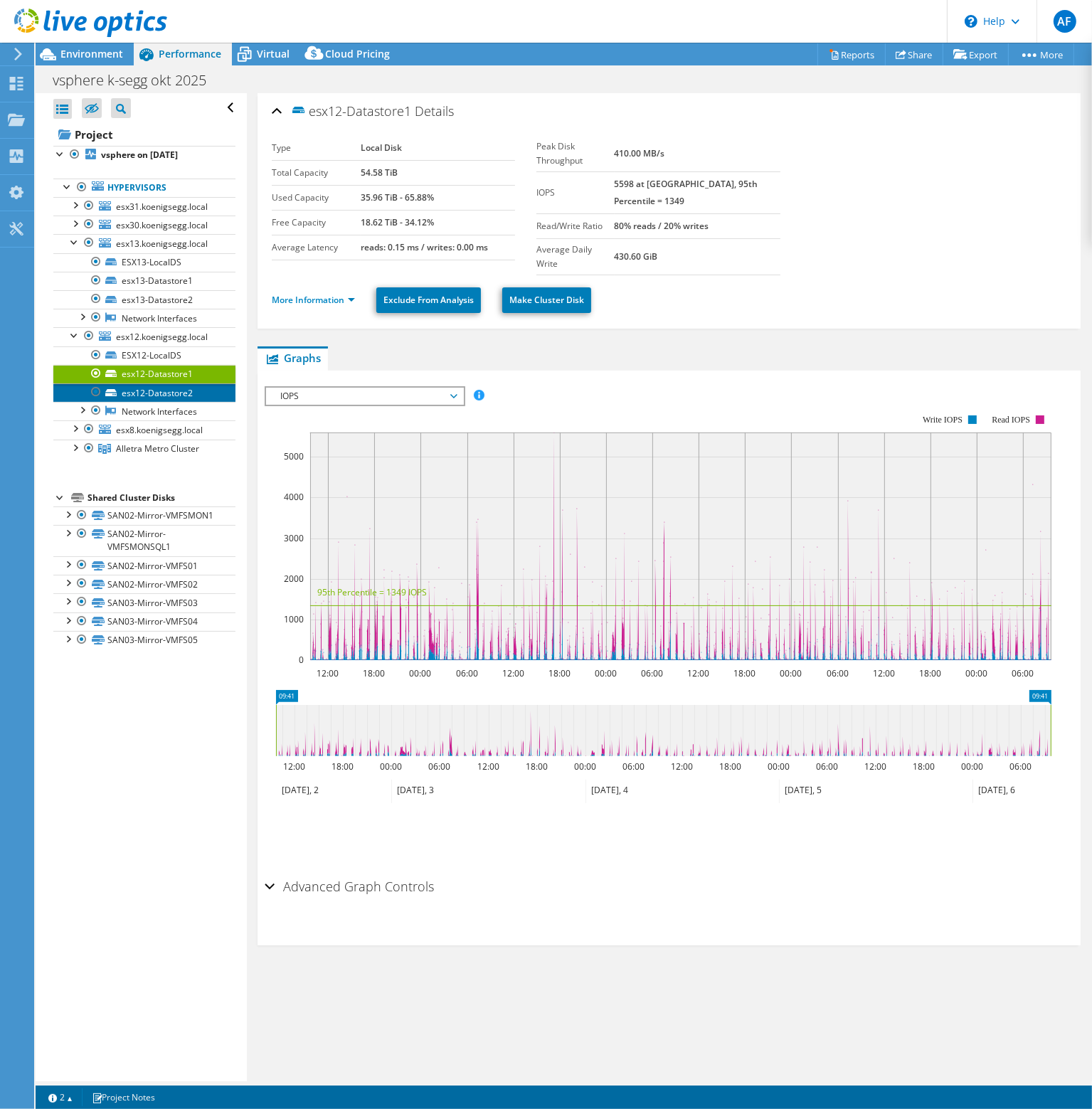
click at [162, 389] on link "esx12-Datastore2" at bounding box center [145, 392] width 182 height 19
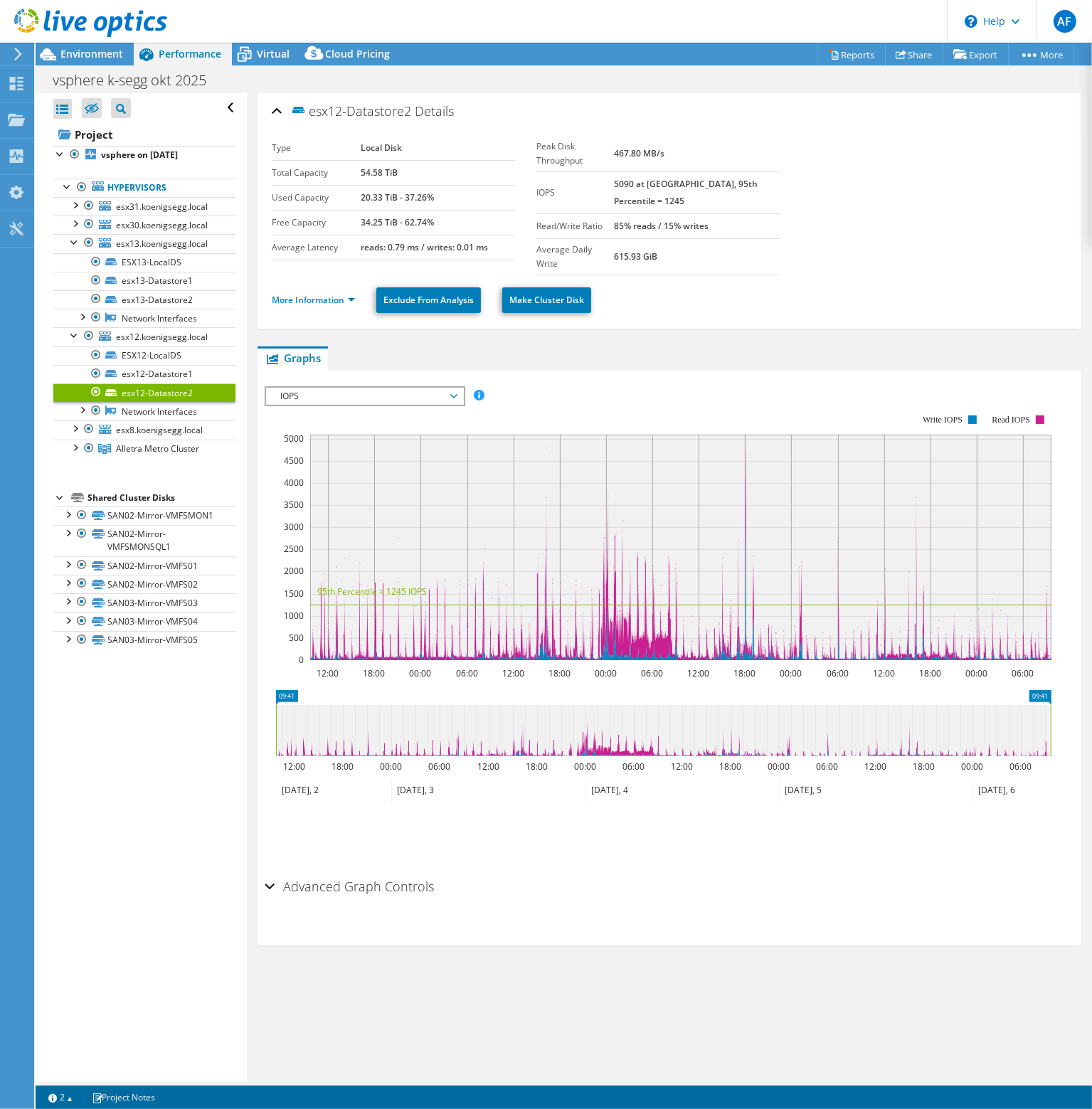
click at [382, 387] on span "IOPS" at bounding box center [365, 395] width 183 height 17
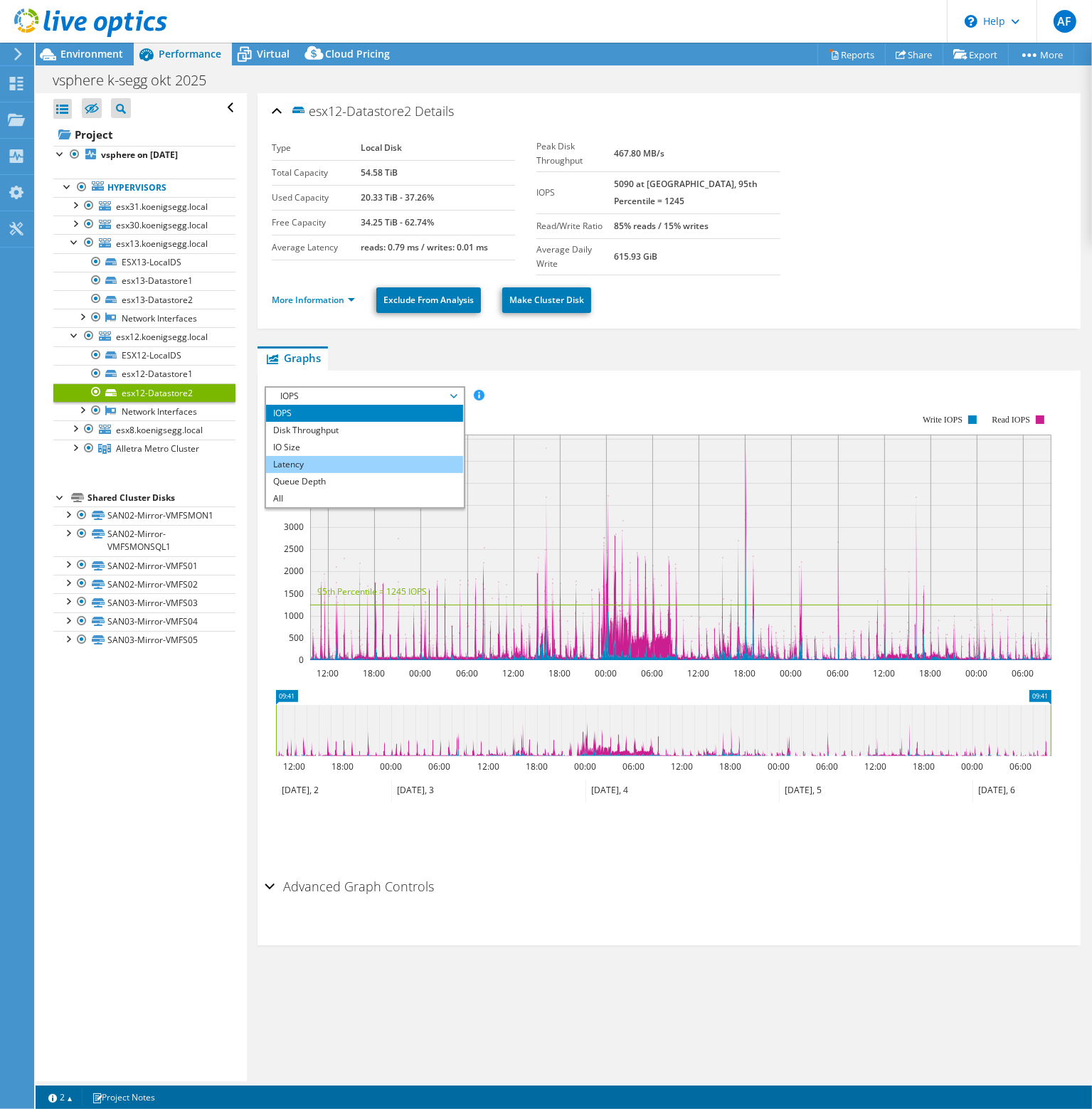
click at [356, 456] on li "Latency" at bounding box center [365, 464] width 197 height 17
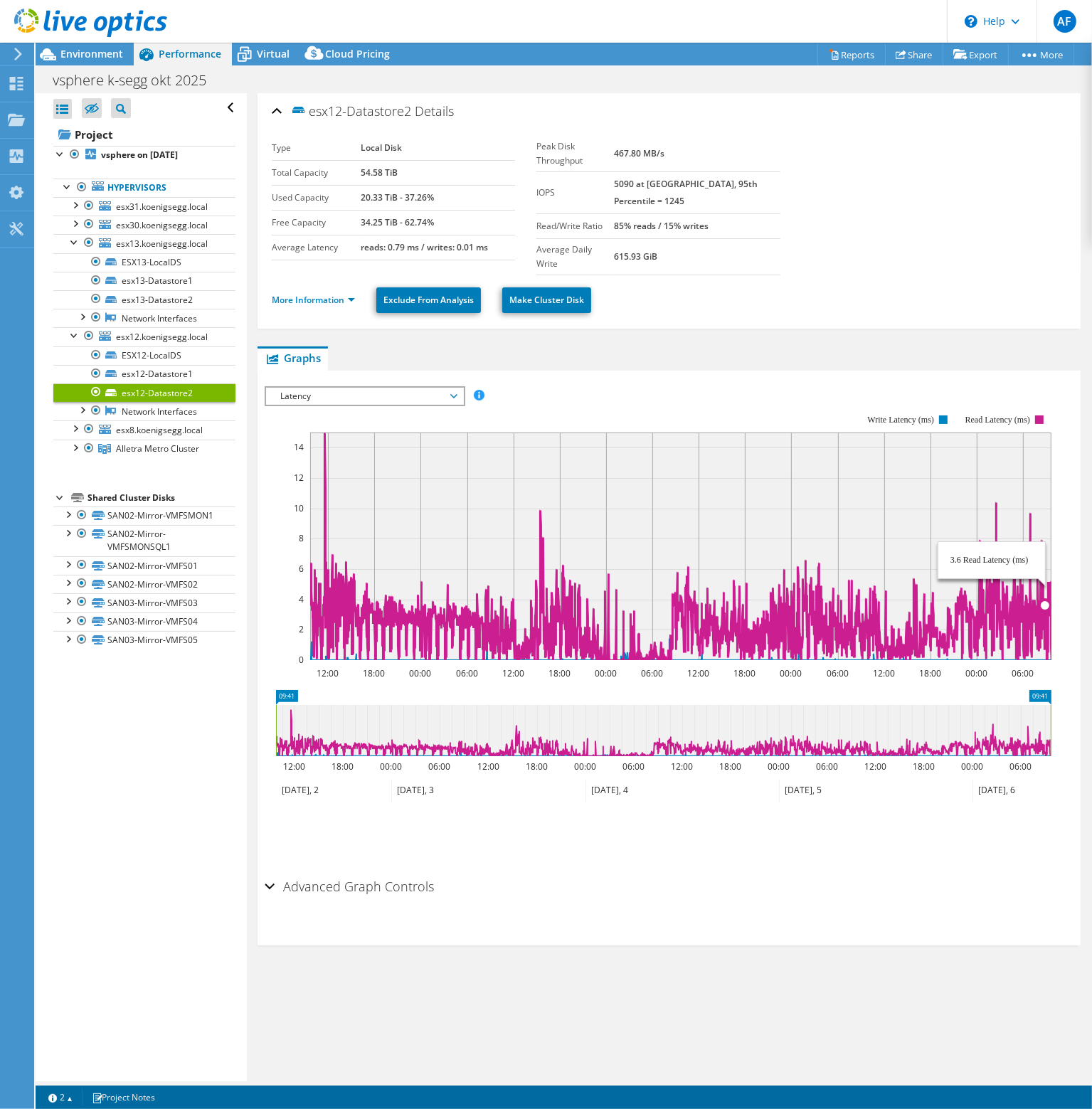
drag, startPoint x: 845, startPoint y: 574, endPoint x: 1046, endPoint y: 558, distance: 201.6
click at [1046, 559] on icon "12:00 18:00 00:00 06:00 12:00 18:00 00:00 06:00 12:00 18:00 00:00 06:00 12:00 1…" at bounding box center [663, 537] width 797 height 285
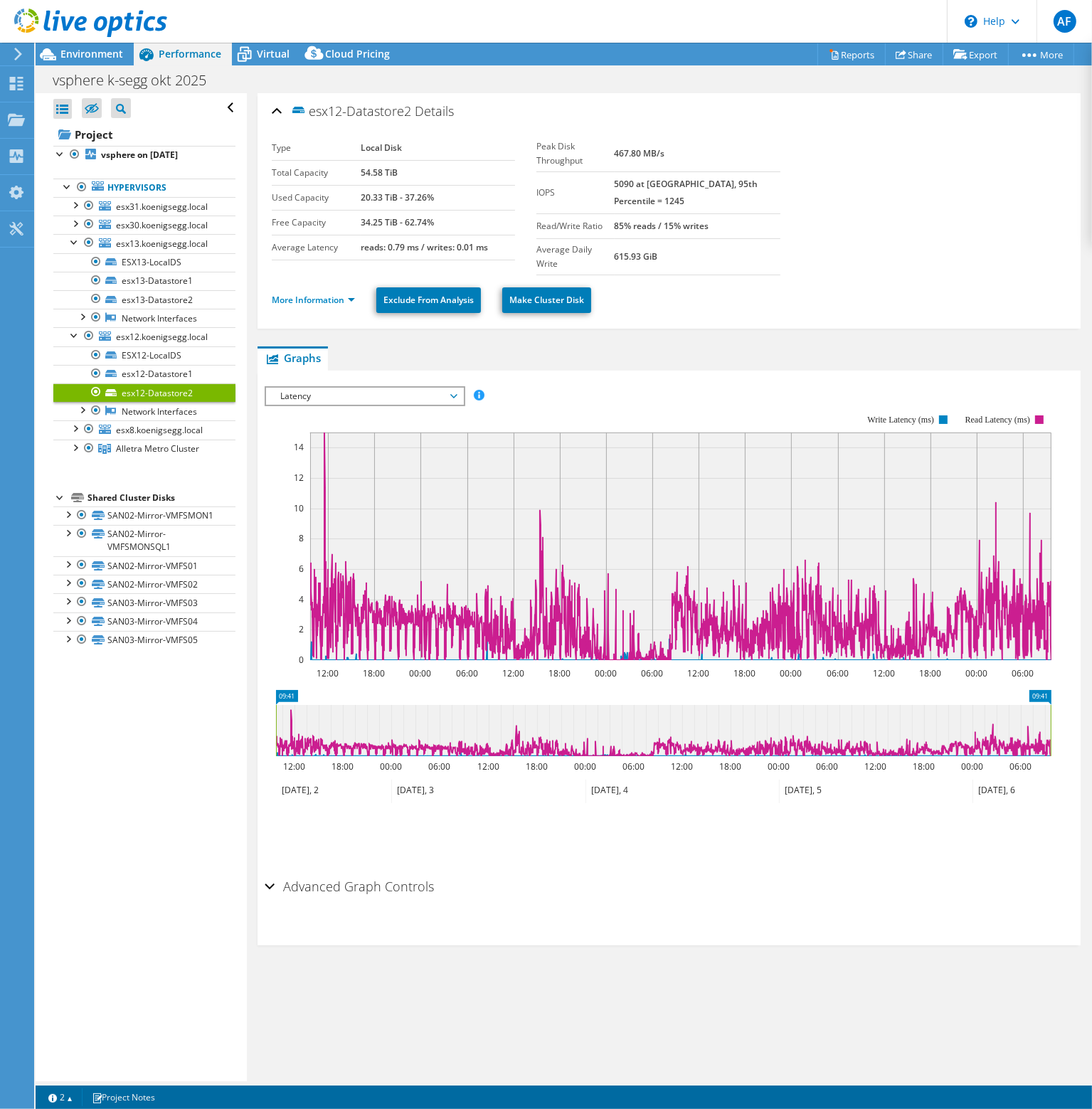
drag, startPoint x: 911, startPoint y: 493, endPoint x: 1081, endPoint y: 496, distance: 170.0
click at [1081, 496] on article "esx12-Datastore2 Details Type Local Disk Total Capacity 54.58 TiB Used Capacity…" at bounding box center [669, 587] width 845 height 988
click at [164, 370] on link "esx12-Datastore1" at bounding box center [145, 373] width 182 height 19
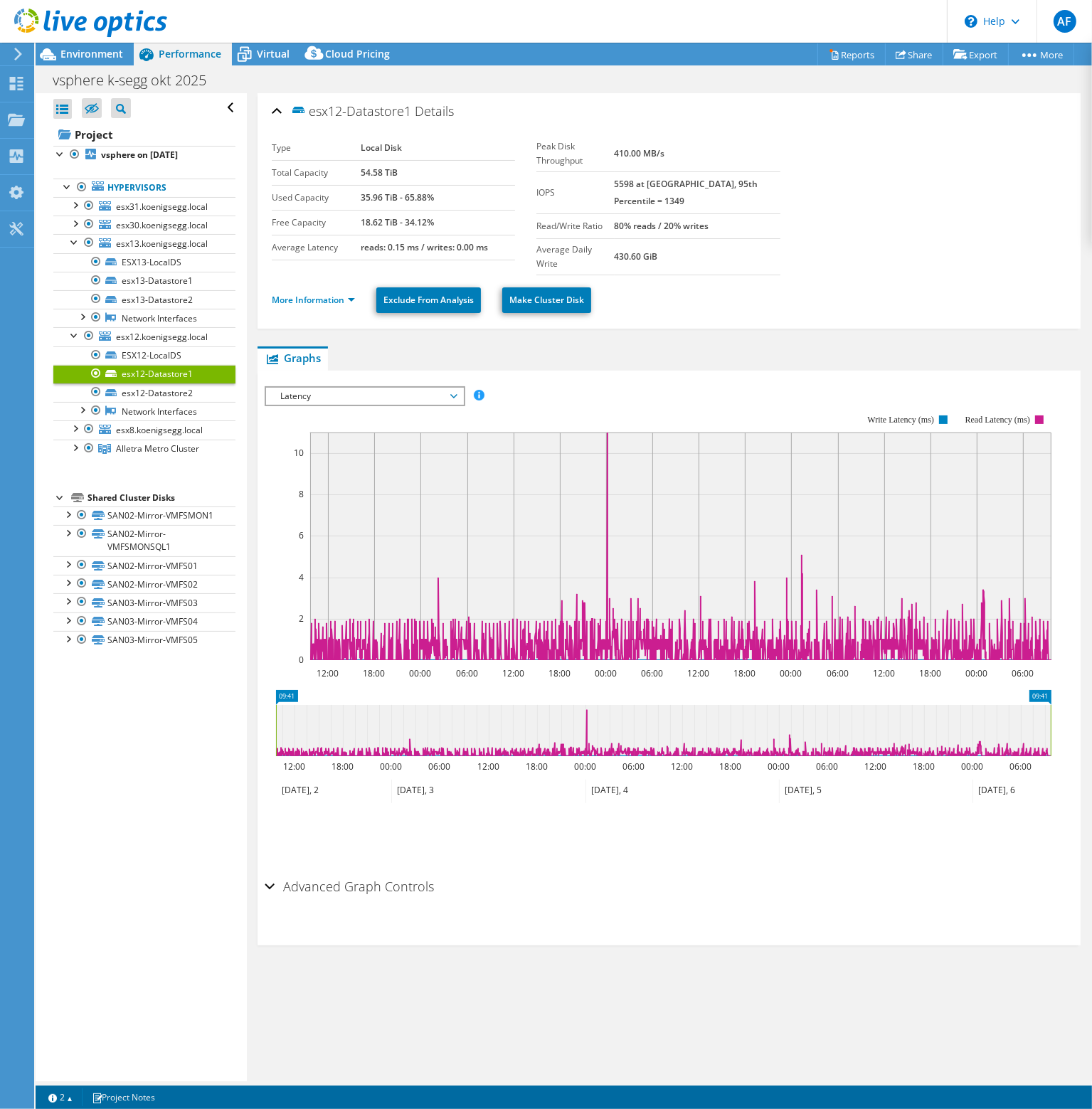
click at [353, 395] on rect at bounding box center [657, 537] width 787 height 285
click at [354, 387] on span "Latency" at bounding box center [365, 395] width 183 height 17
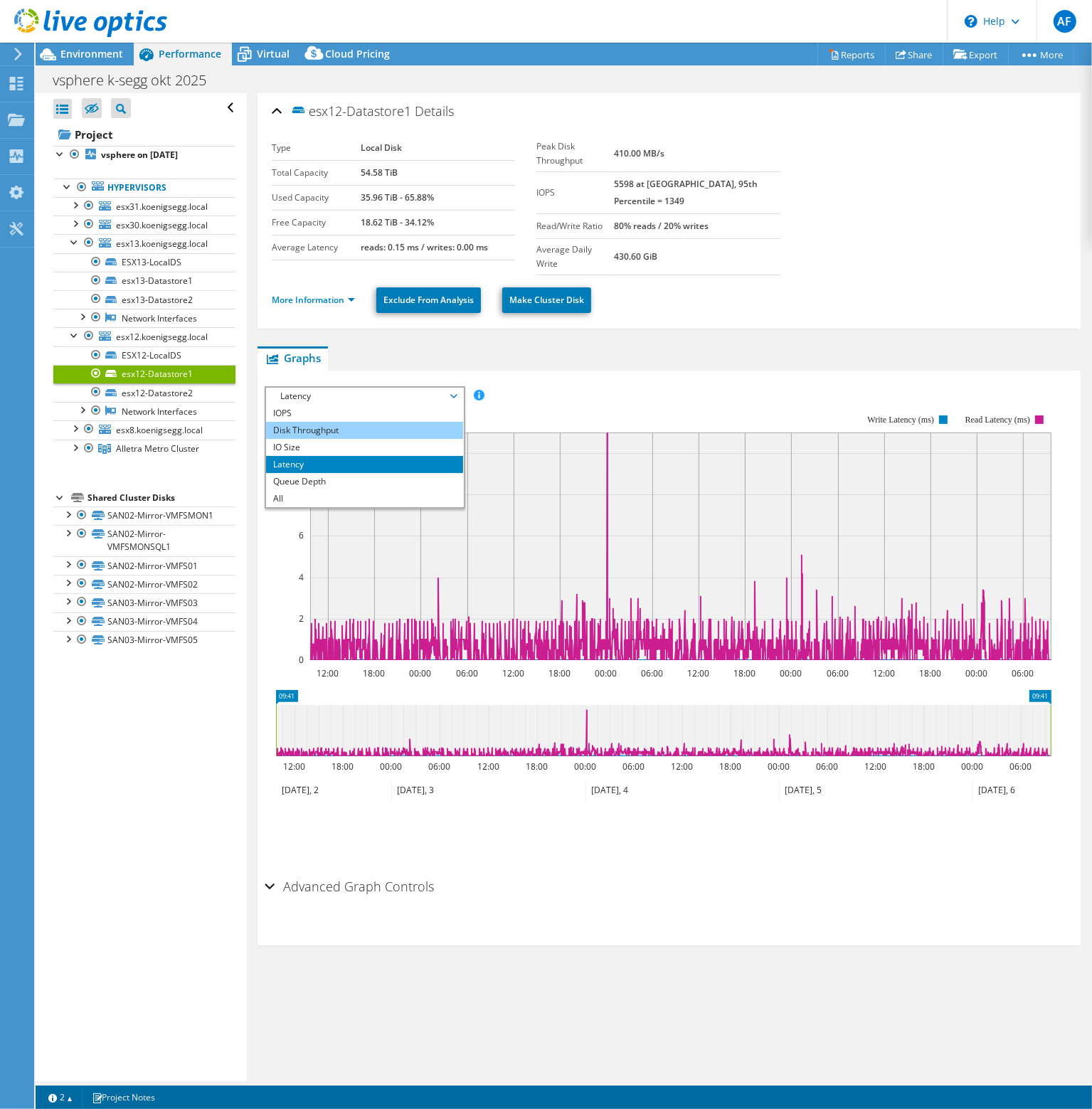
click at [350, 421] on li "Disk Throughput" at bounding box center [365, 430] width 197 height 17
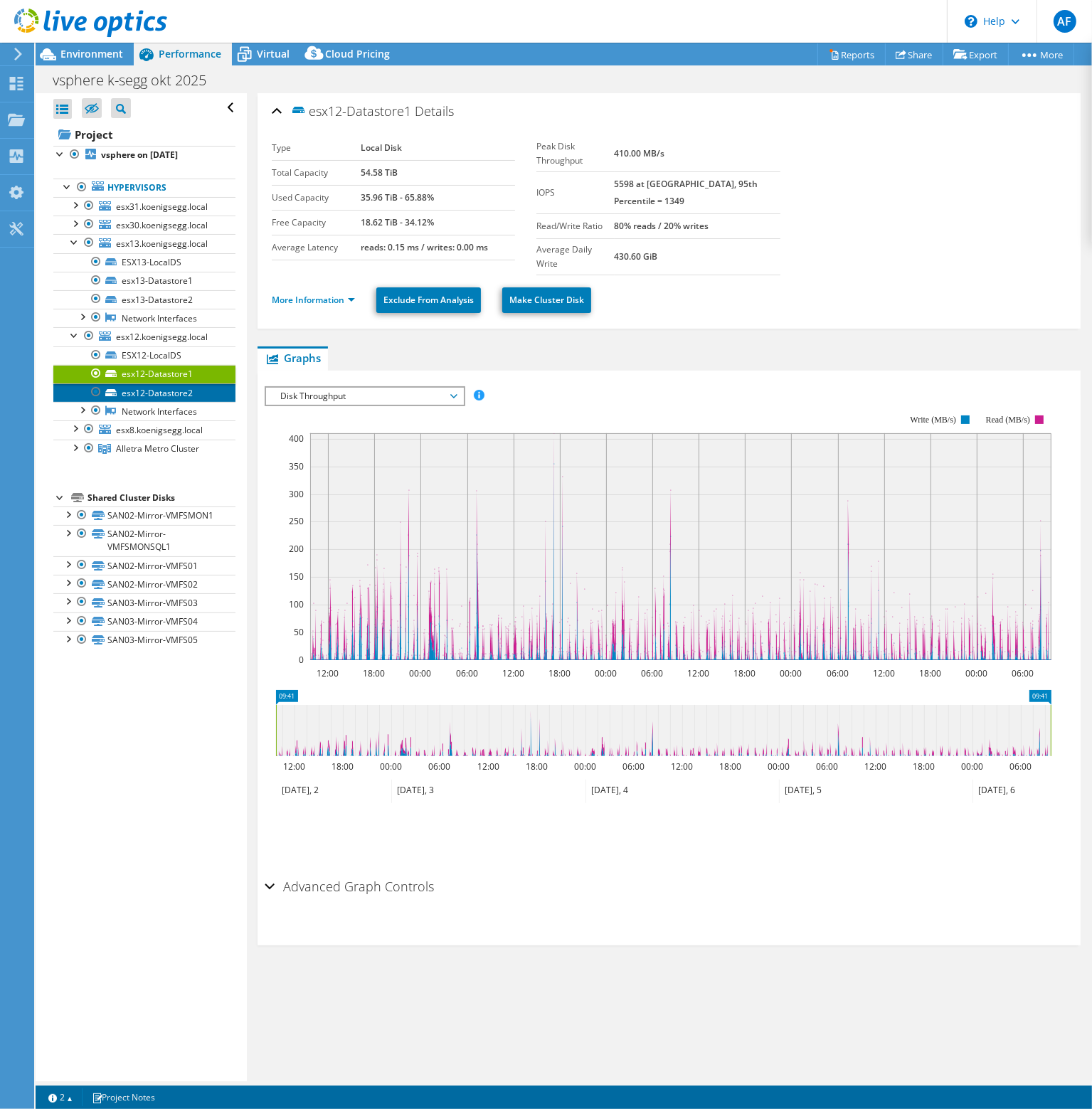
click at [189, 398] on link "esx12-Datastore2" at bounding box center [145, 392] width 182 height 19
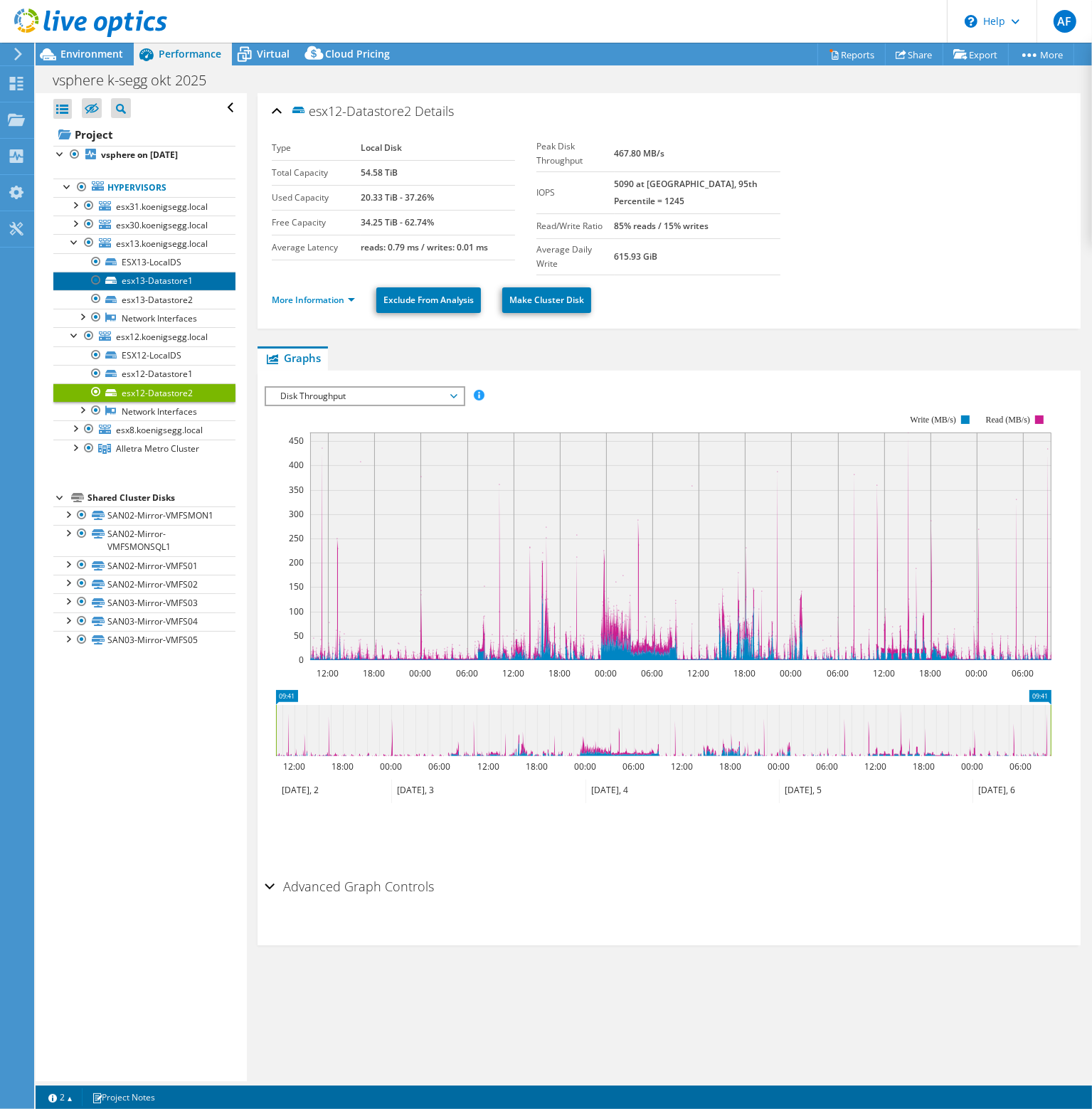
click at [148, 278] on link "esx13-Datastore1" at bounding box center [145, 281] width 182 height 19
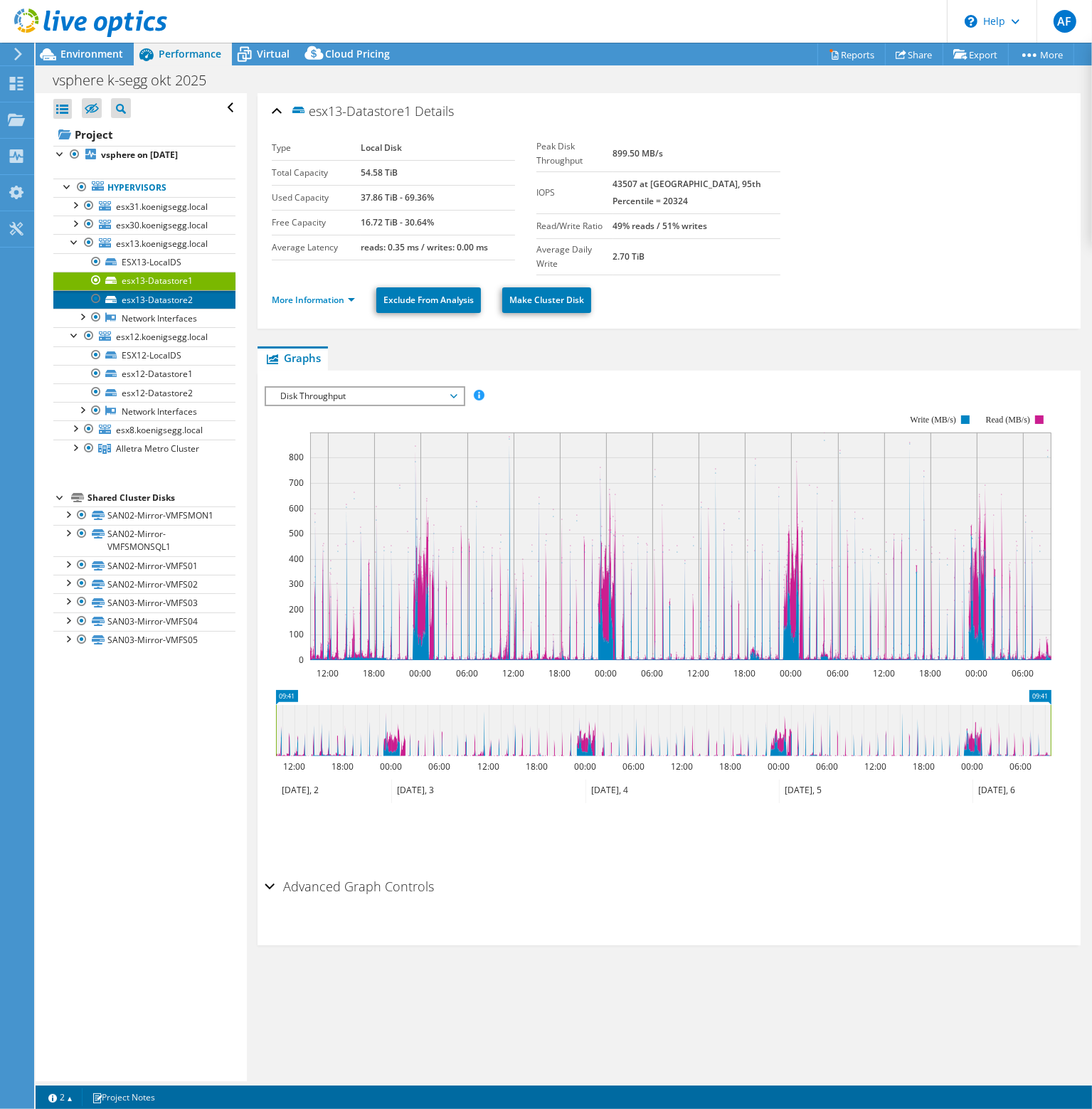
click at [181, 301] on link "esx13-Datastore2" at bounding box center [145, 299] width 182 height 19
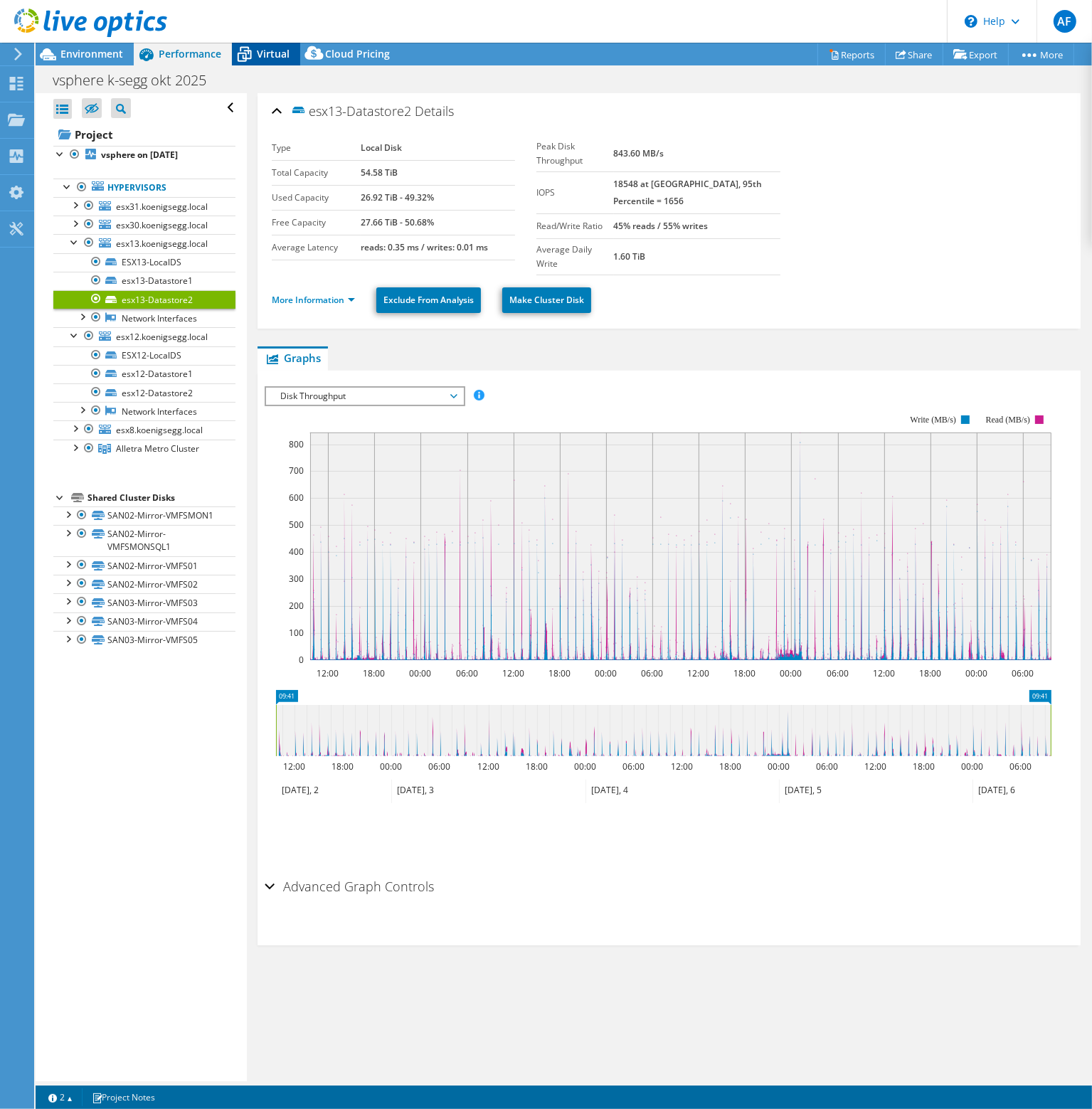
click at [253, 58] on icon at bounding box center [244, 55] width 25 height 25
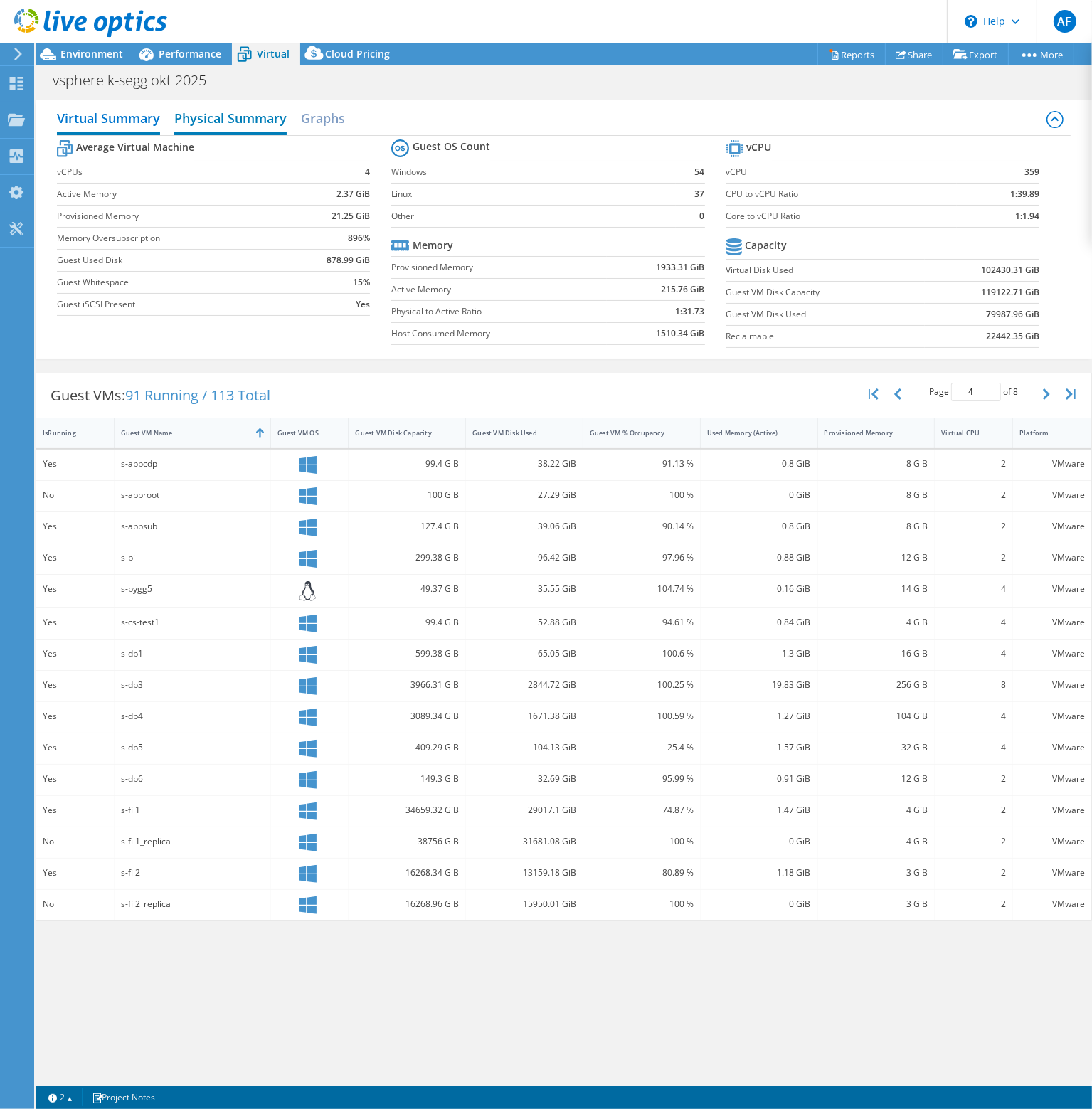
click at [198, 114] on h2 "Physical Summary" at bounding box center [230, 120] width 112 height 31
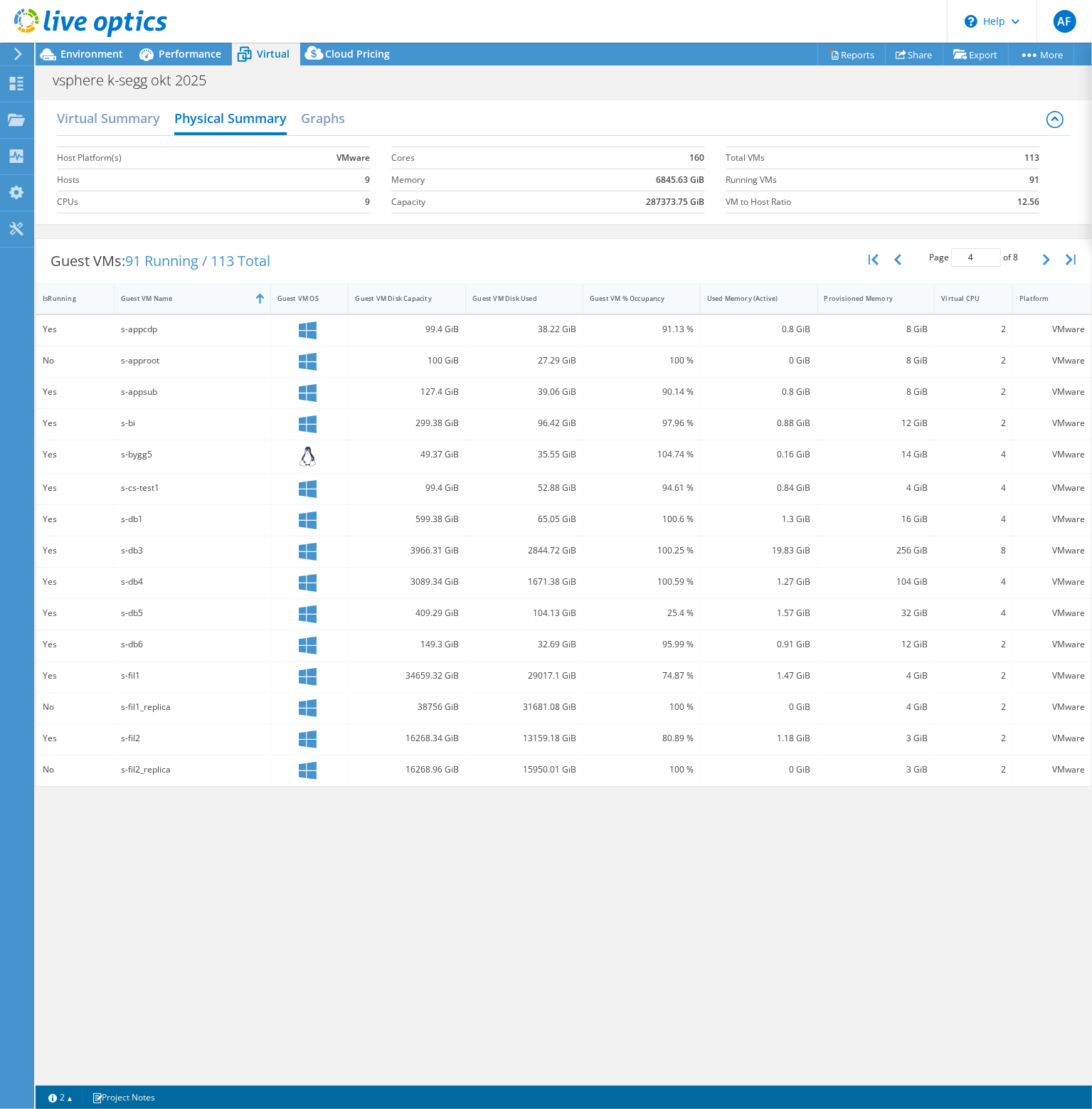
click at [162, 45] on div at bounding box center [83, 24] width 167 height 48
click at [139, 58] on icon at bounding box center [146, 55] width 14 height 13
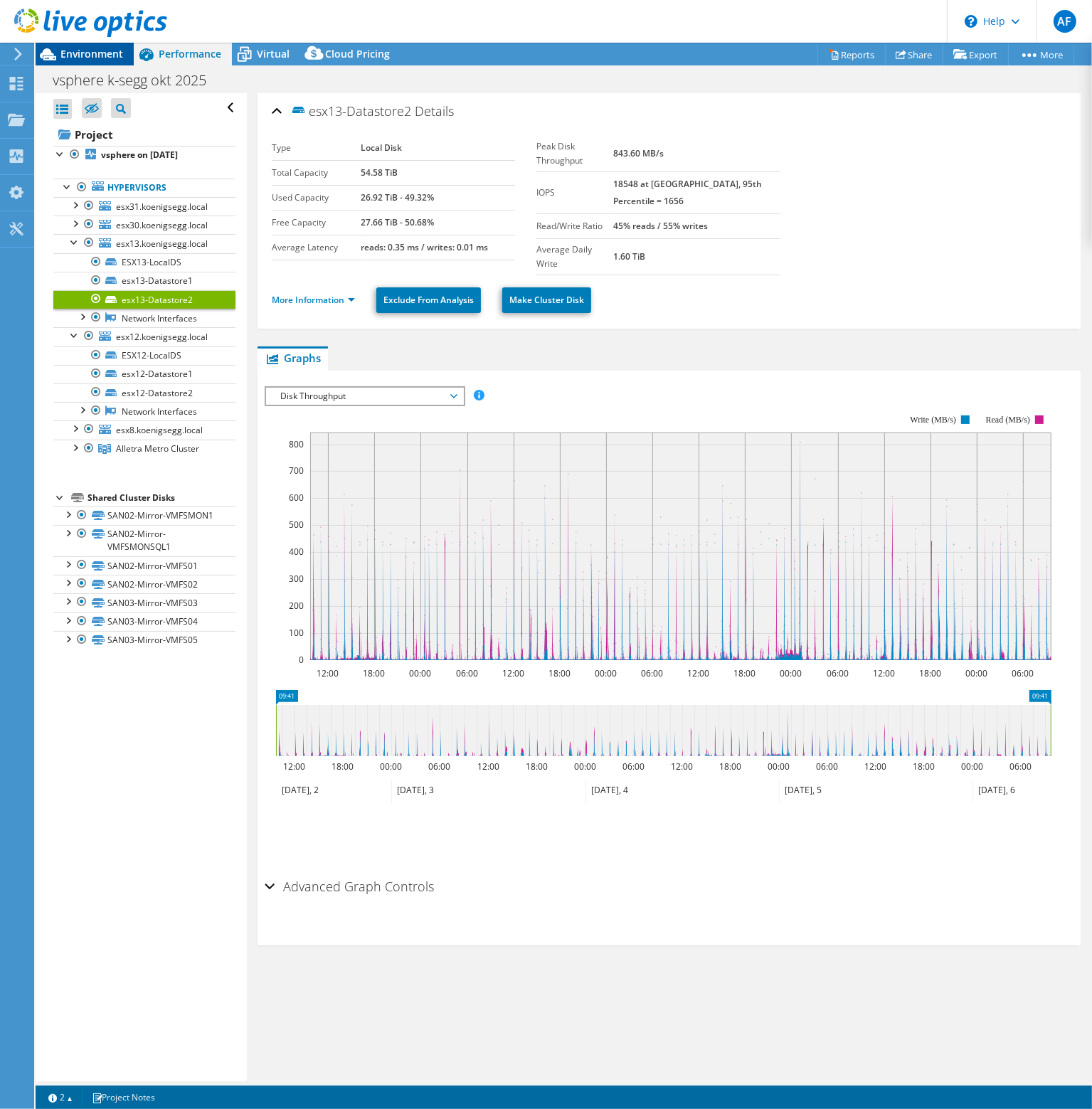
click at [108, 52] on span "Environment" at bounding box center [91, 54] width 63 height 14
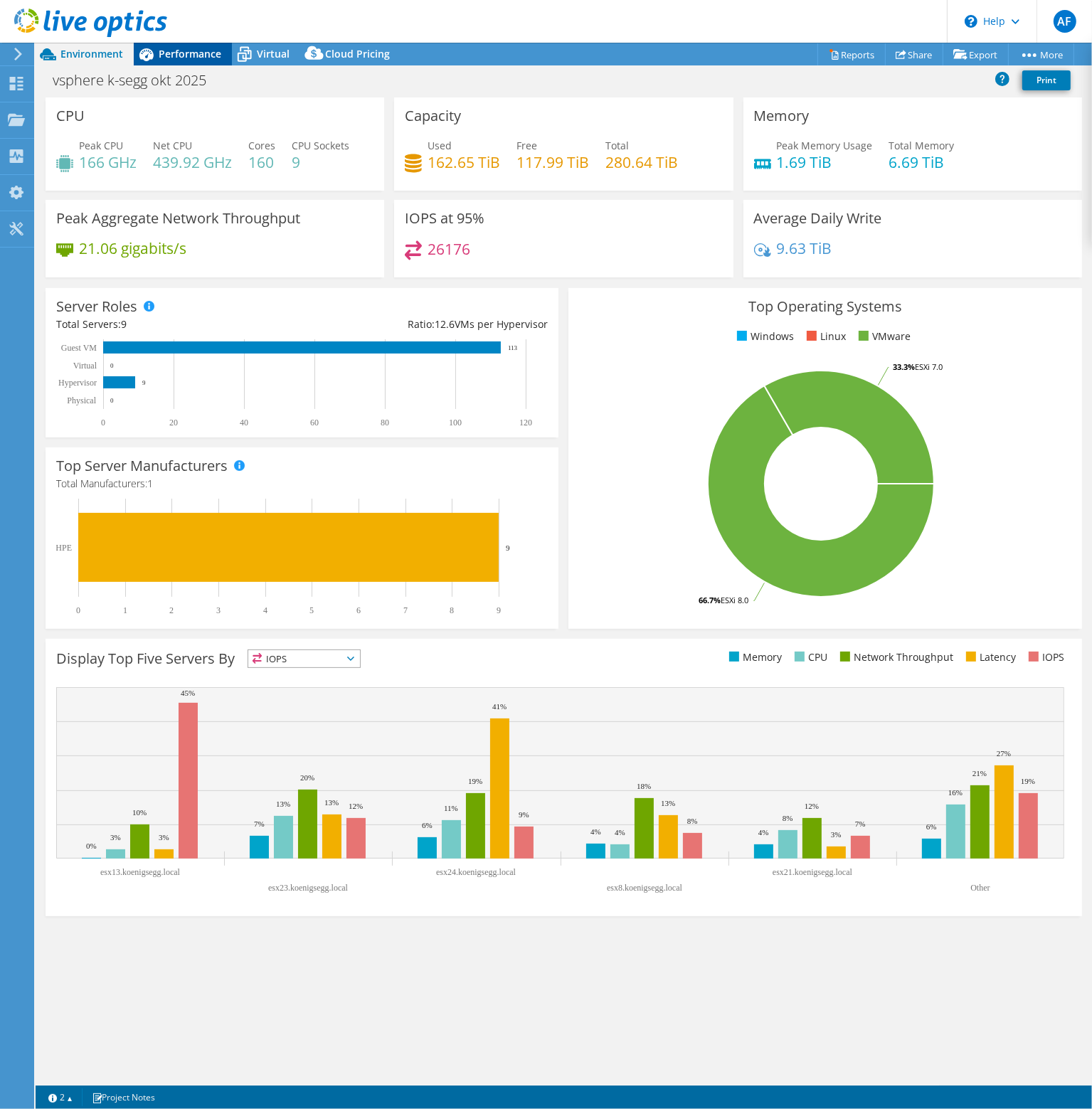
click at [194, 54] on span "Performance" at bounding box center [190, 54] width 63 height 14
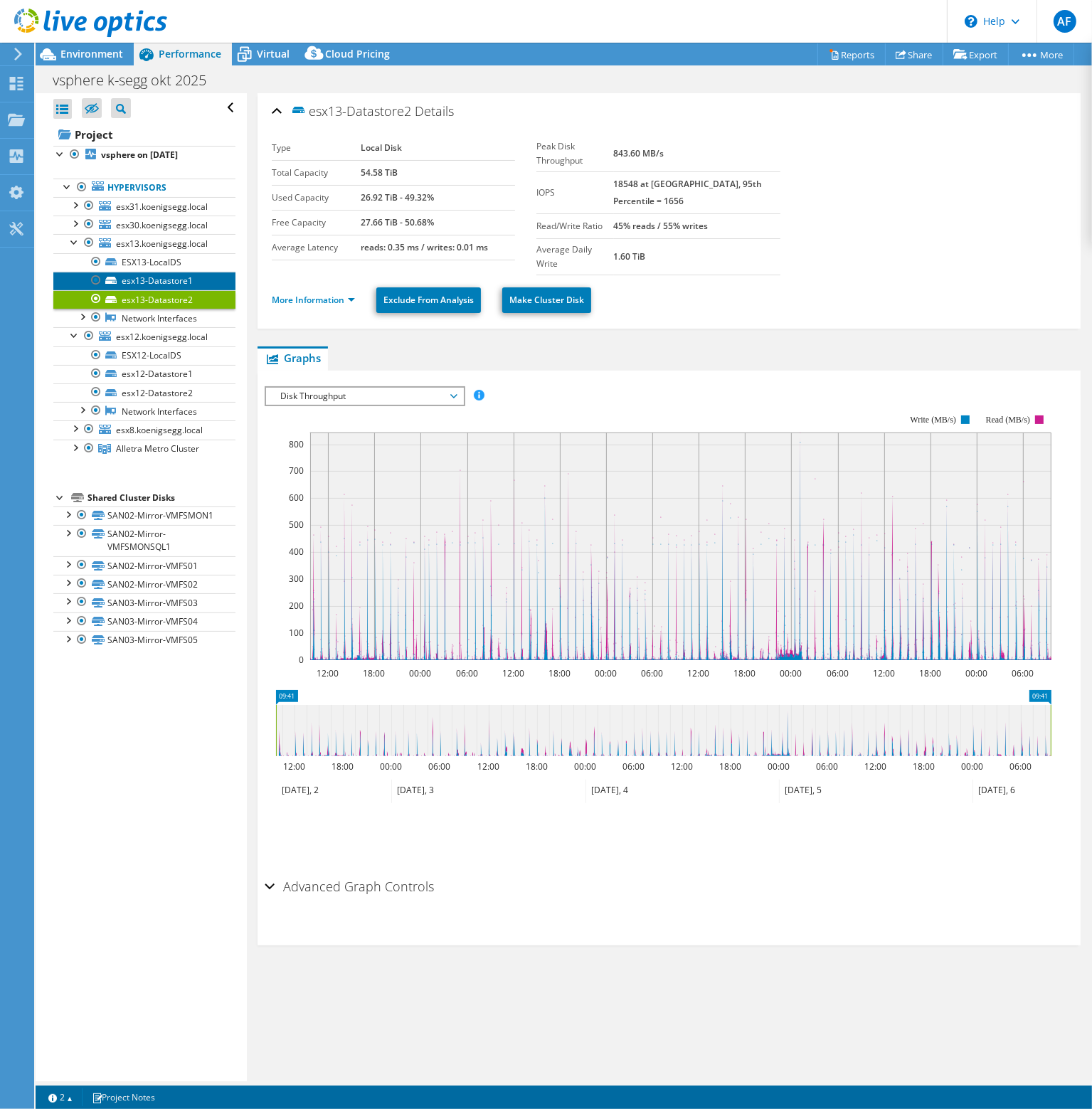
click at [148, 284] on link "esx13-Datastore1" at bounding box center [145, 281] width 182 height 19
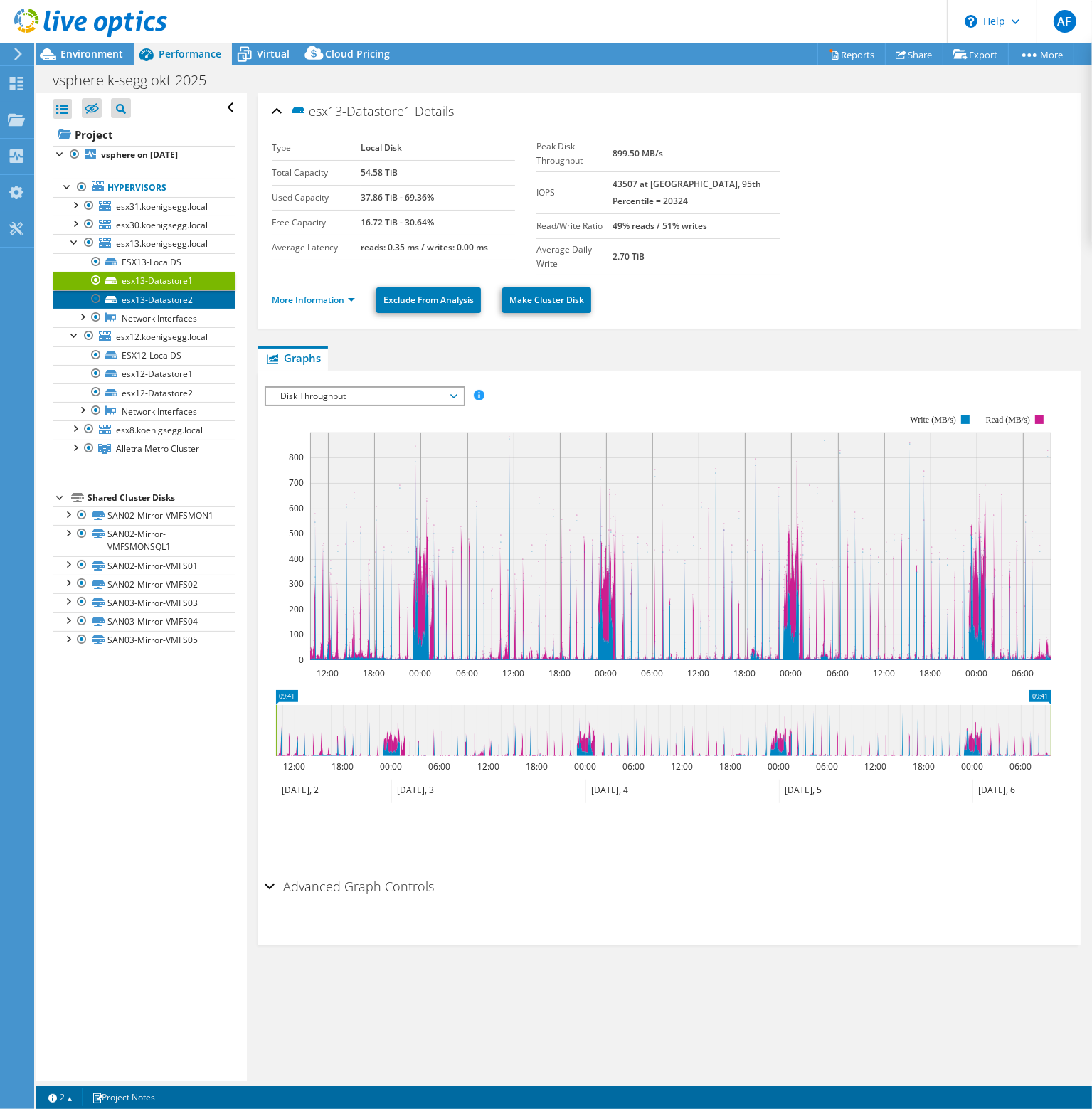
click at [161, 299] on link "esx13-Datastore2" at bounding box center [145, 299] width 182 height 19
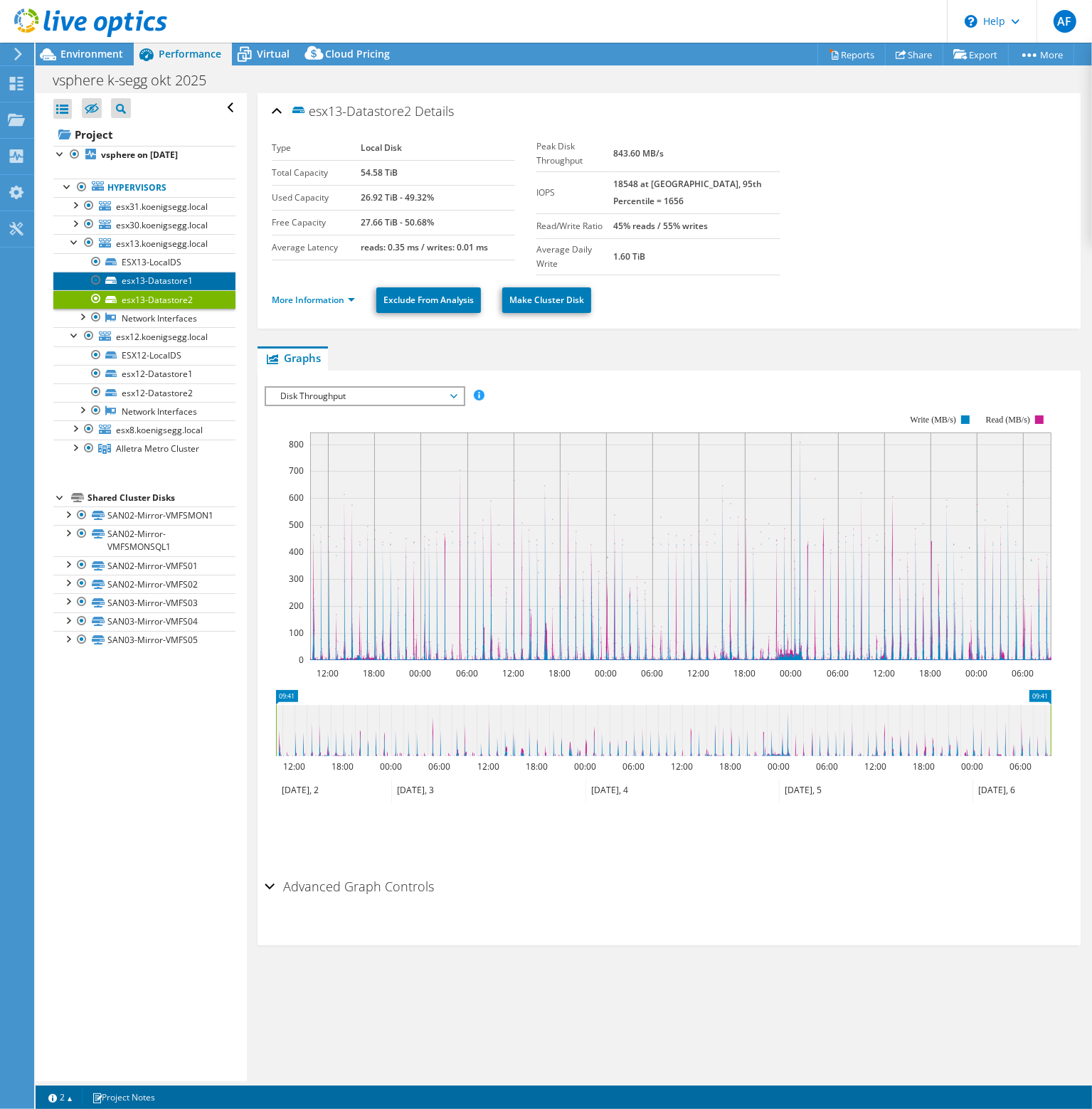
click at [154, 278] on link "esx13-Datastore1" at bounding box center [145, 281] width 182 height 19
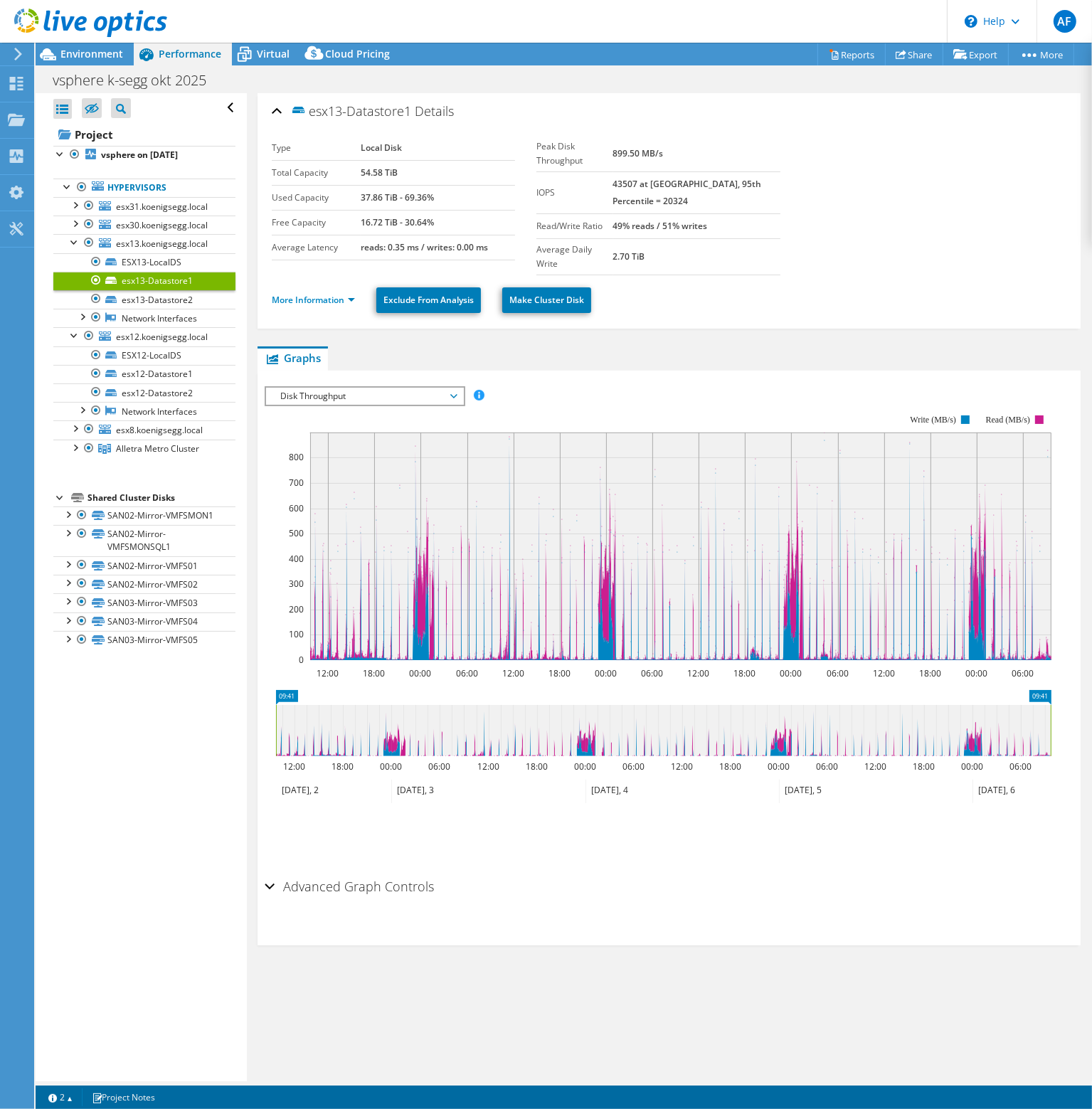
click at [272, 875] on div "Advanced Graph Controls" at bounding box center [669, 888] width 809 height 31
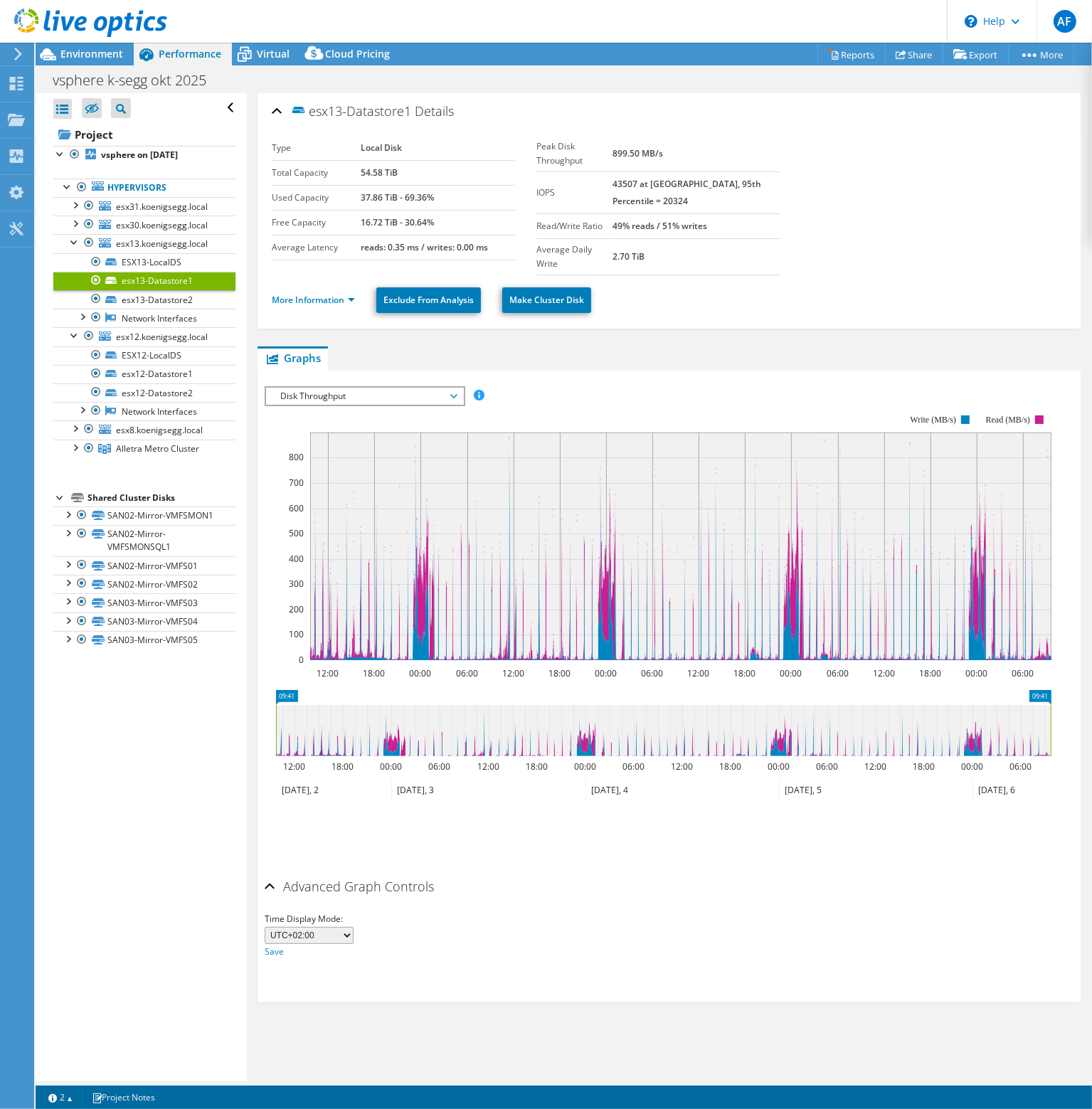
click at [343, 927] on select "UTC-12:00 UTC-11:00 UTC-10:00 UTC-09:30 UTC-09:00 UTC-08:00 UTC-07:00 UTC-06:00…" at bounding box center [308, 935] width 89 height 17
drag, startPoint x: 343, startPoint y: 918, endPoint x: 247, endPoint y: 385, distance: 541.6
click at [343, 927] on select "UTC-12:00 UTC-11:00 UTC-10:00 UTC-09:30 UTC-09:00 UTC-08:00 UTC-07:00 UTC-06:00…" at bounding box center [308, 935] width 89 height 17
click at [154, 248] on span "esx13.koenigsegg.local" at bounding box center [161, 243] width 92 height 12
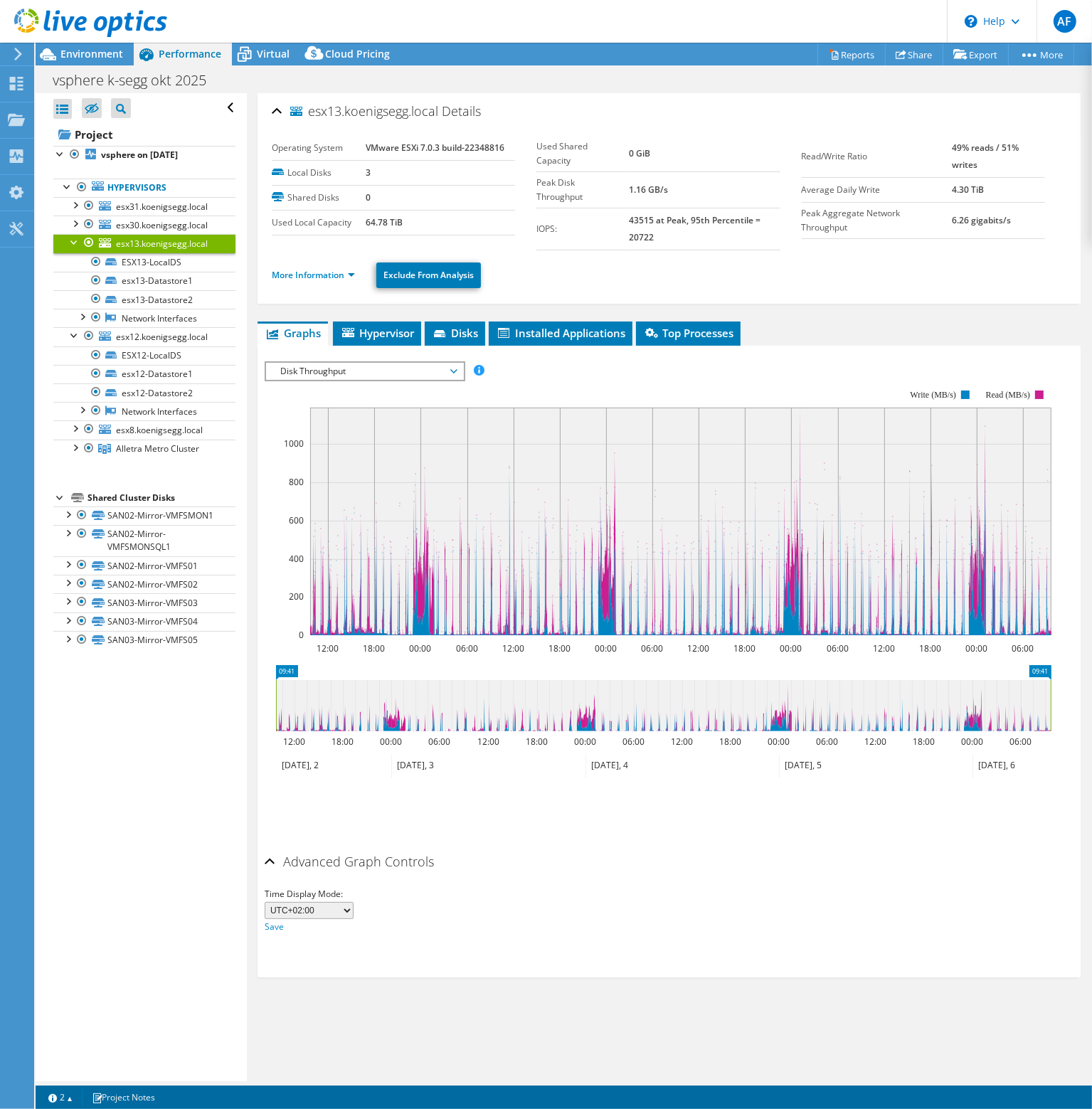
click at [352, 281] on li "More Information" at bounding box center [317, 275] width 92 height 15
click at [349, 274] on link "More Information" at bounding box center [313, 274] width 83 height 12
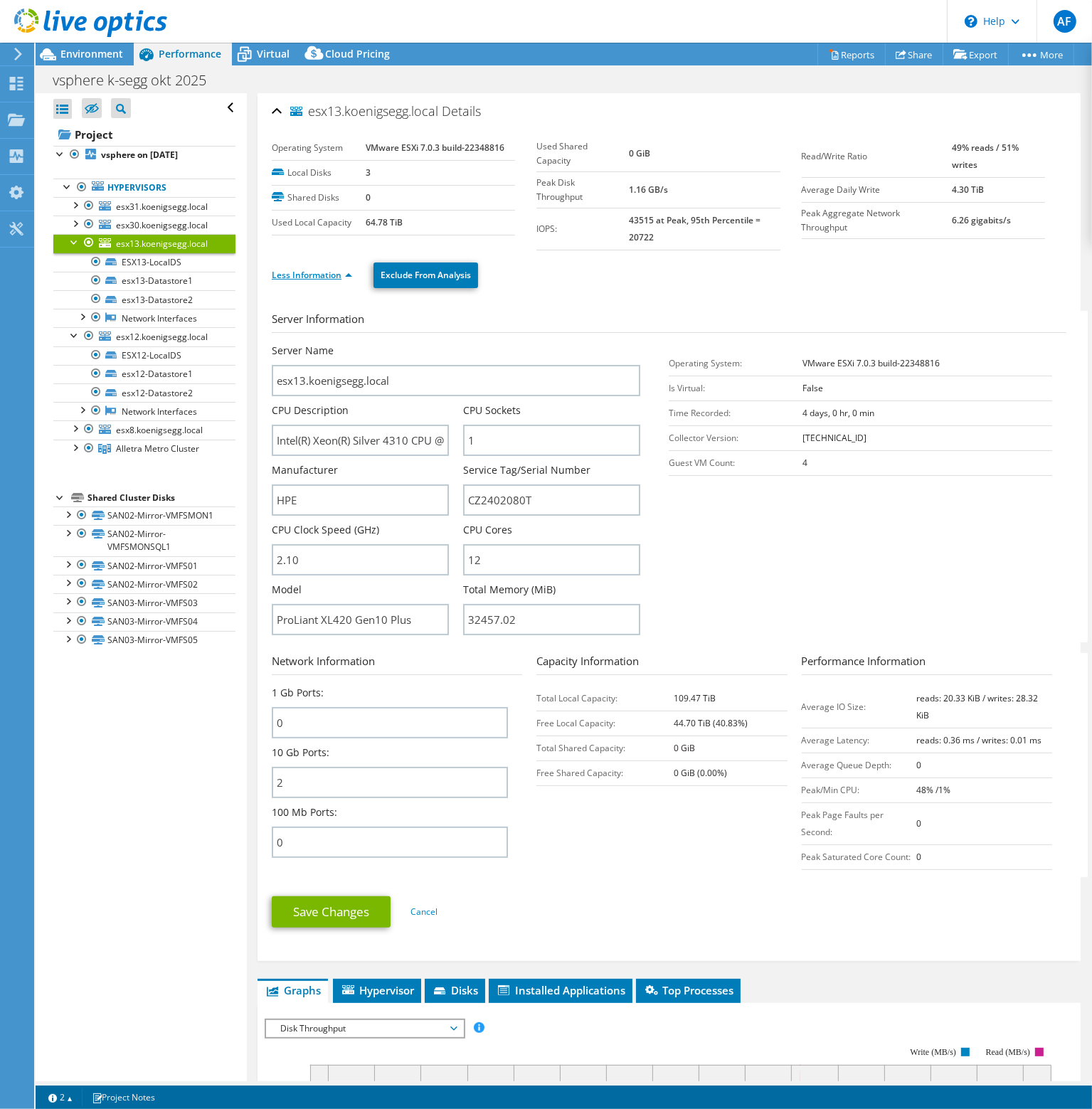
click at [335, 269] on link "Less Information" at bounding box center [312, 274] width 81 height 12
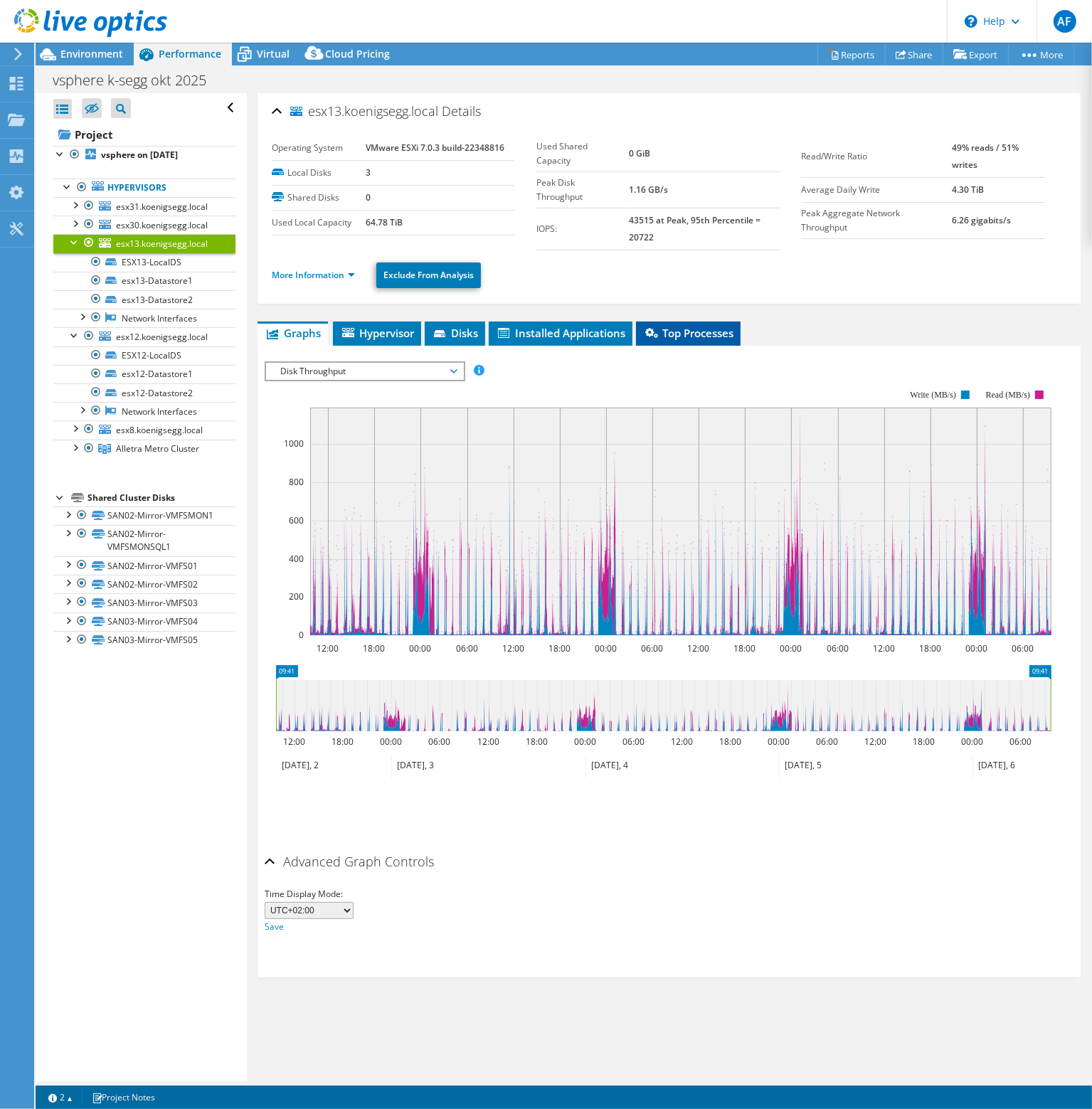
click at [680, 338] on span "Top Processes" at bounding box center [688, 332] width 90 height 14
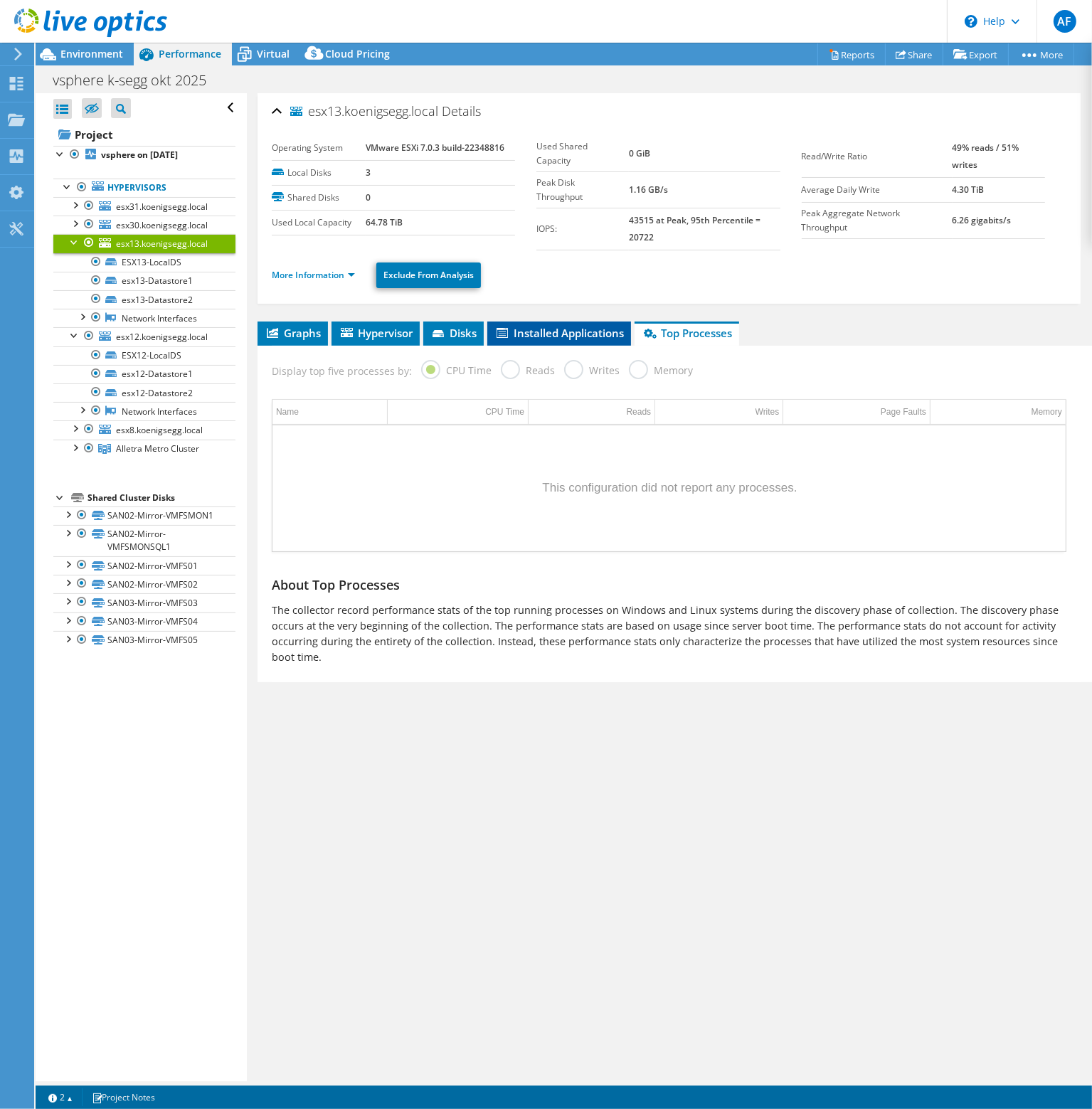
click at [597, 332] on span "Installed Applications" at bounding box center [558, 332] width 129 height 14
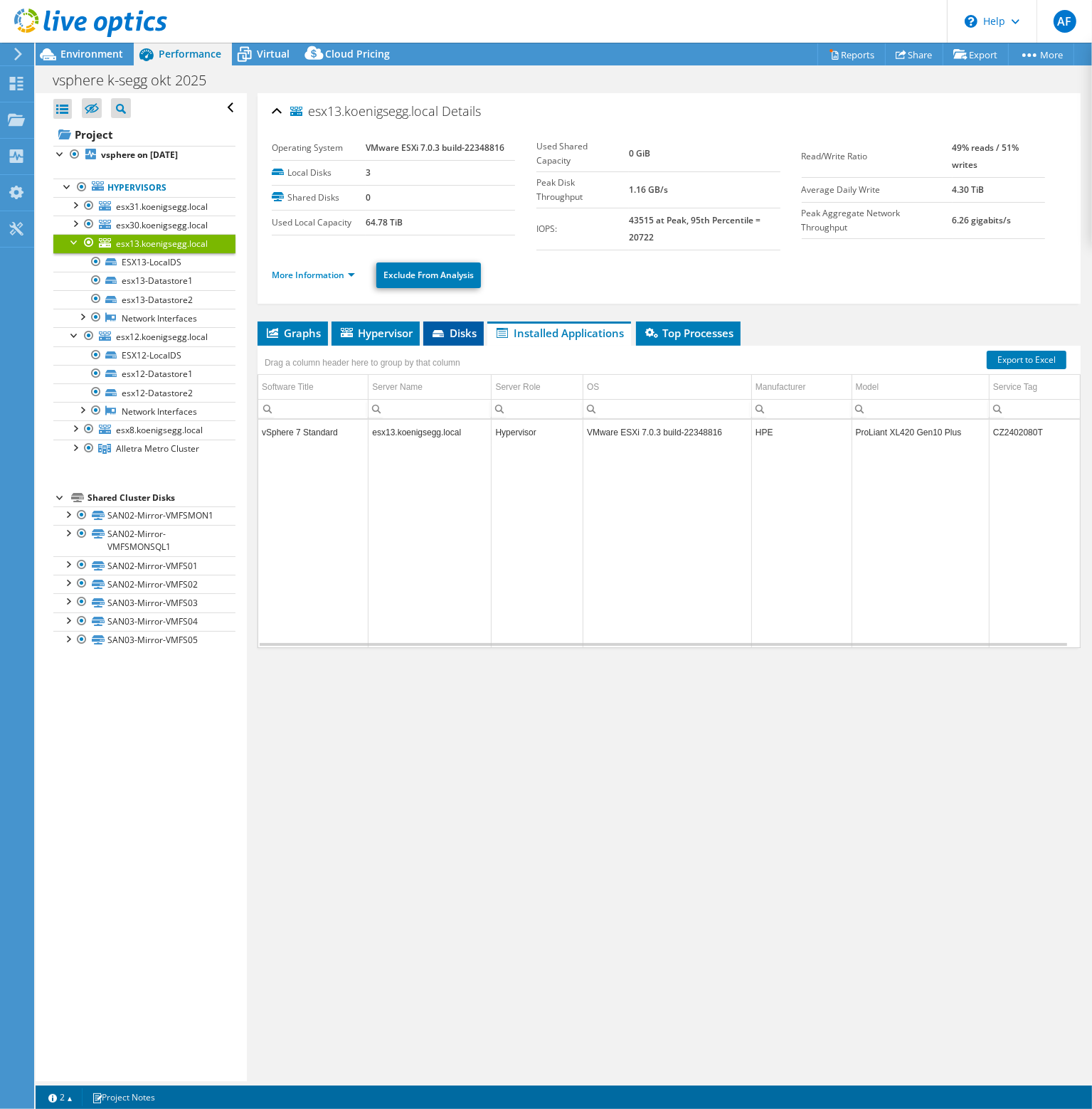
click at [457, 337] on span "Disks" at bounding box center [453, 332] width 46 height 14
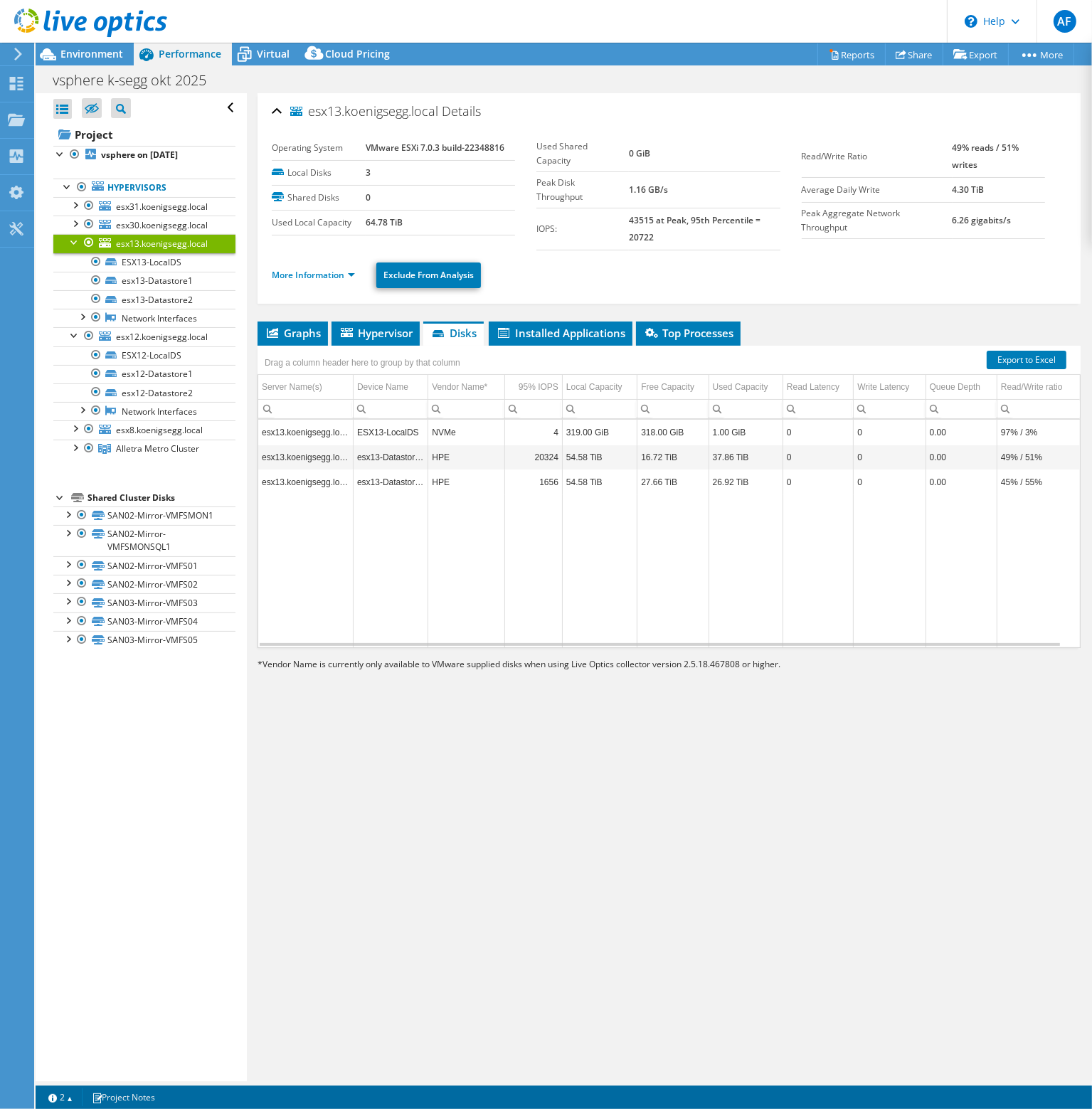
click at [382, 461] on td "esx13-Datastore1" at bounding box center [391, 456] width 75 height 25
click at [383, 494] on td "Data grid" at bounding box center [391, 570] width 75 height 153
click at [368, 338] on li "Hypervisor" at bounding box center [375, 334] width 88 height 24
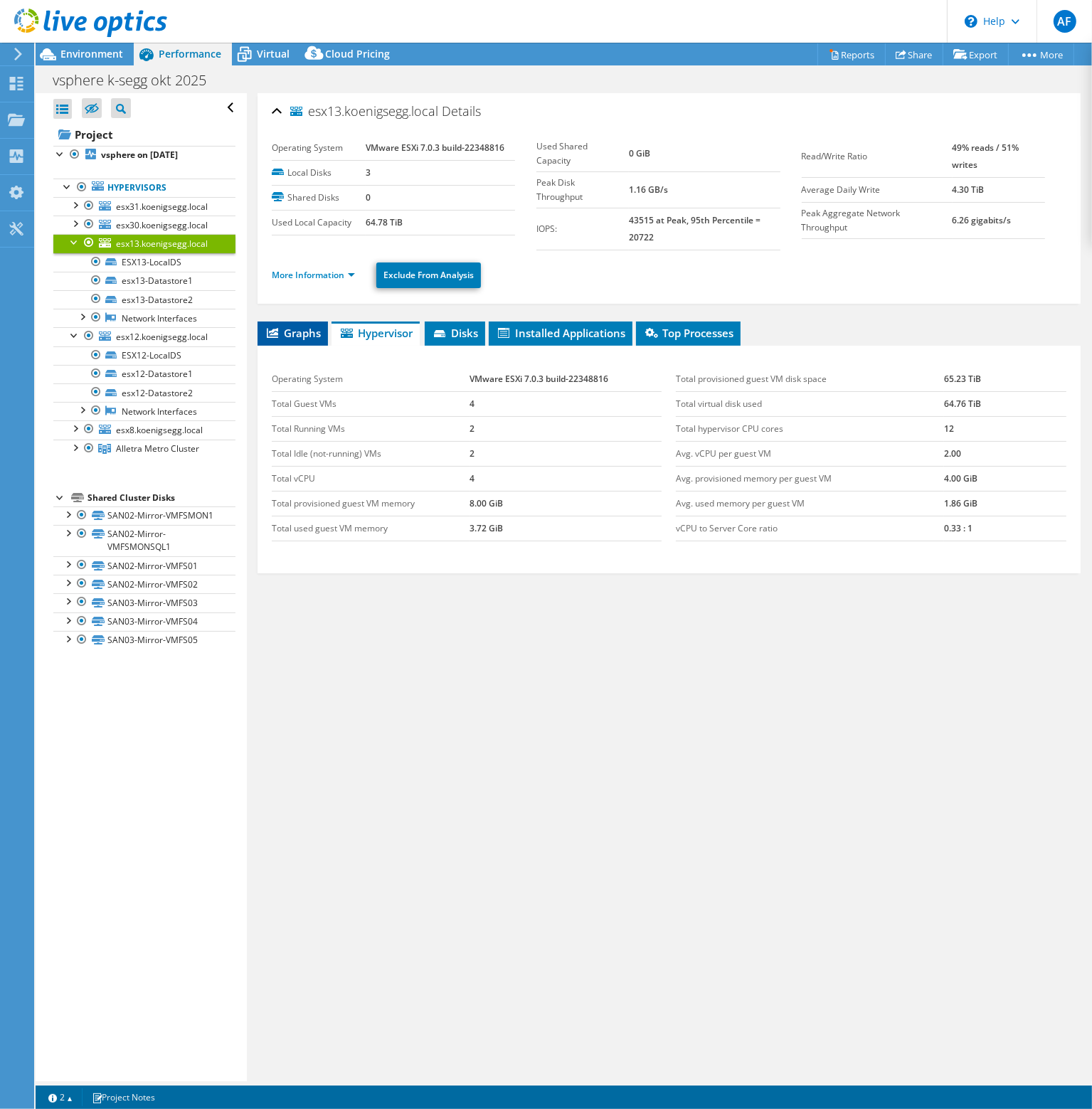
click at [304, 337] on span "Graphs" at bounding box center [292, 332] width 56 height 14
